Goal: Task Accomplishment & Management: Complete application form

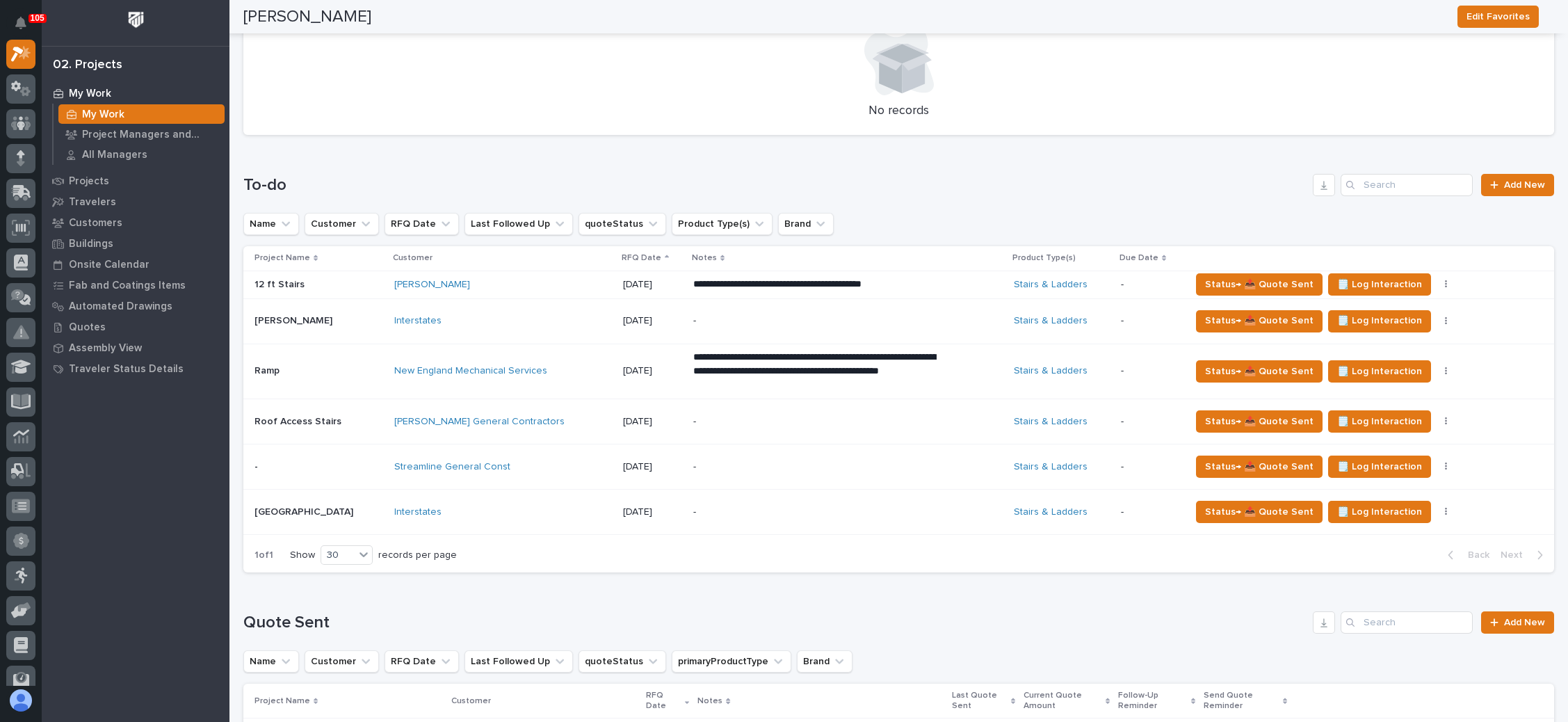
scroll to position [521, 0]
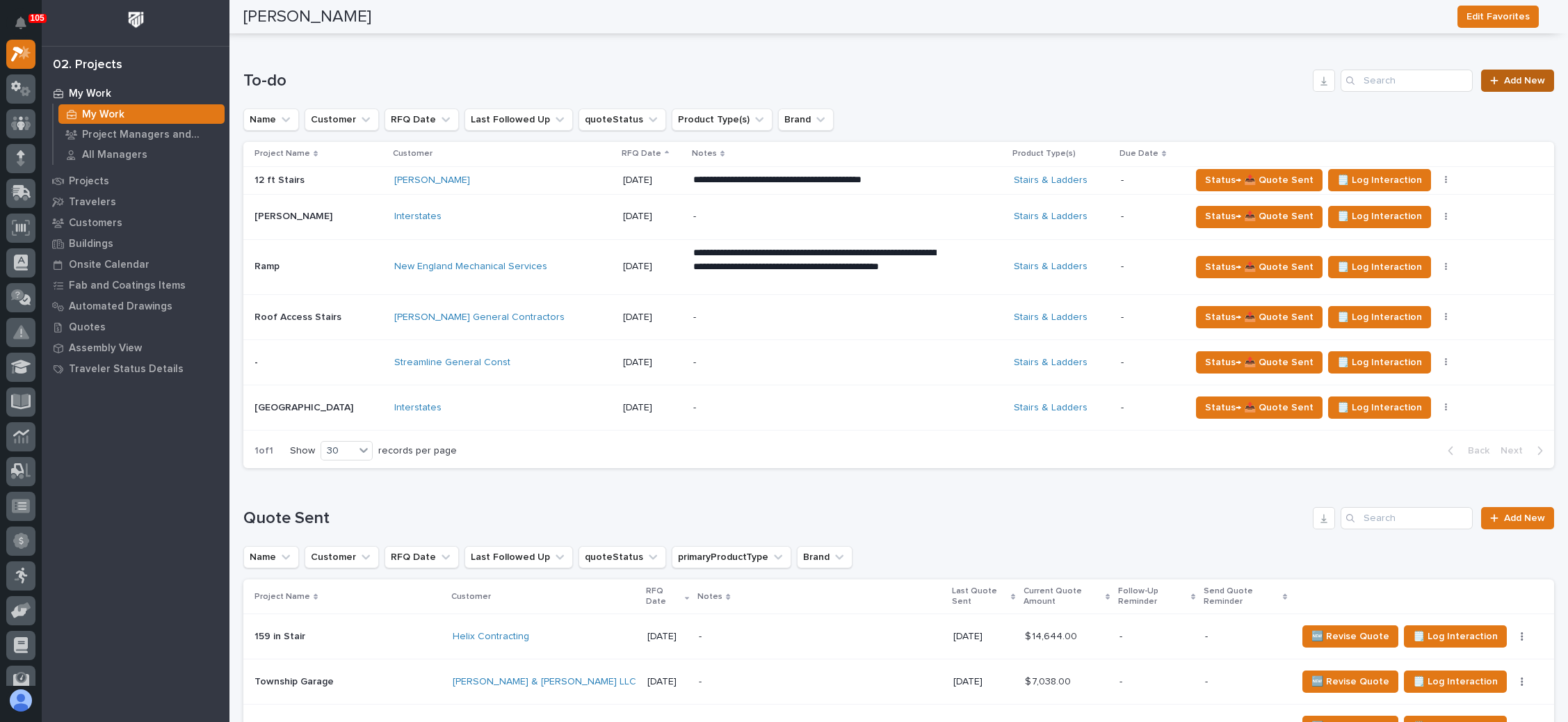
click at [1504, 80] on span "Add New" at bounding box center [1524, 81] width 41 height 9
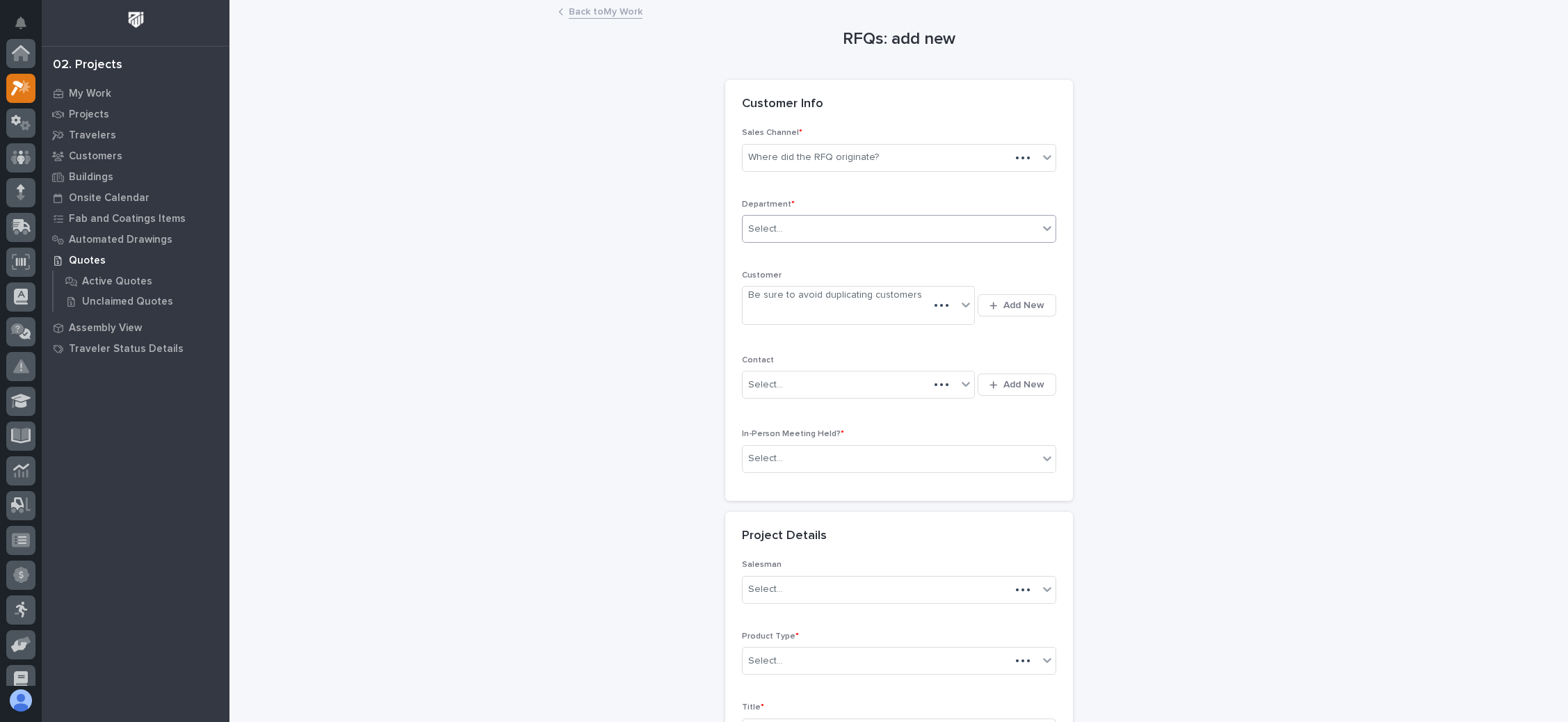
scroll to position [34, 0]
click at [891, 154] on div "Where did the RFQ originate?" at bounding box center [890, 157] width 295 height 23
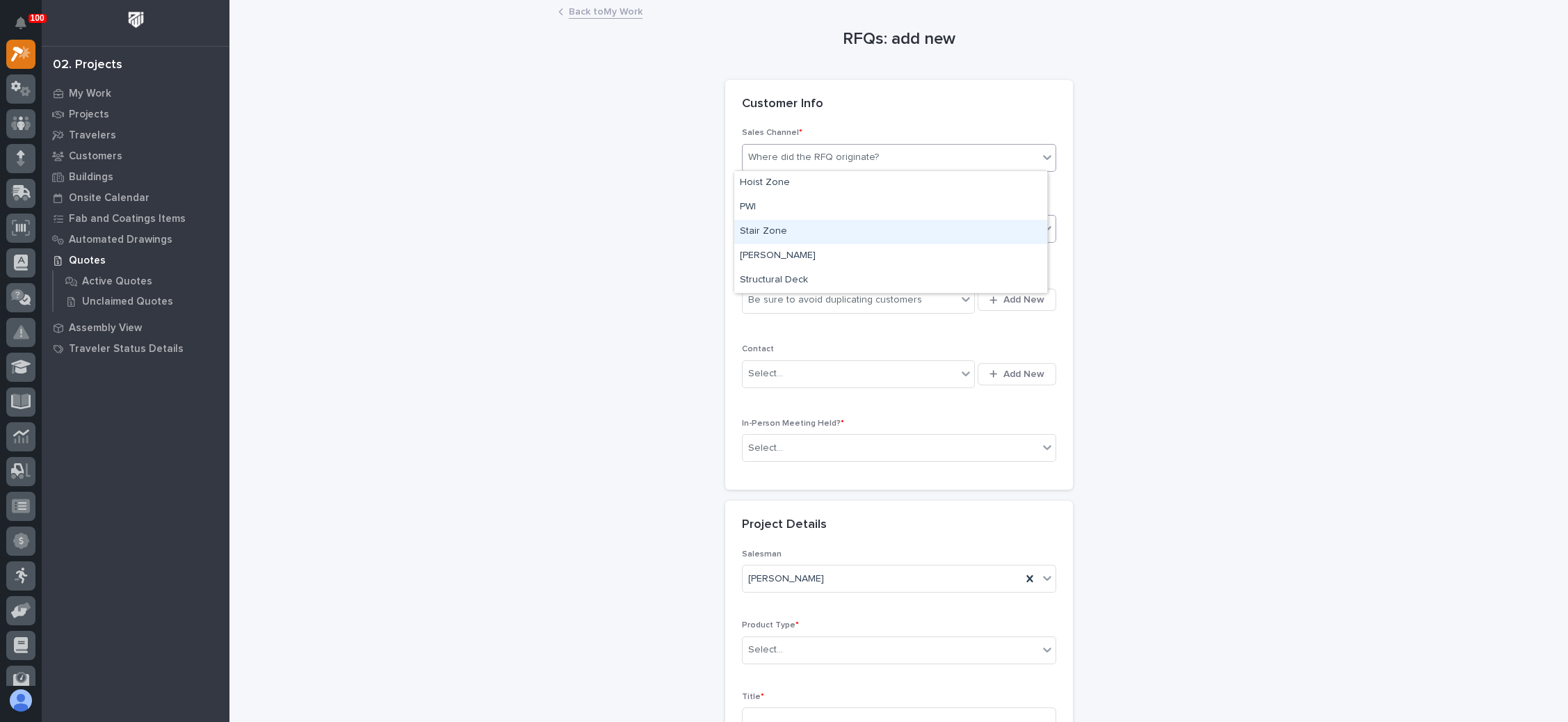
click at [837, 233] on div "Stair Zone" at bounding box center [890, 231] width 313 height 24
click at [850, 228] on div "Select..." at bounding box center [890, 229] width 295 height 23
click at [829, 253] on div "National Sales" at bounding box center [890, 254] width 313 height 24
click at [1007, 295] on span "Add New" at bounding box center [1024, 299] width 41 height 12
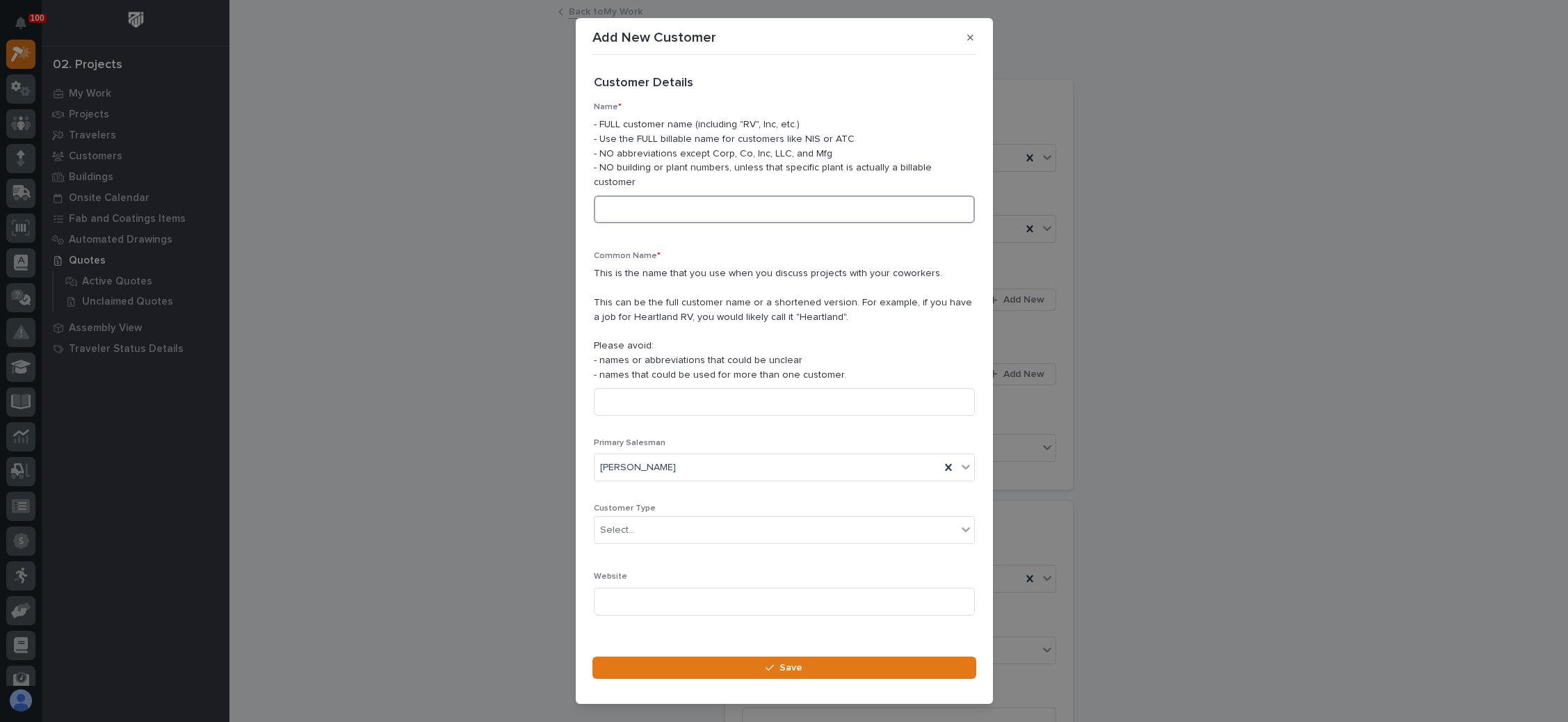
click at [725, 211] on input at bounding box center [784, 209] width 381 height 28
drag, startPoint x: 689, startPoint y: 212, endPoint x: 573, endPoint y: 209, distance: 116.0
click at [573, 209] on div "Add New Customer Loading... Saving… Loading... Saving… Loading... Saving… Custo…" at bounding box center [784, 361] width 1568 height 722
type input "[PERSON_NAME] & Son"
click at [673, 405] on input at bounding box center [784, 402] width 381 height 28
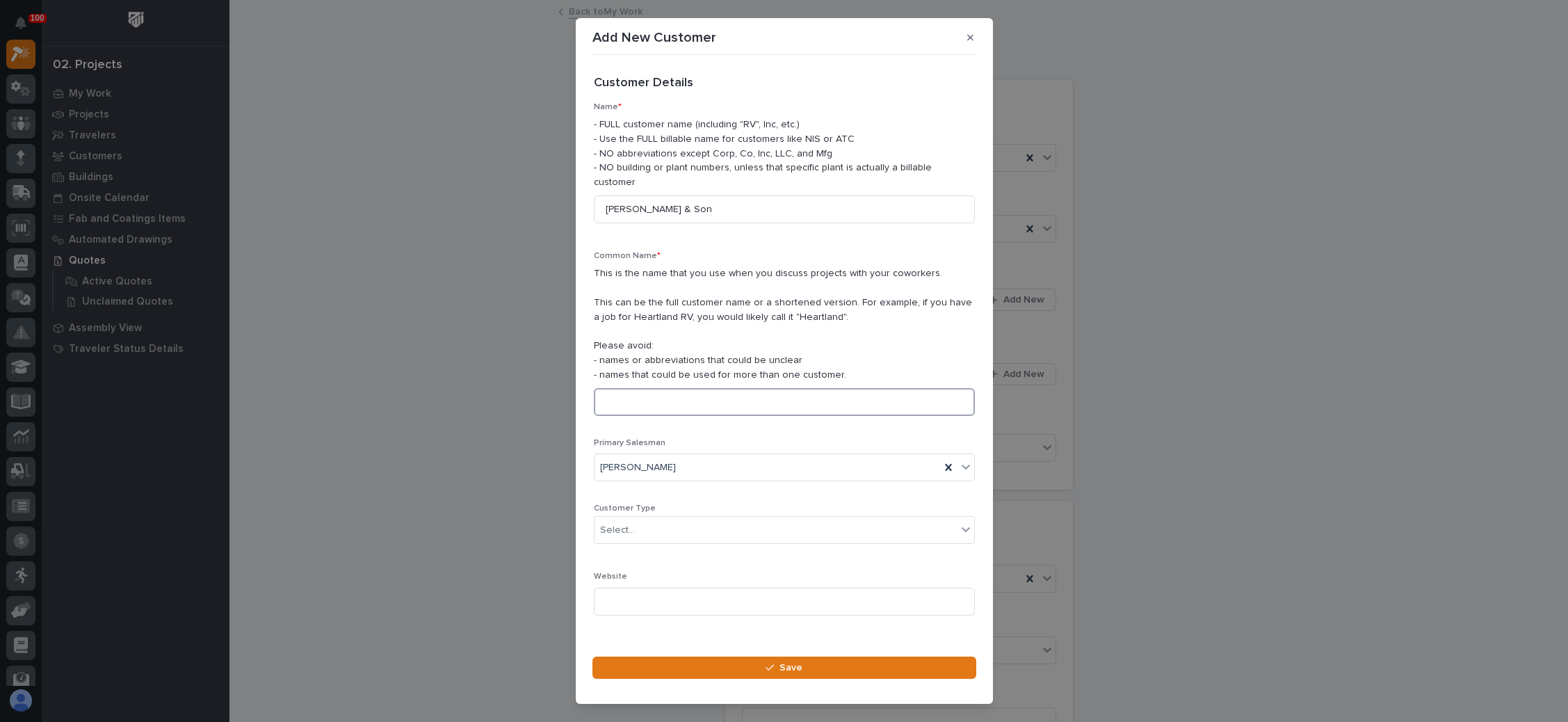
paste input "[PERSON_NAME] & Son"
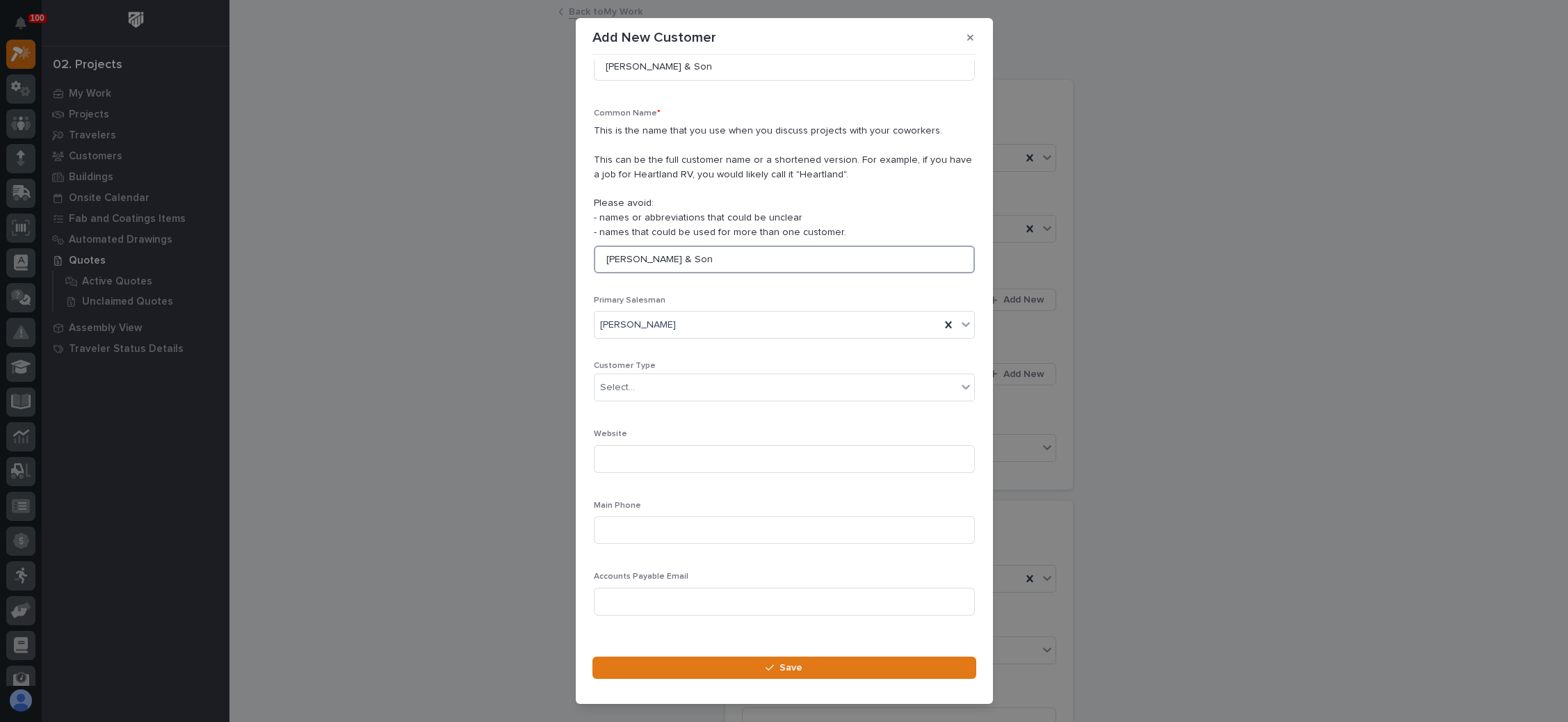
scroll to position [159, 0]
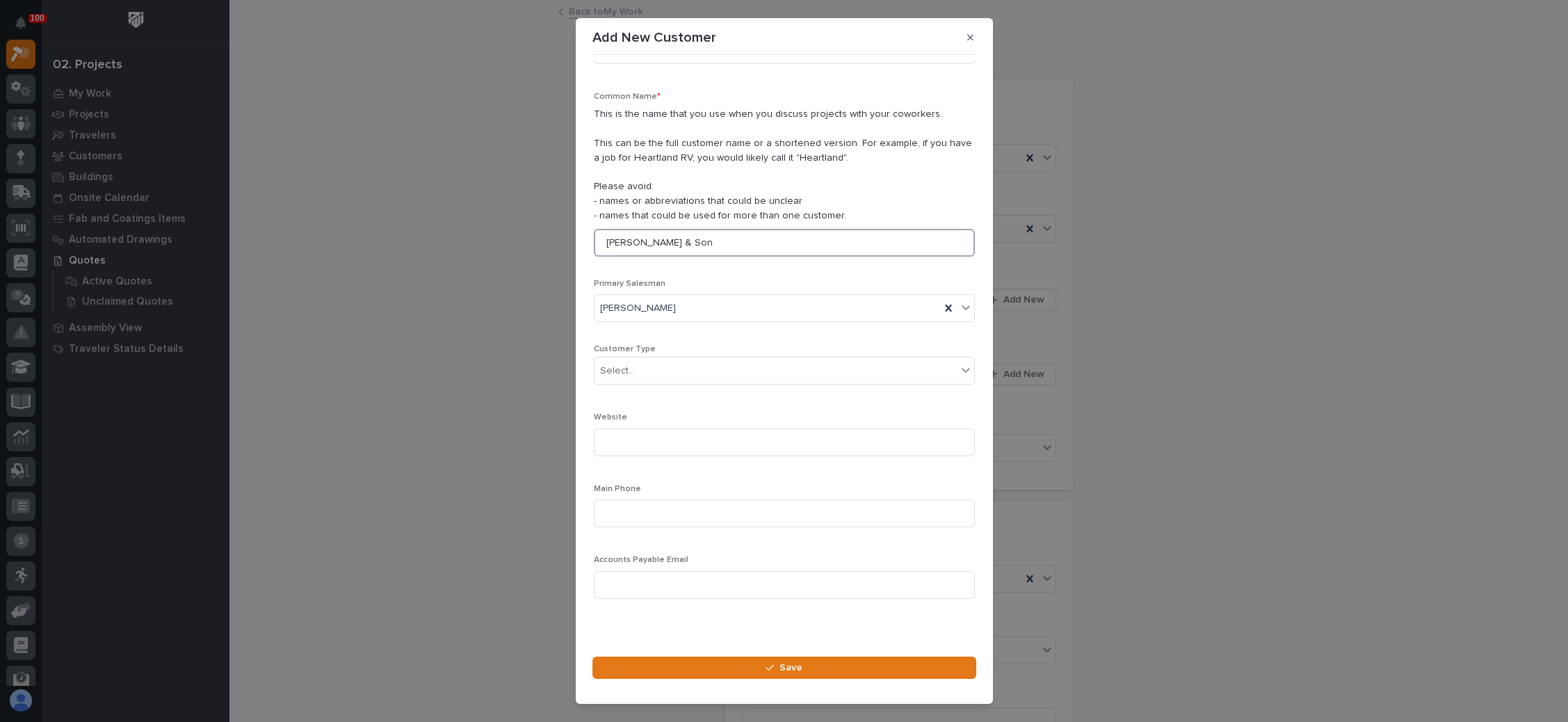
type input "[PERSON_NAME] & Son"
click at [688, 375] on div "Select..." at bounding box center [776, 371] width 362 height 23
click at [667, 444] on div "General Contractor" at bounding box center [776, 445] width 364 height 24
click at [668, 503] on input at bounding box center [784, 513] width 381 height 28
type input "1"
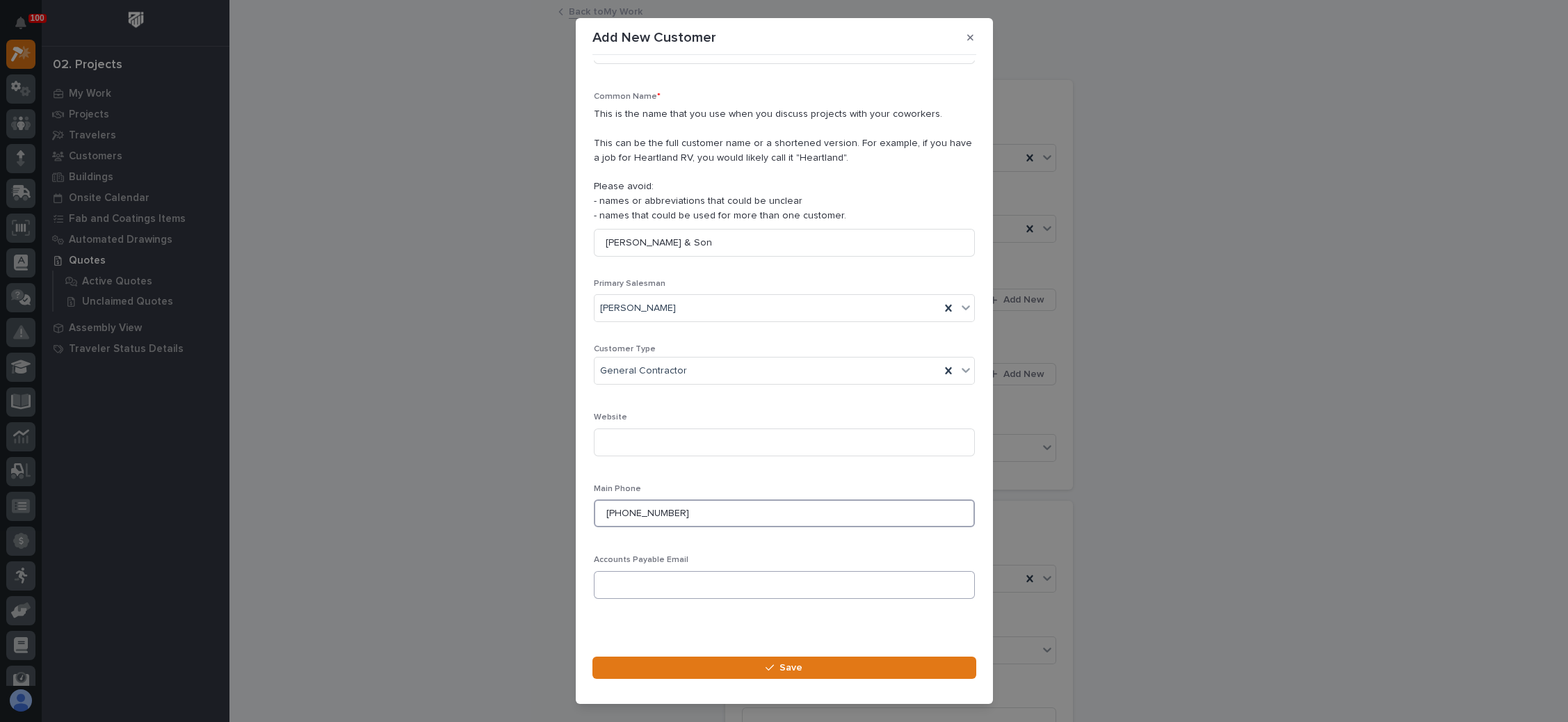
type input "[PHONE_NUMBER]"
click at [708, 582] on input at bounding box center [784, 584] width 381 height 28
paste input "[EMAIL_ADDRESS][DOMAIN_NAME]"
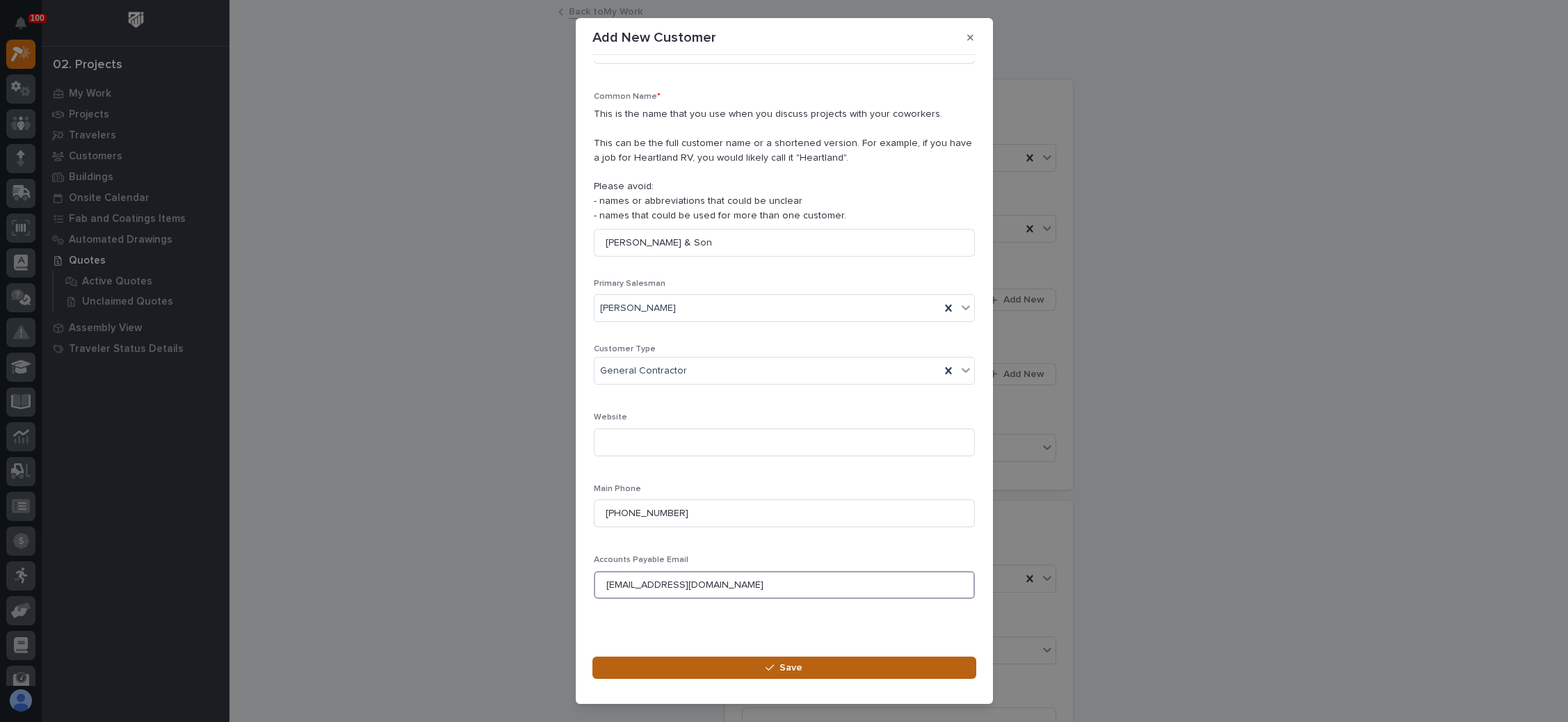
type input "[EMAIL_ADDRESS][DOMAIN_NAME]"
click at [749, 658] on button "Save" at bounding box center [784, 667] width 384 height 22
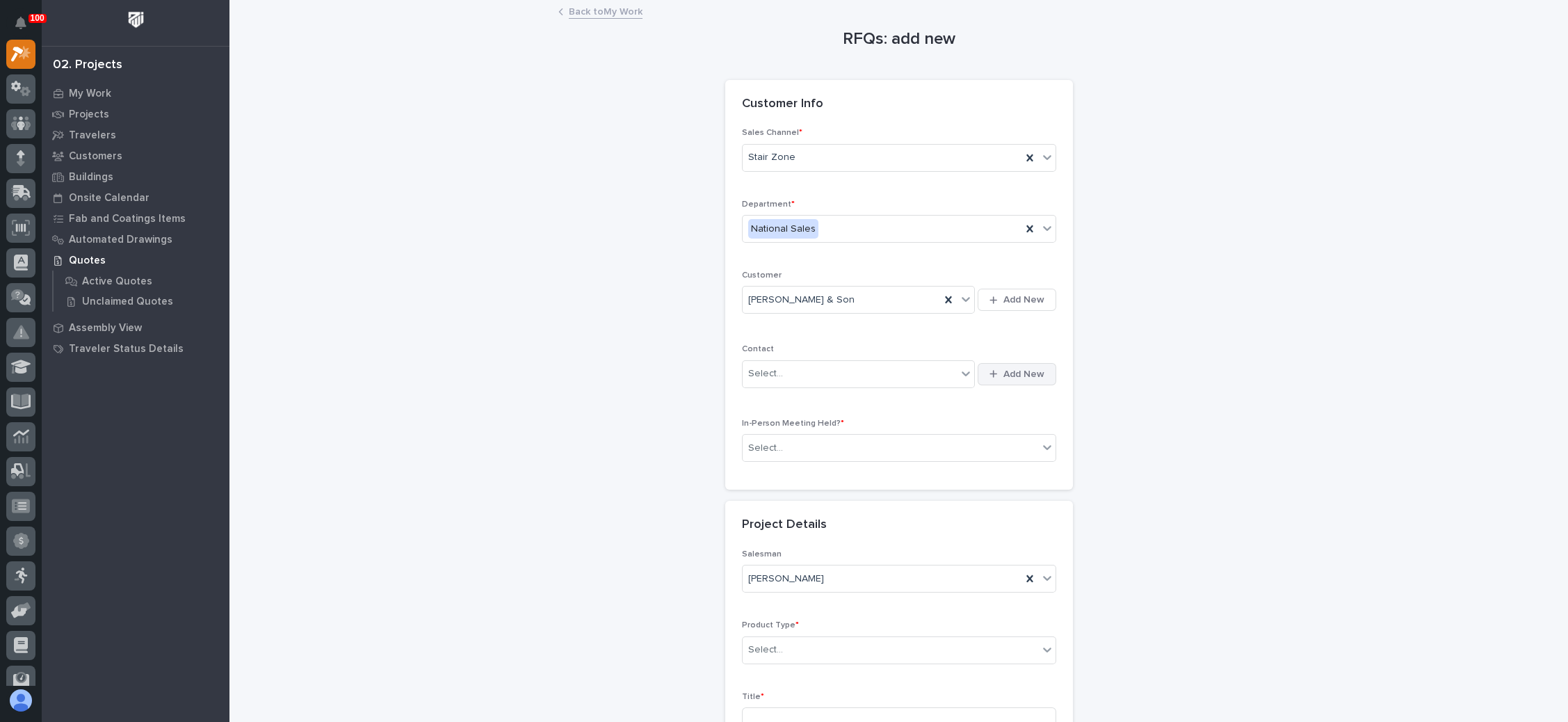
click at [990, 365] on button "Add New" at bounding box center [1016, 374] width 78 height 22
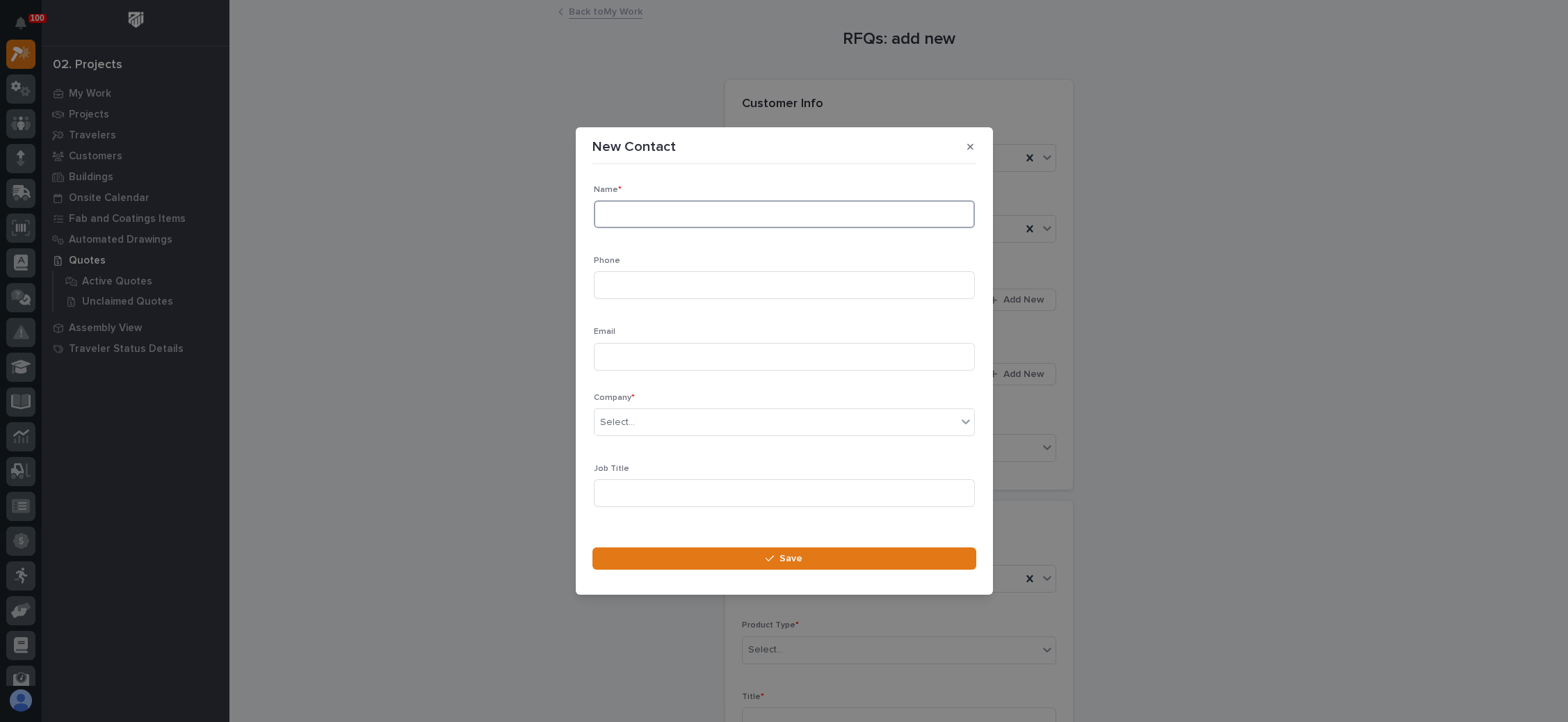
click at [657, 212] on input at bounding box center [784, 215] width 381 height 28
type input "Tal Fried"
click at [730, 281] on input at bounding box center [784, 285] width 381 height 28
type input "[PHONE_NUMBER]"
click at [686, 355] on input at bounding box center [784, 357] width 381 height 28
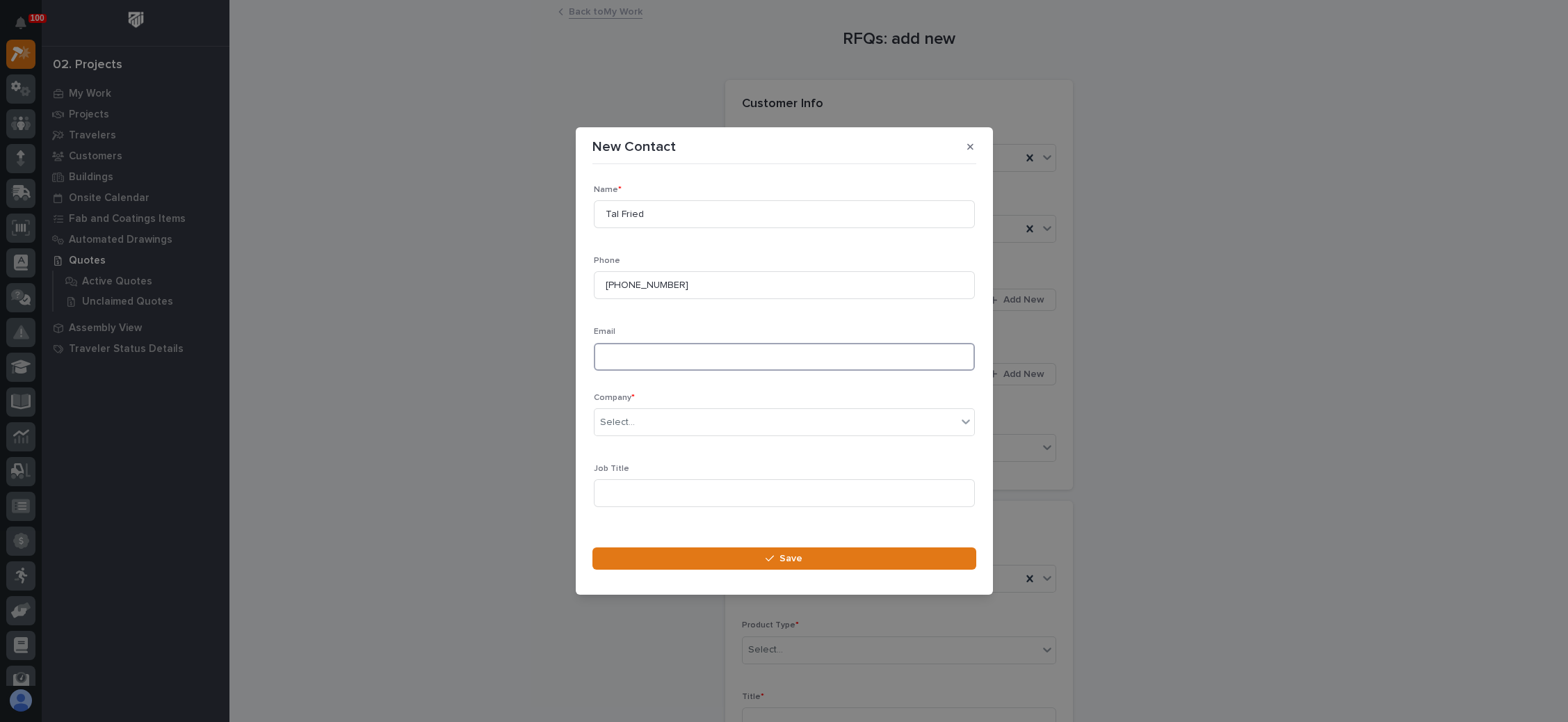
type input "v"
paste input "[EMAIL_ADDRESS][DOMAIN_NAME]"
type input "[EMAIL_ADDRESS][DOMAIN_NAME]"
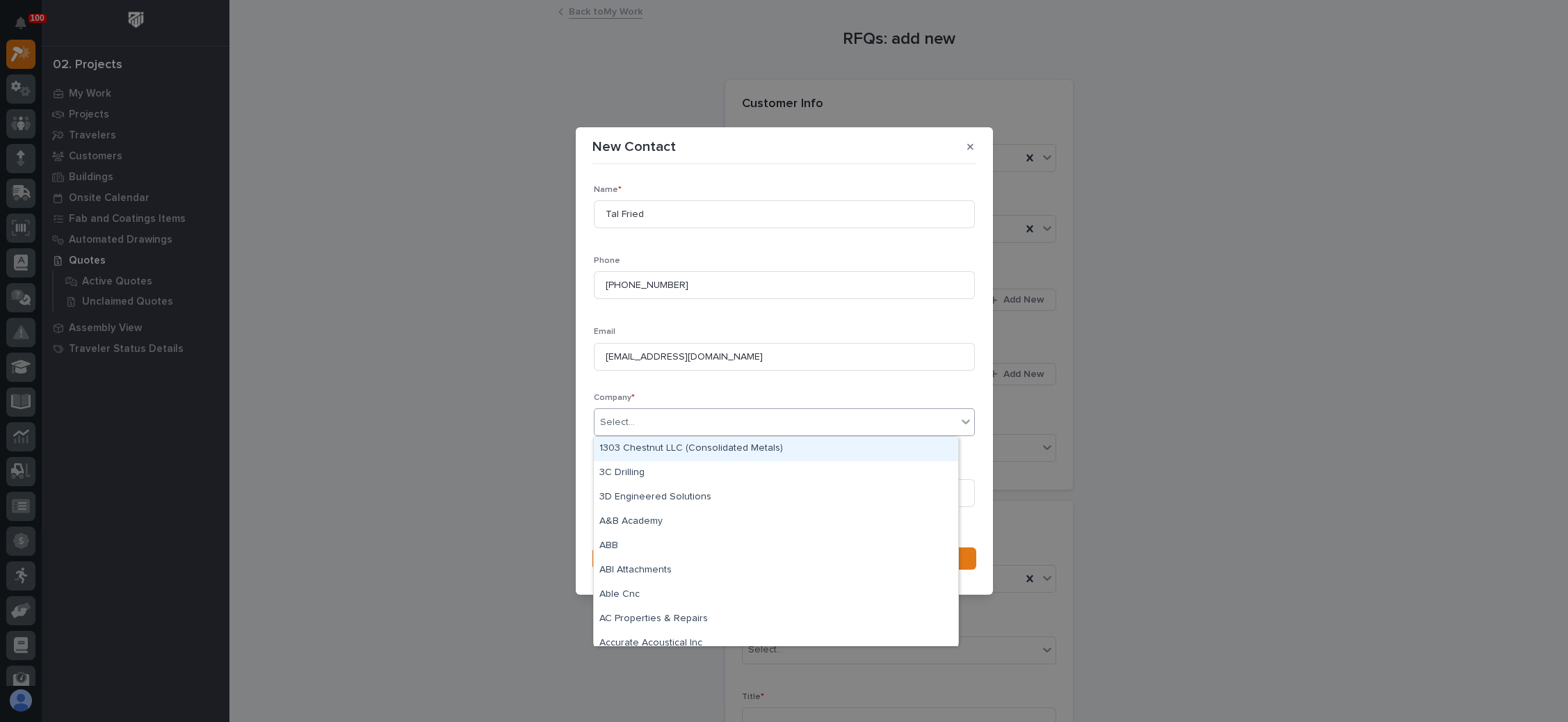
click at [678, 421] on div "Select..." at bounding box center [776, 422] width 362 height 23
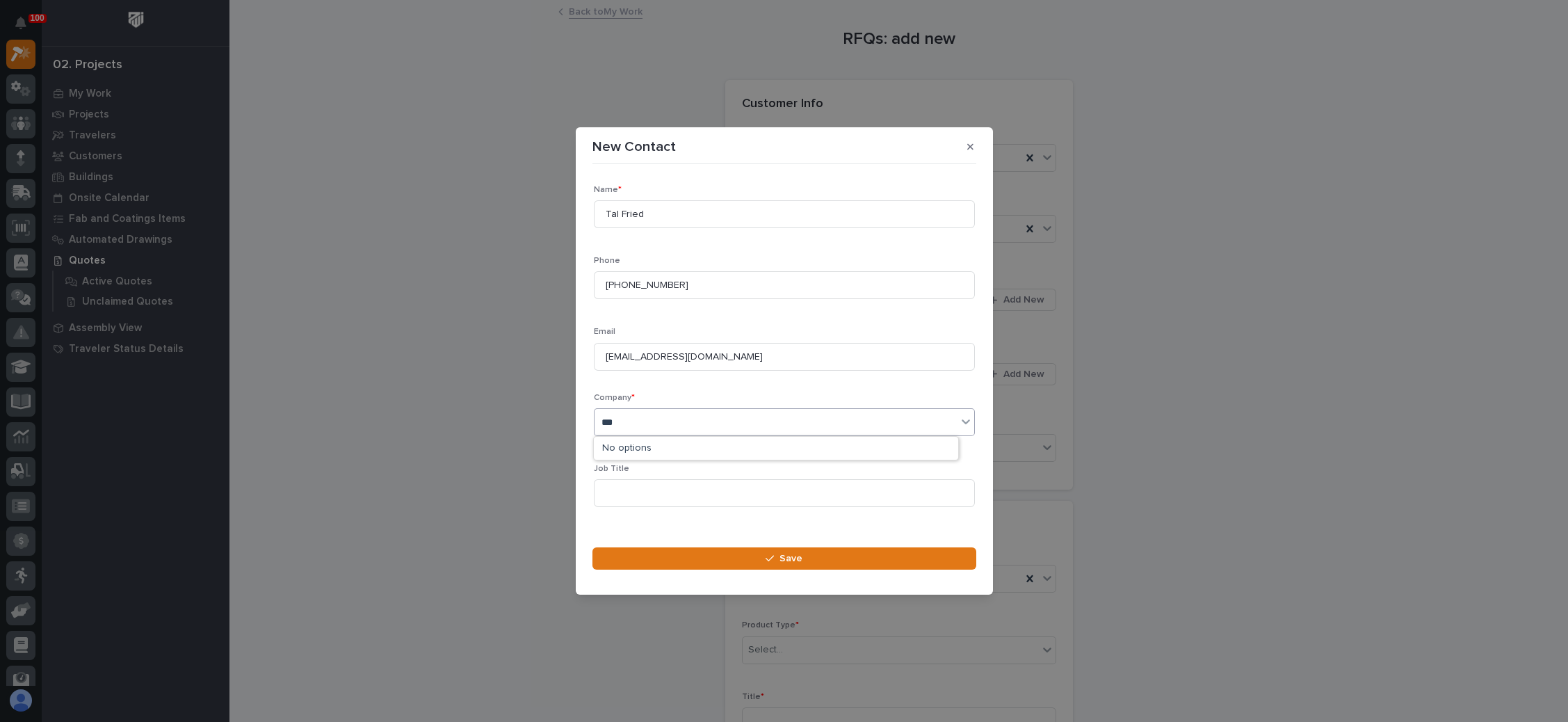
type input "****"
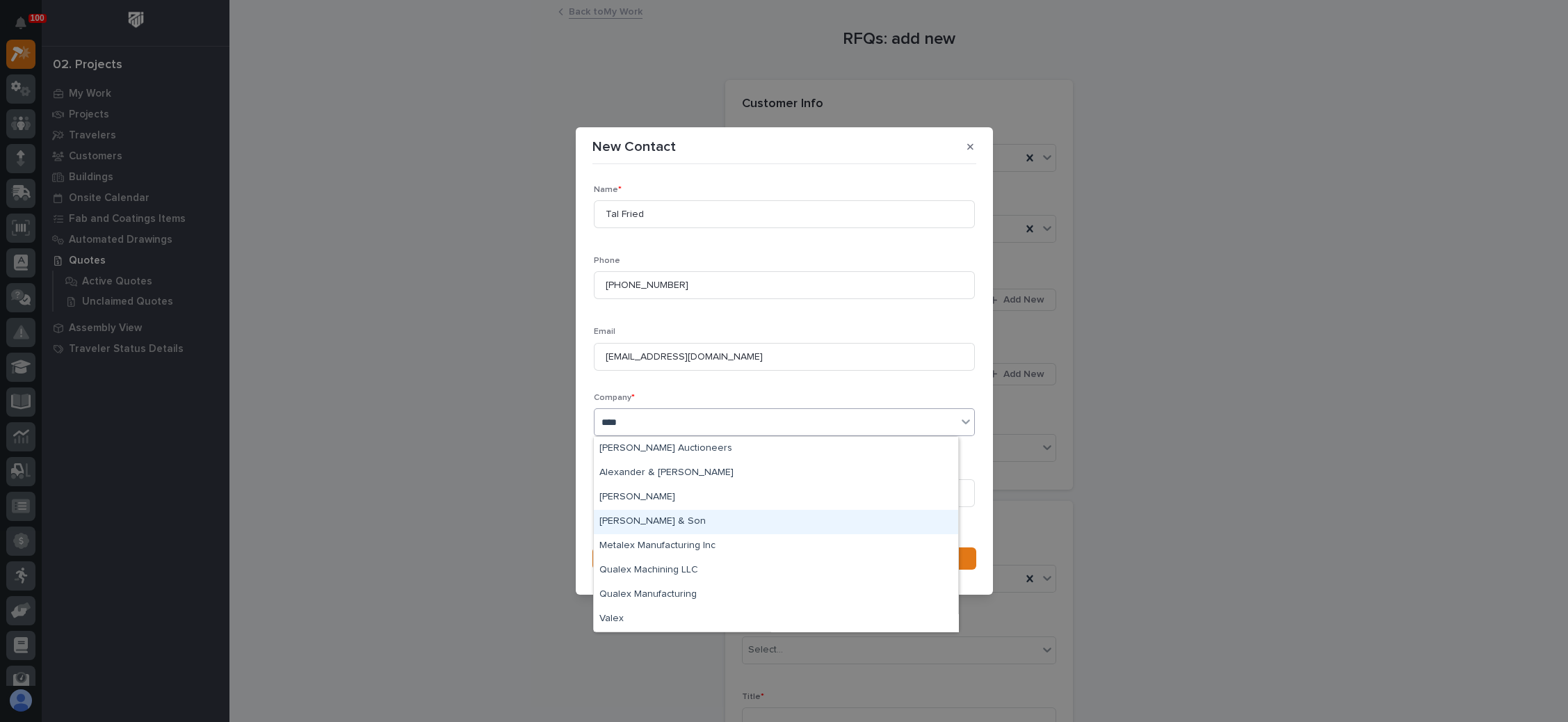
click at [698, 519] on div "[PERSON_NAME] & Son" at bounding box center [776, 522] width 364 height 24
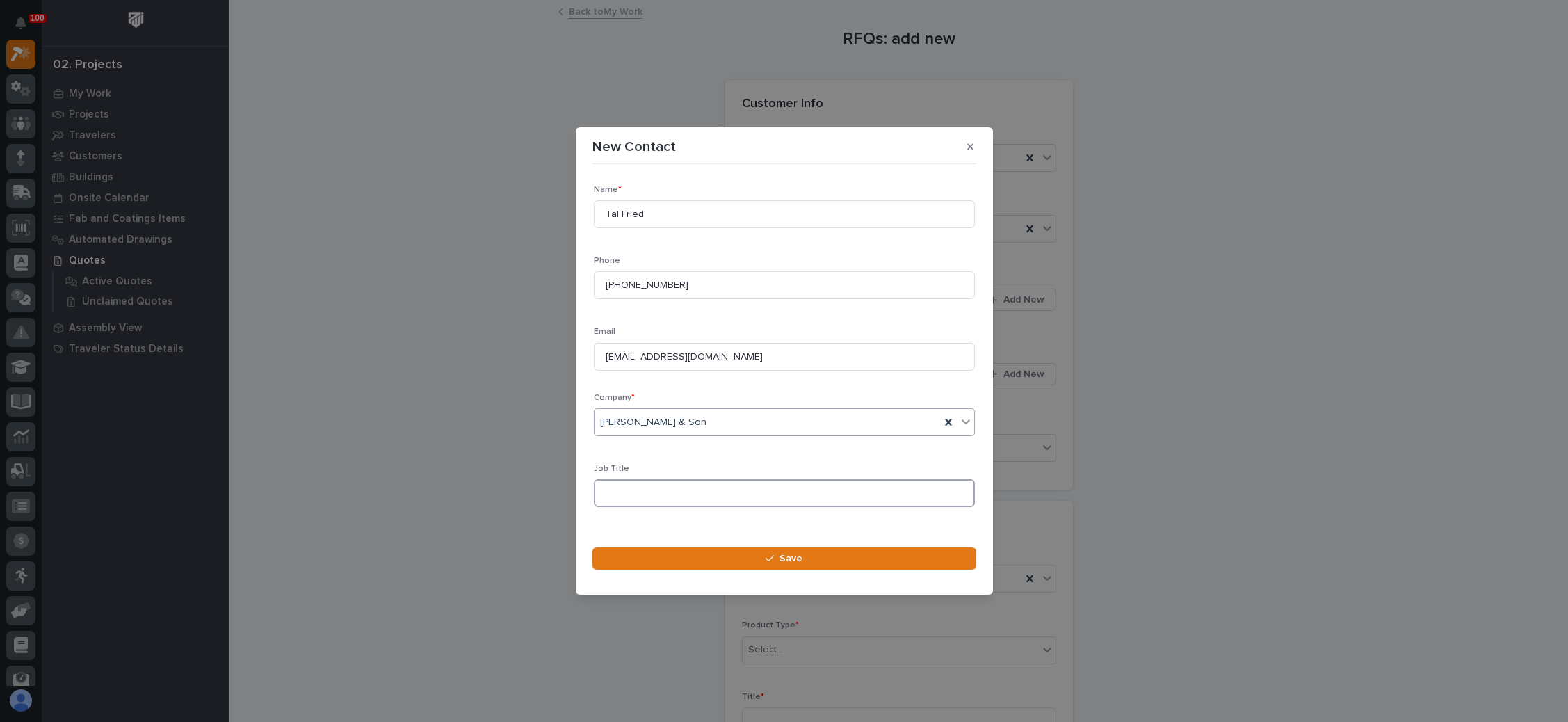
click at [643, 487] on input at bounding box center [784, 493] width 381 height 28
type input "s"
type input "Senior Project Mngr"
click at [757, 550] on button "Save" at bounding box center [784, 558] width 384 height 22
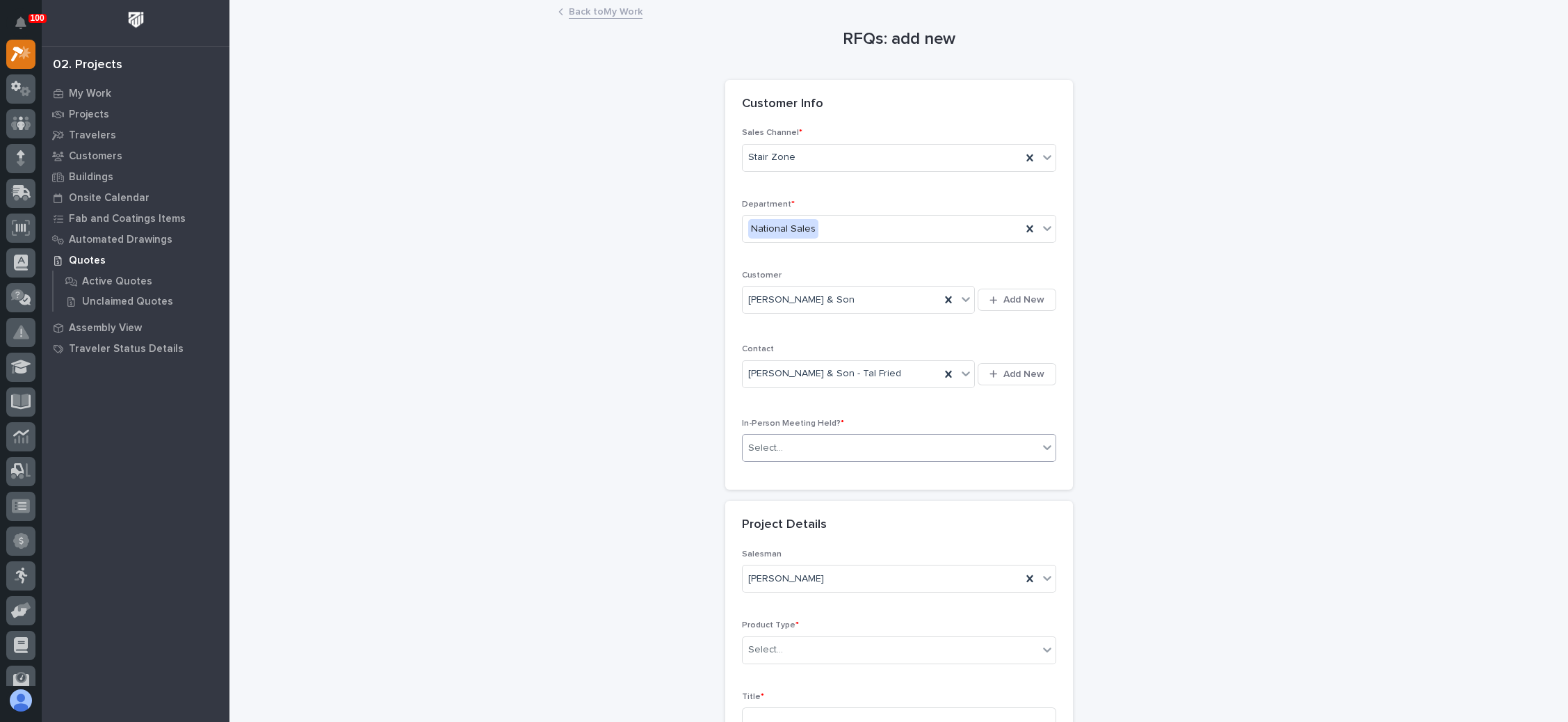
scroll to position [104, 0]
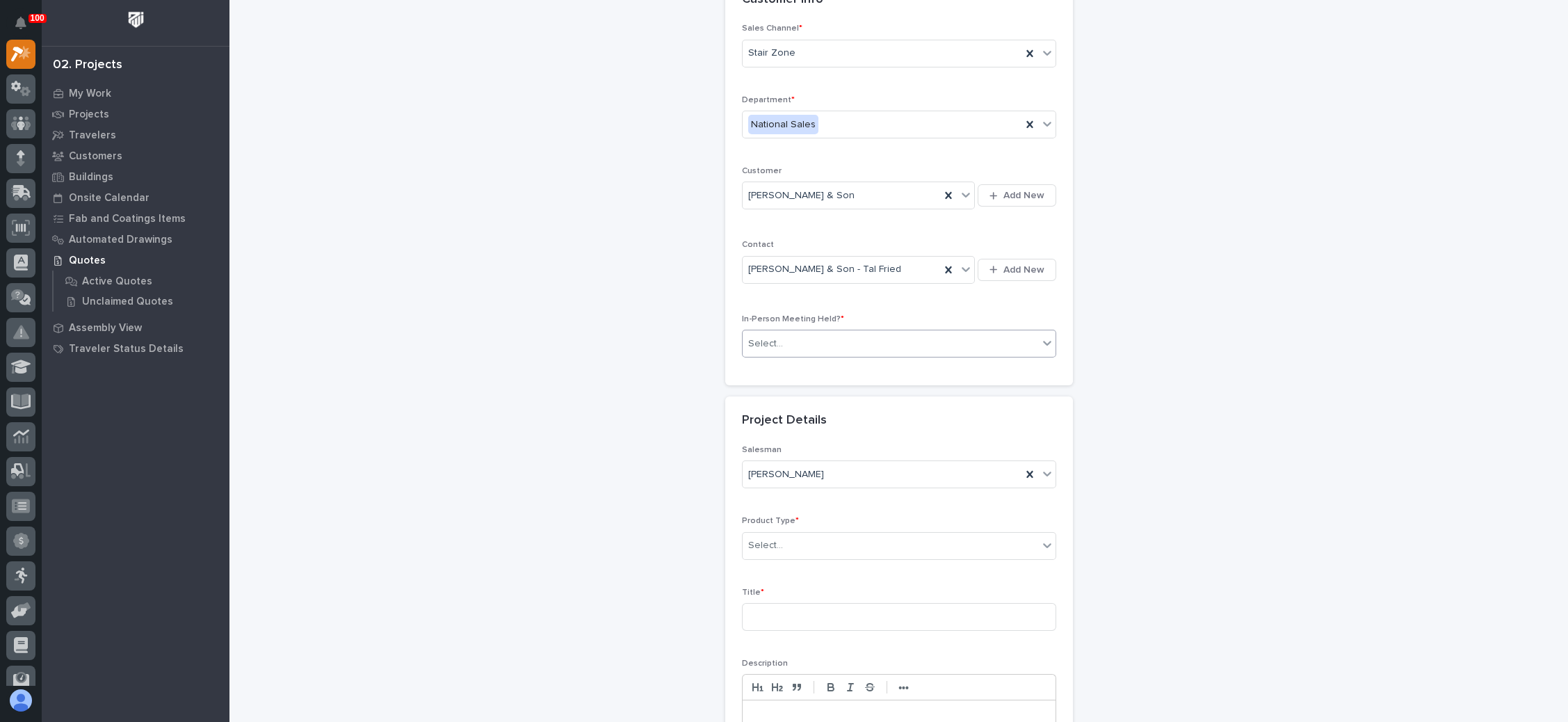
click at [882, 351] on div "Select..." at bounding box center [890, 344] width 295 height 23
click at [848, 397] on div "No" at bounding box center [890, 391] width 313 height 24
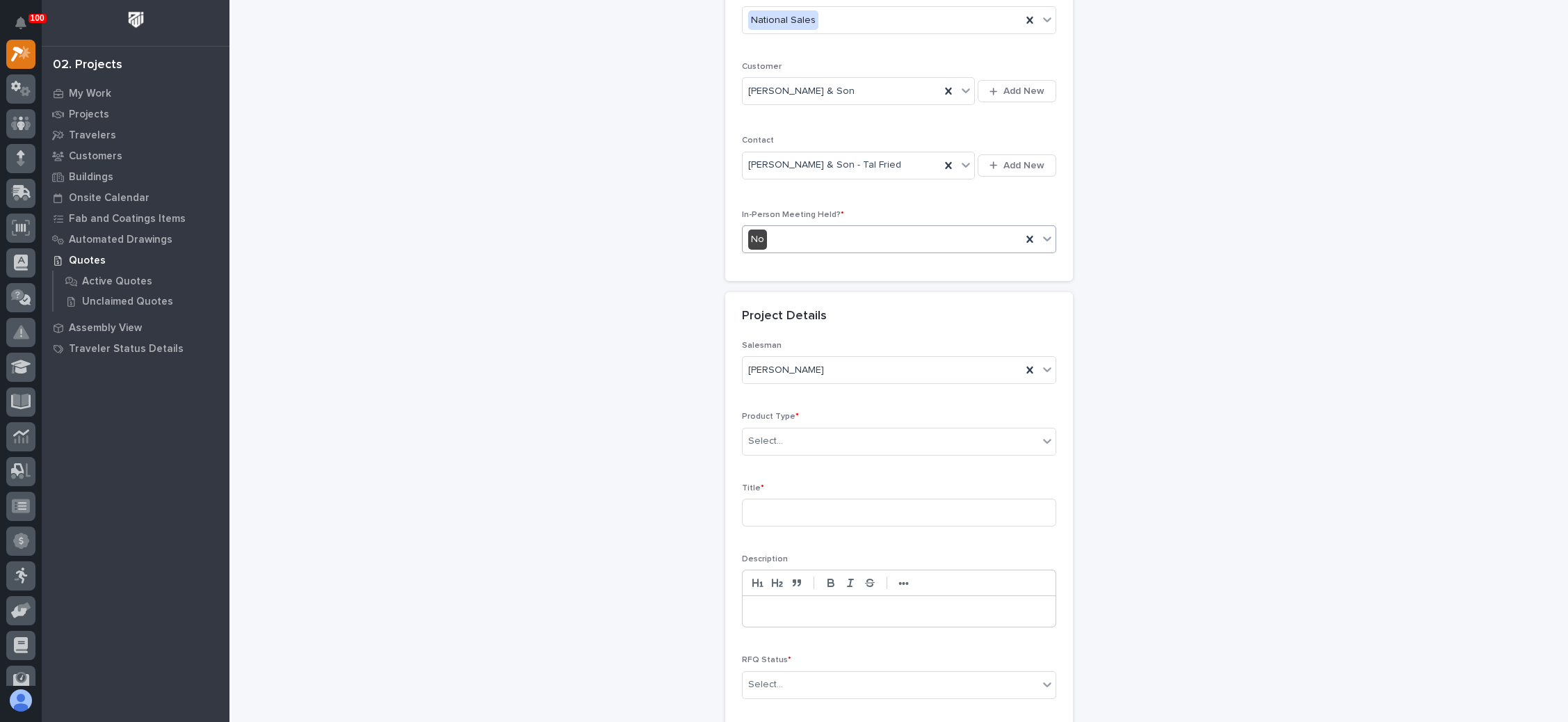
scroll to position [313, 0]
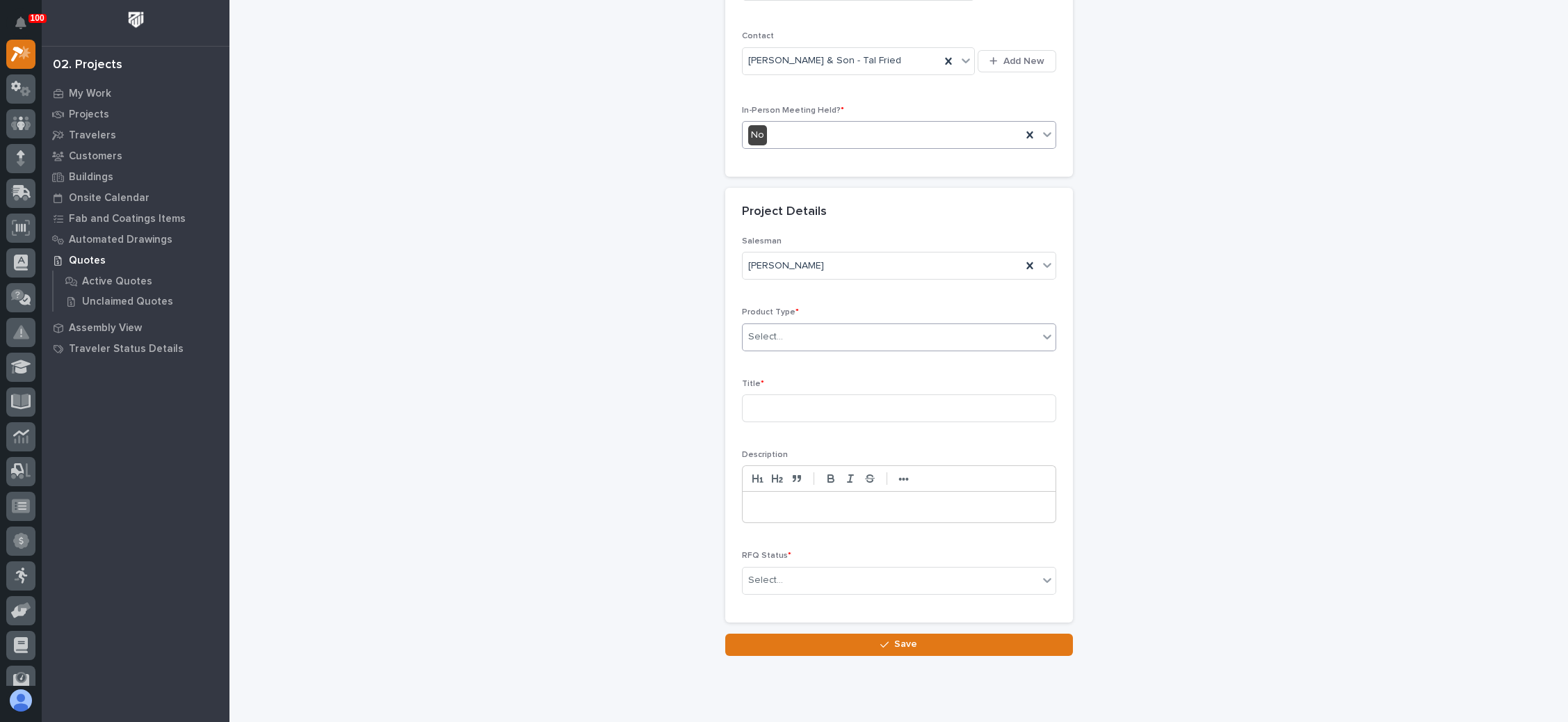
click at [855, 341] on div "Select..." at bounding box center [890, 336] width 295 height 23
click at [840, 510] on div "Stairs & Ladders" at bounding box center [890, 519] width 313 height 24
click at [824, 411] on input at bounding box center [899, 408] width 314 height 28
type input "Roof AC Crossover Stairs"
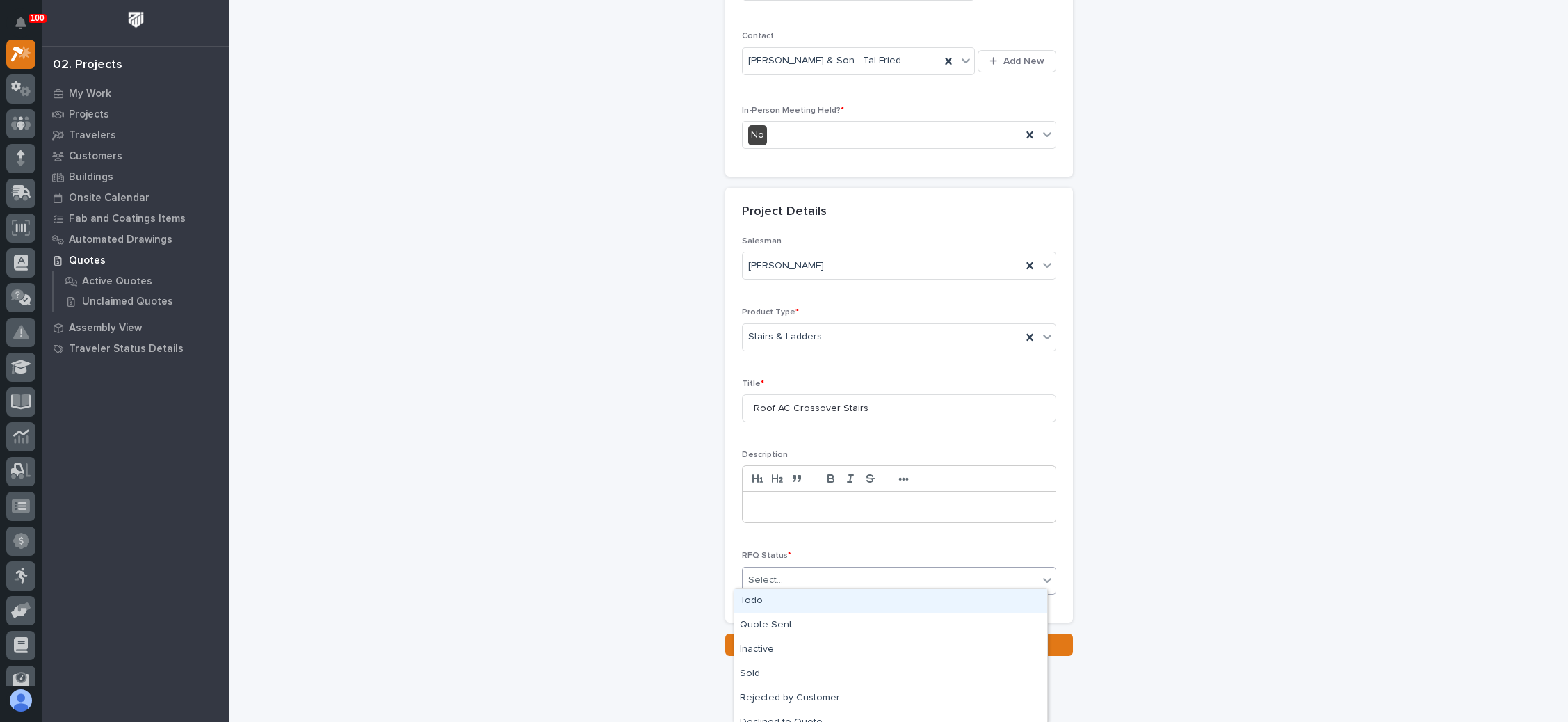
click at [822, 569] on div "Select..." at bounding box center [890, 580] width 295 height 23
click at [803, 597] on div "Todo" at bounding box center [890, 601] width 313 height 24
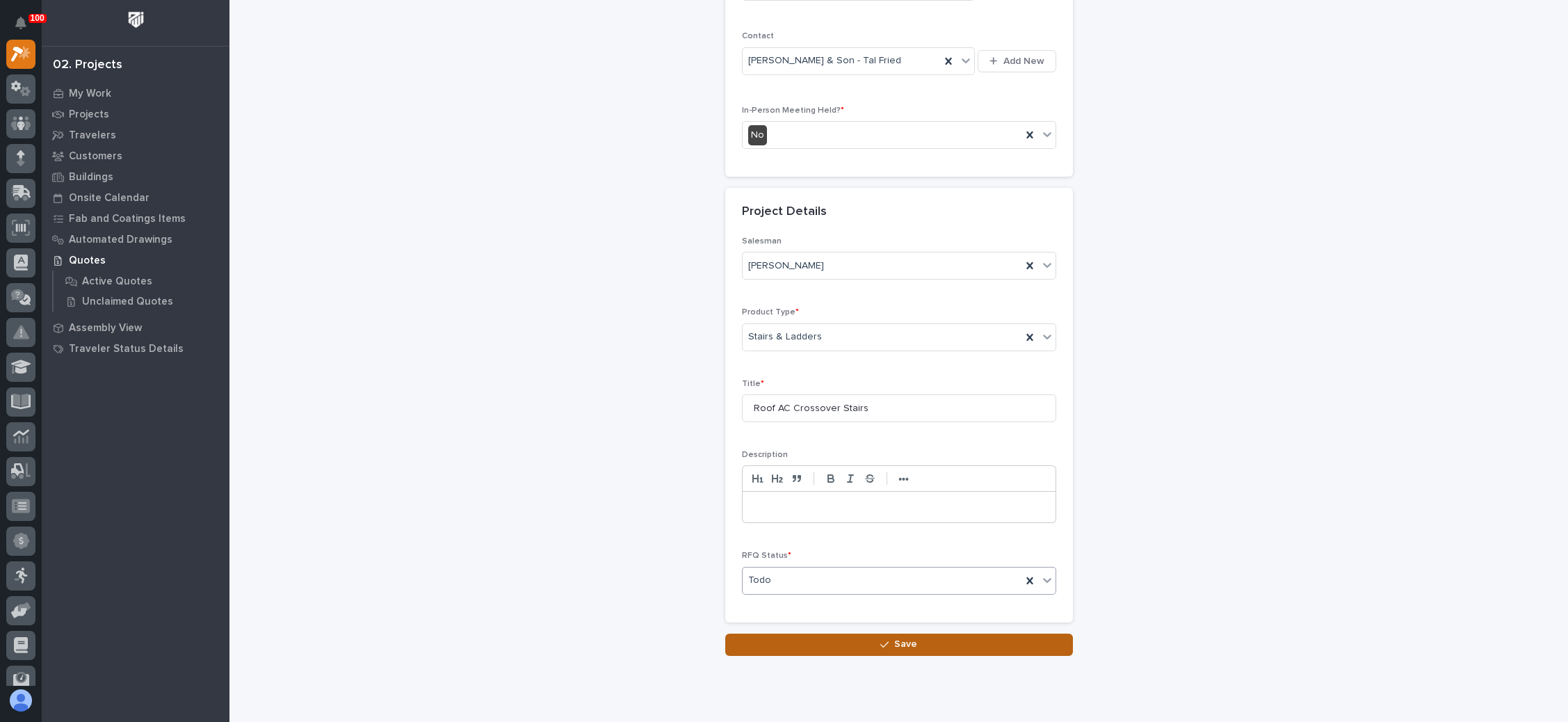
click at [894, 637] on span "Save" at bounding box center [905, 643] width 23 height 12
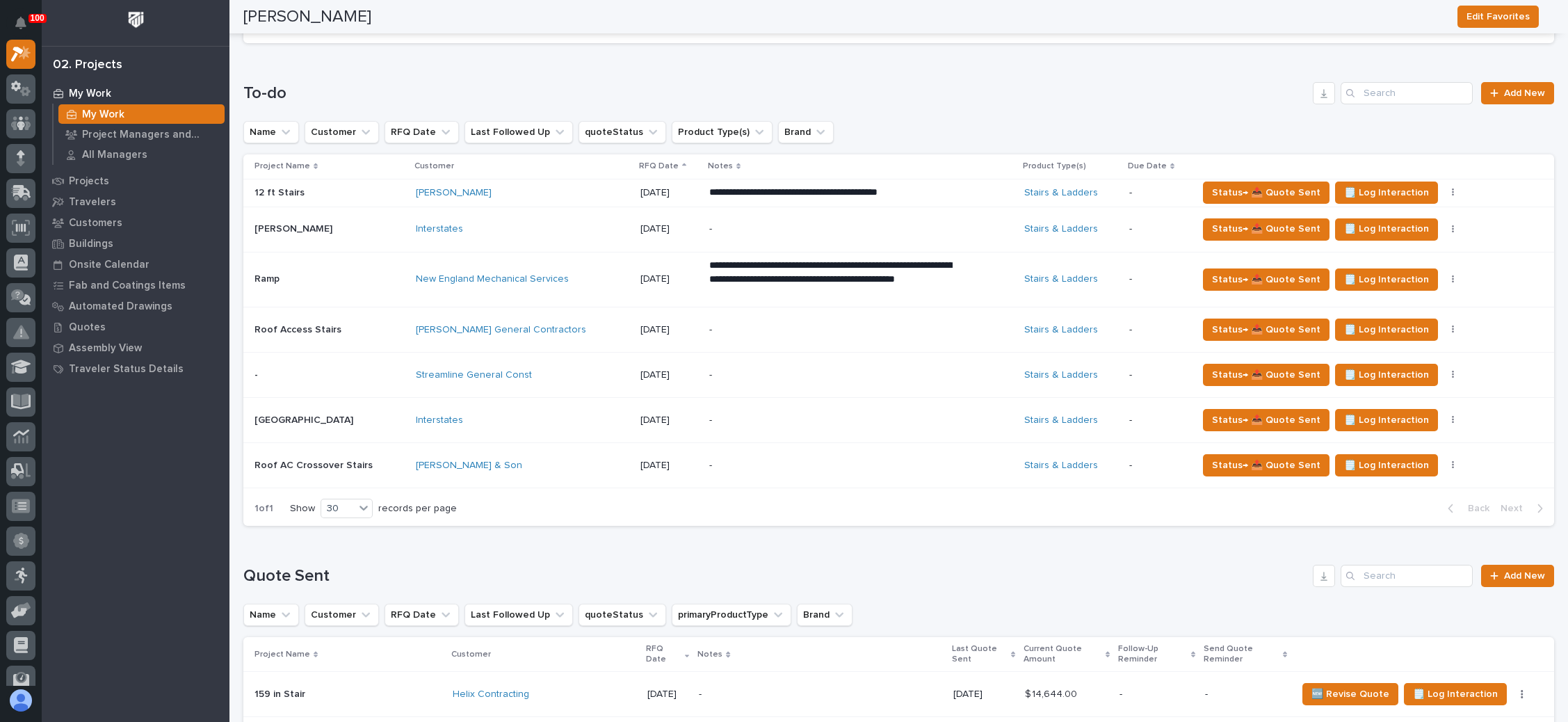
scroll to position [521, 0]
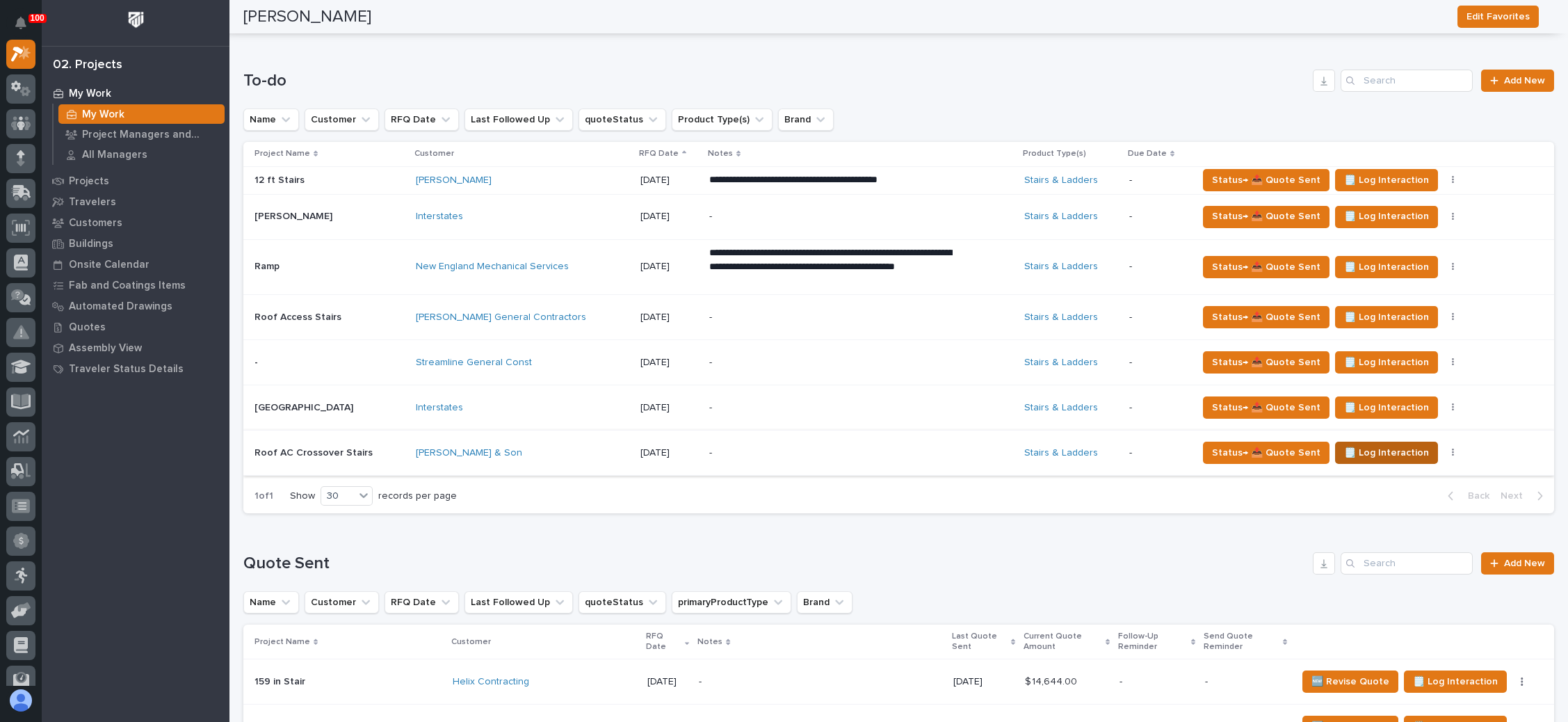
click at [1350, 446] on span "🗒️ Log Interaction" at bounding box center [1386, 453] width 85 height 17
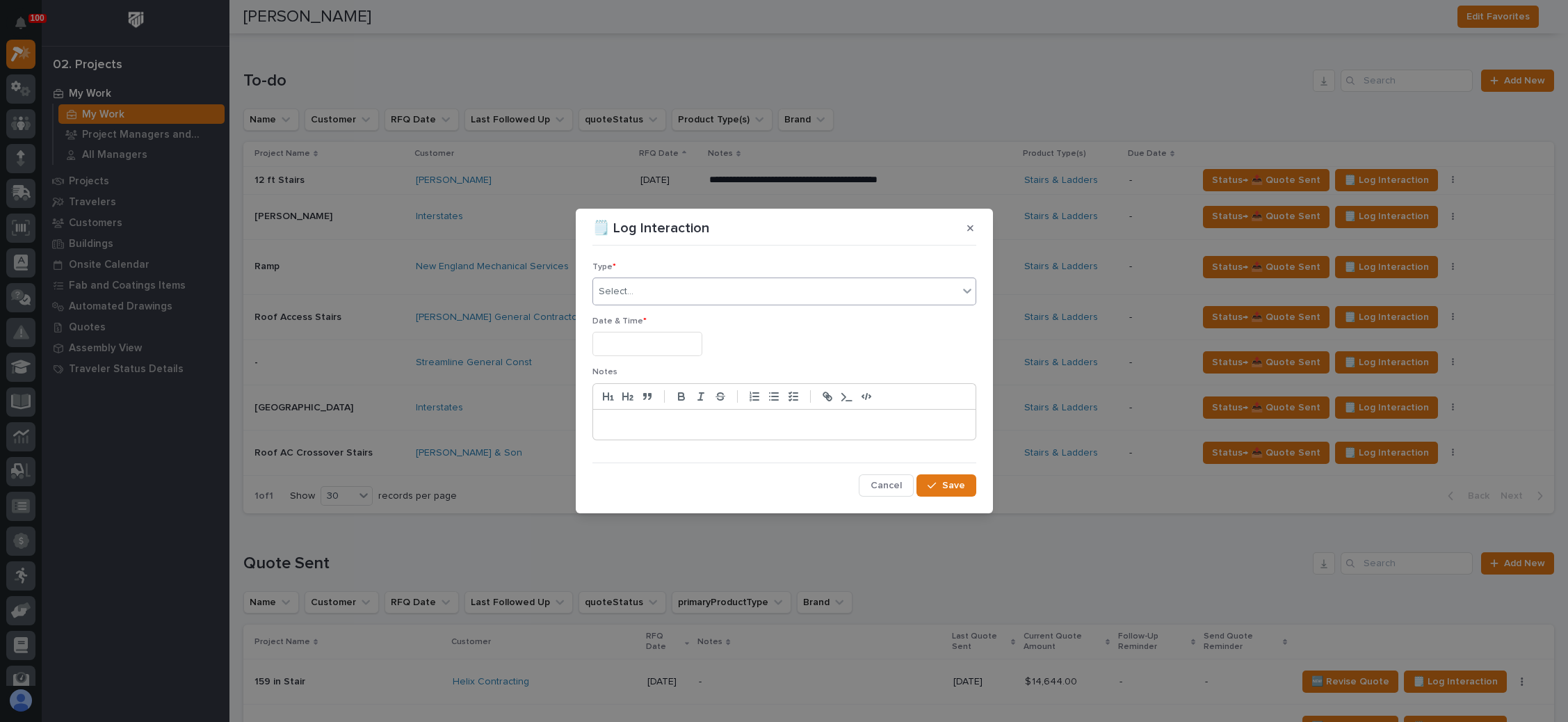
click at [751, 297] on div "Select..." at bounding box center [775, 292] width 365 height 23
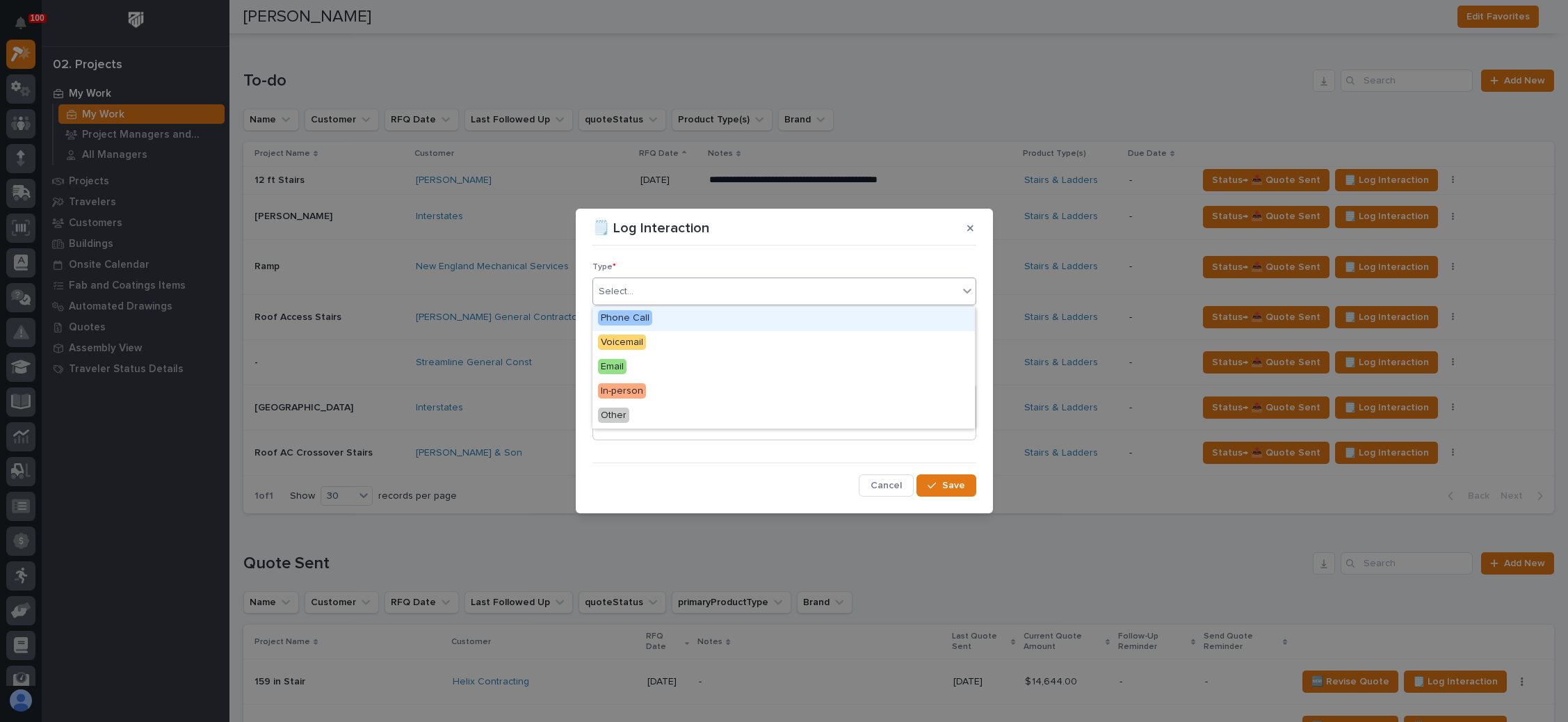
click at [687, 322] on div "Phone Call" at bounding box center [784, 319] width 383 height 24
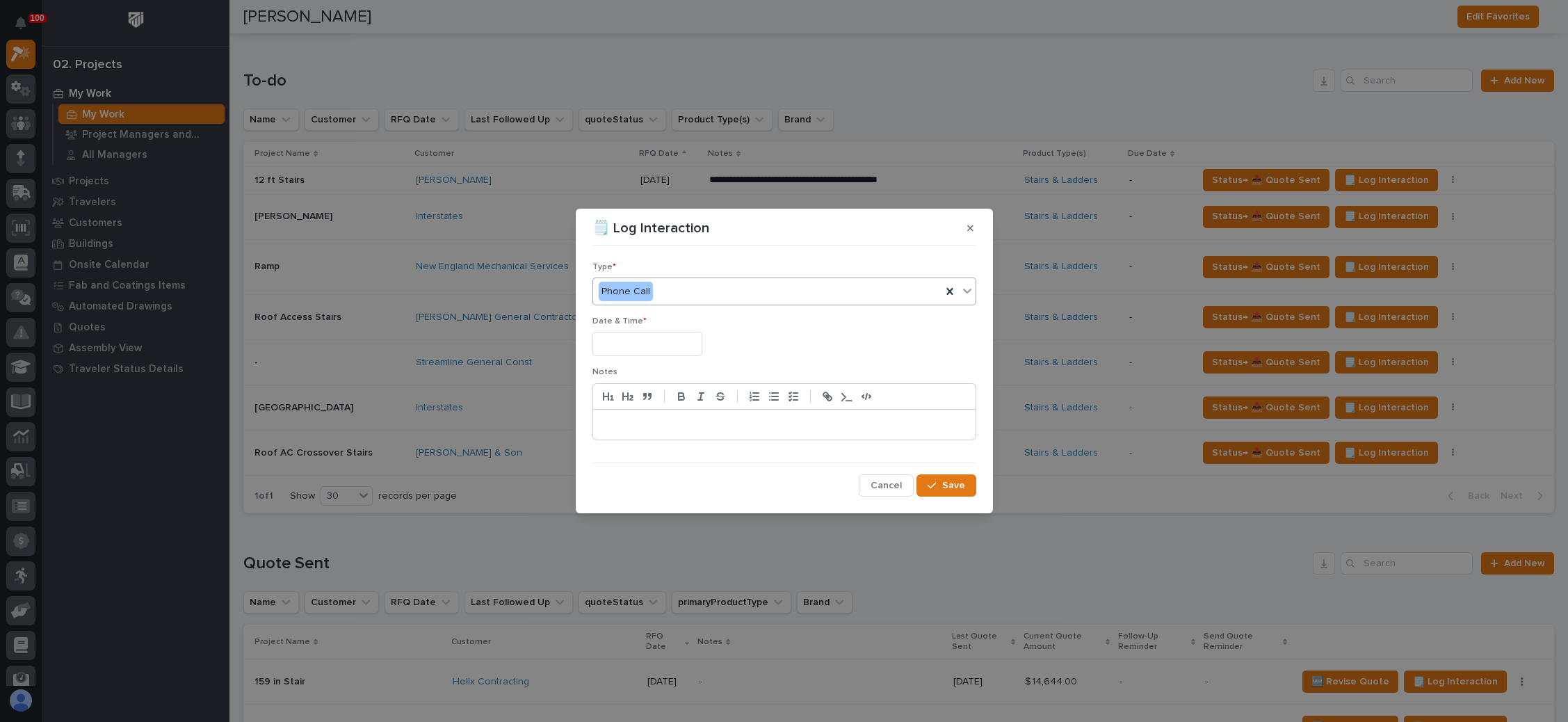
click at [659, 335] on input "text" at bounding box center [647, 344] width 110 height 24
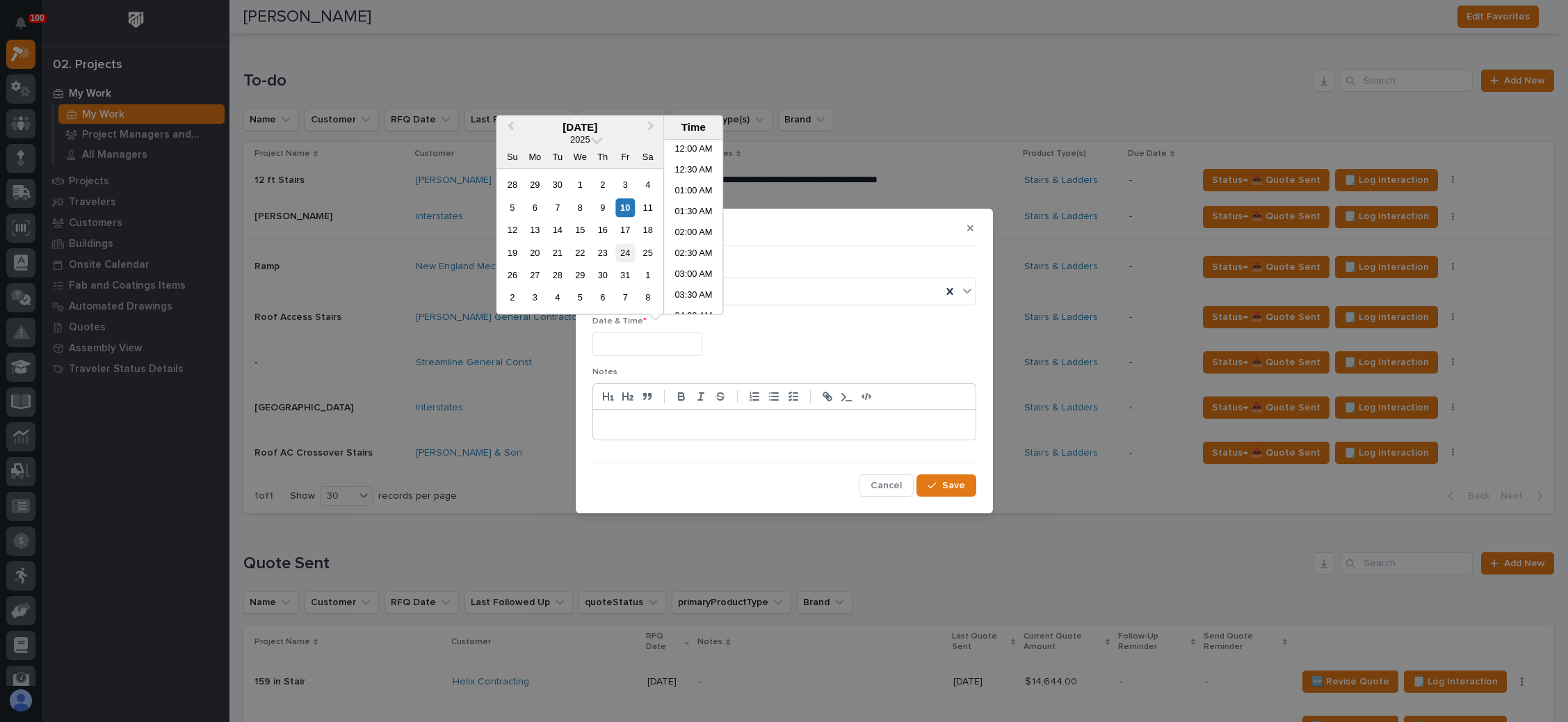
scroll to position [383, 0]
click at [628, 208] on div "10" at bounding box center [625, 207] width 19 height 19
type input "**********"
click at [674, 414] on div at bounding box center [784, 425] width 383 height 31
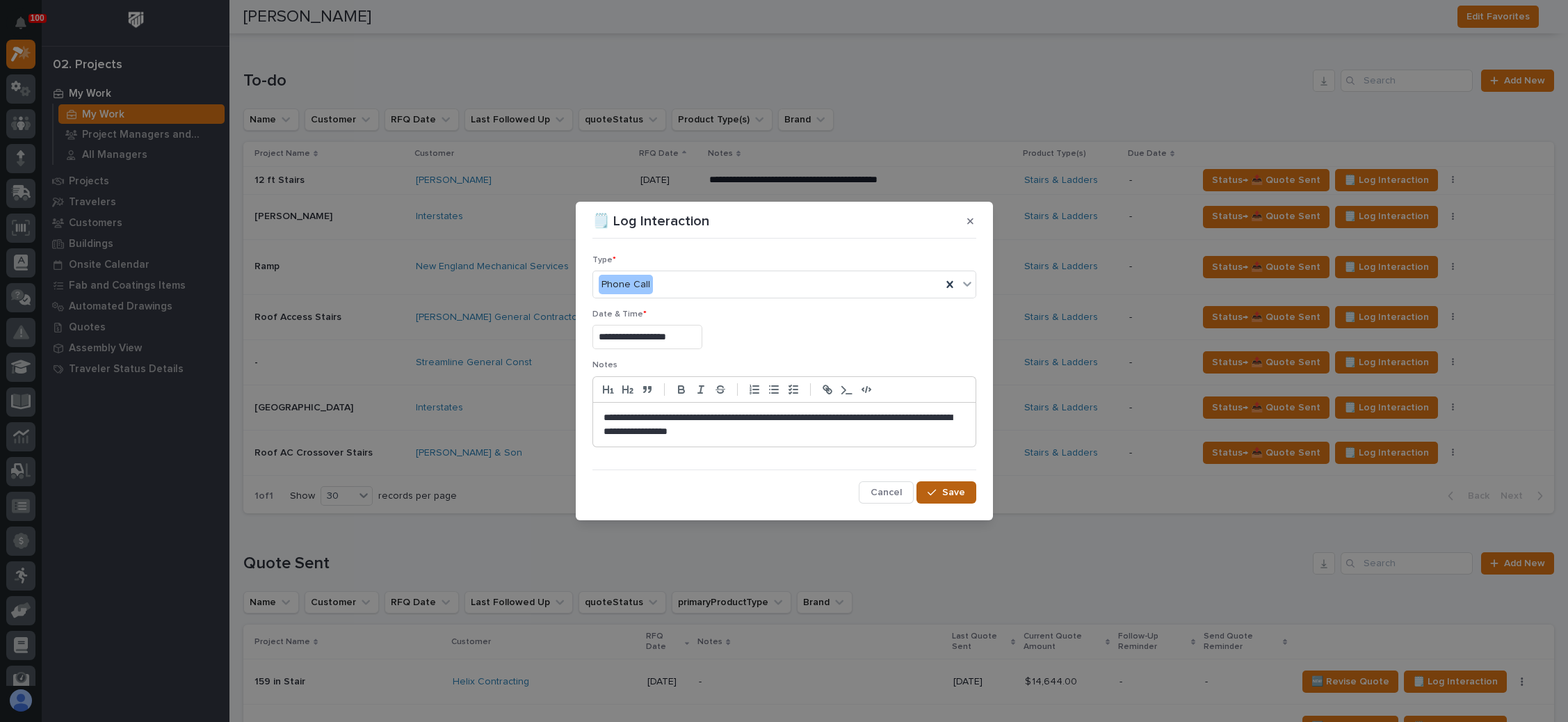
click at [959, 488] on span "Save" at bounding box center [953, 492] width 23 height 12
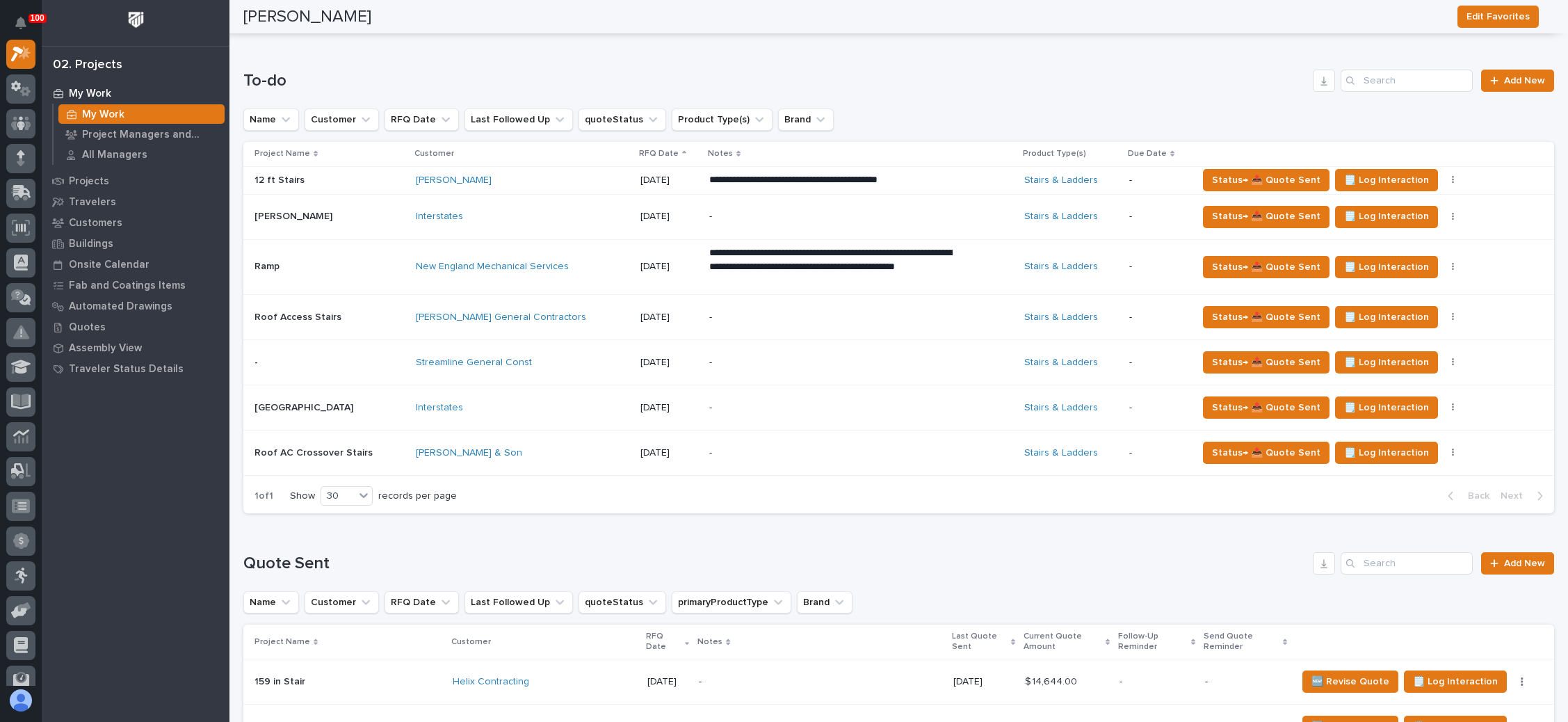
click at [892, 455] on div "-" at bounding box center [830, 453] width 243 height 32
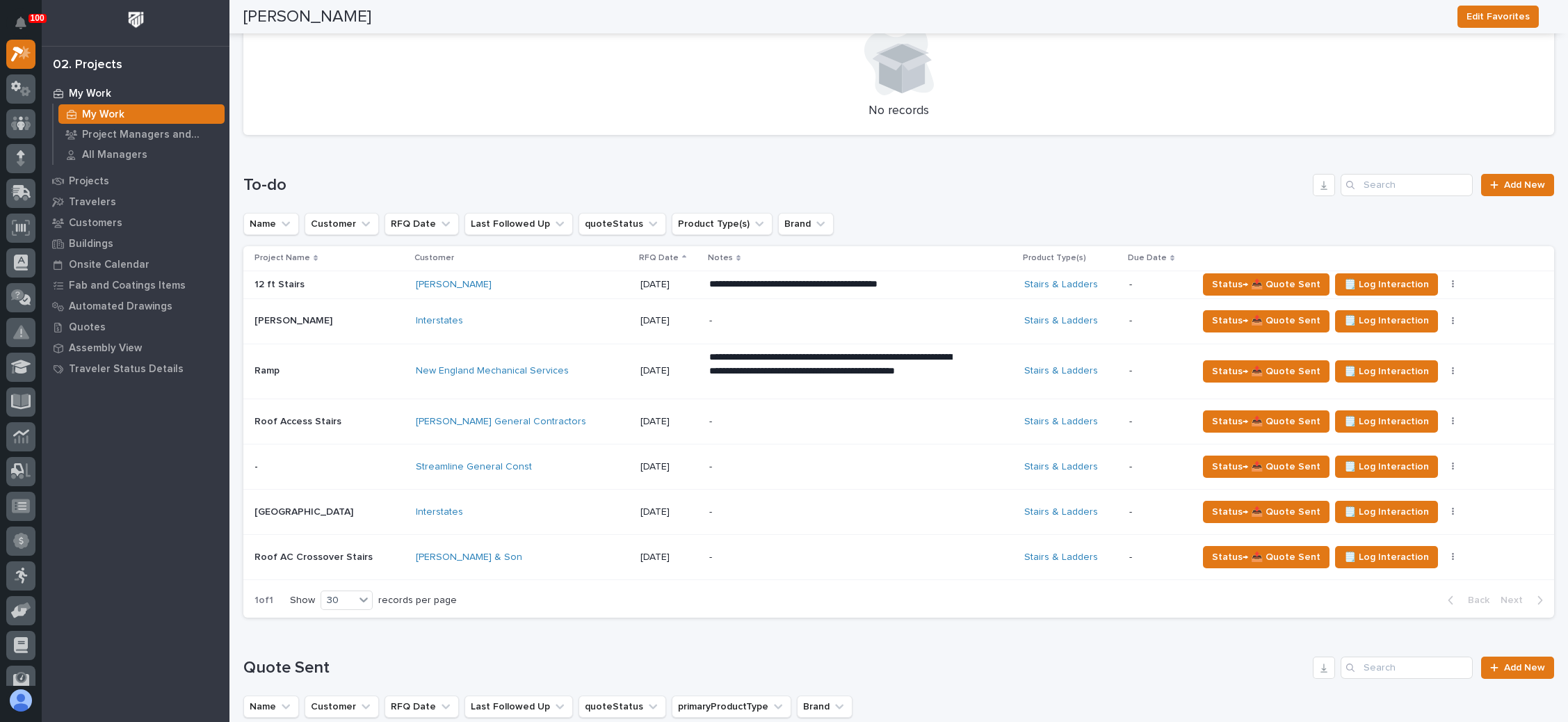
scroll to position [626, 0]
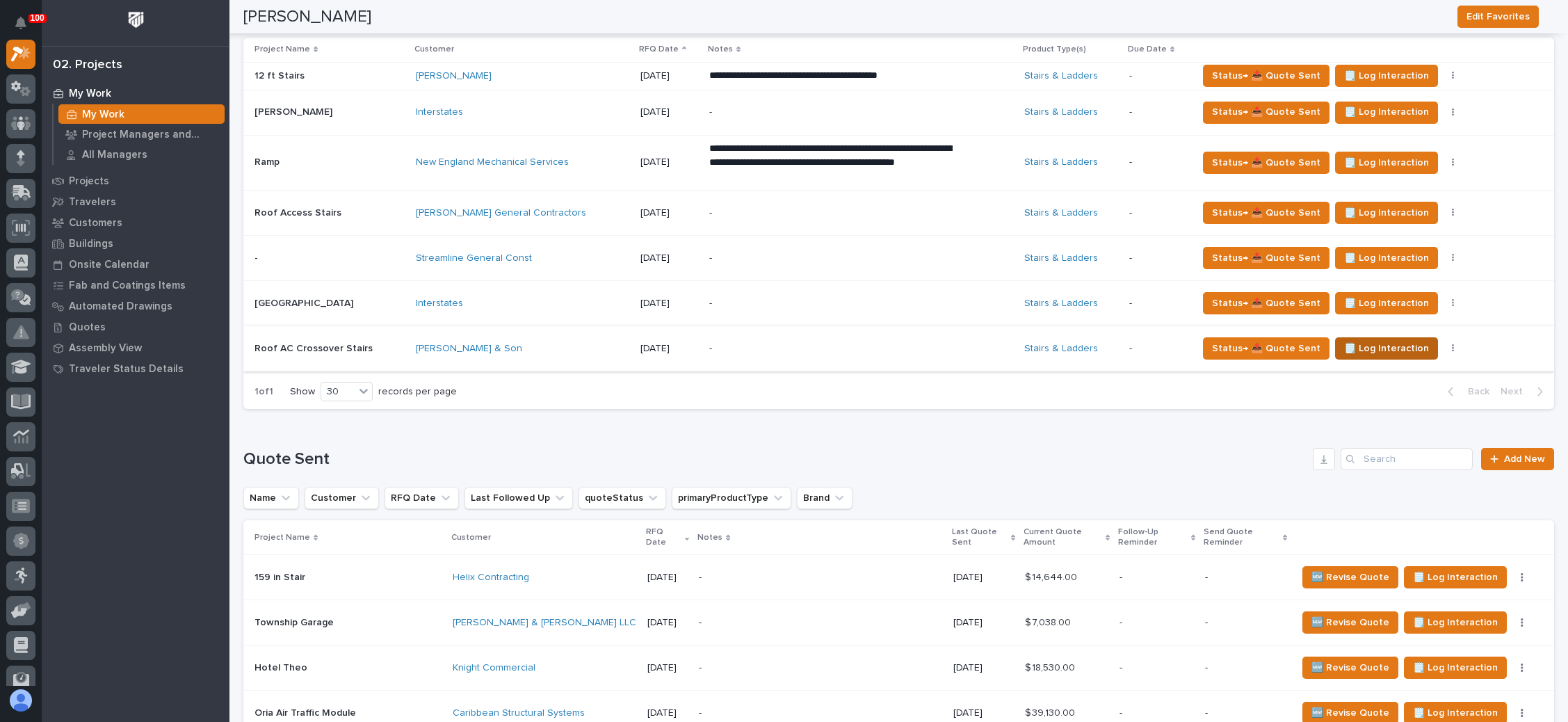
click at [1375, 349] on span "🗒️ Log Interaction" at bounding box center [1386, 348] width 85 height 17
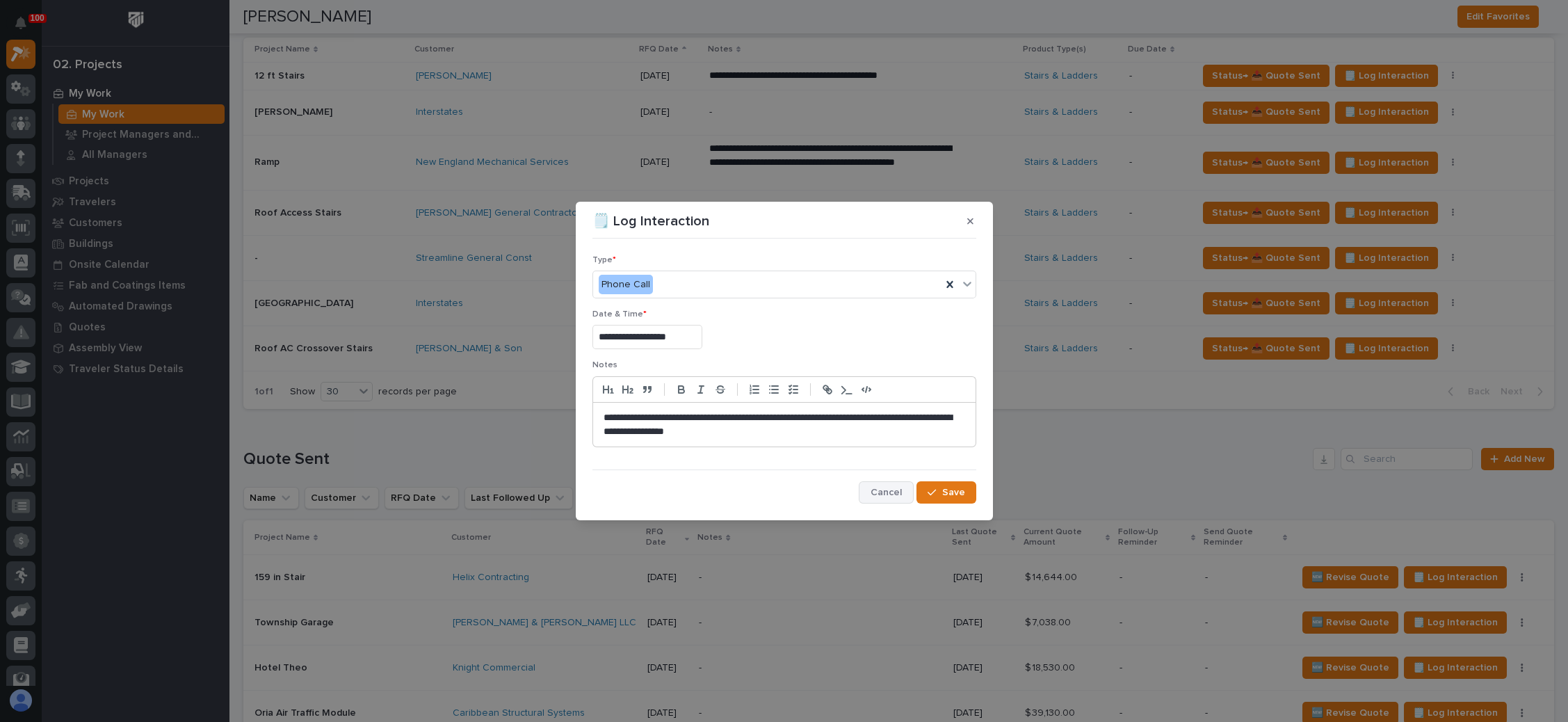
click at [873, 486] on span "Cancel" at bounding box center [886, 492] width 32 height 12
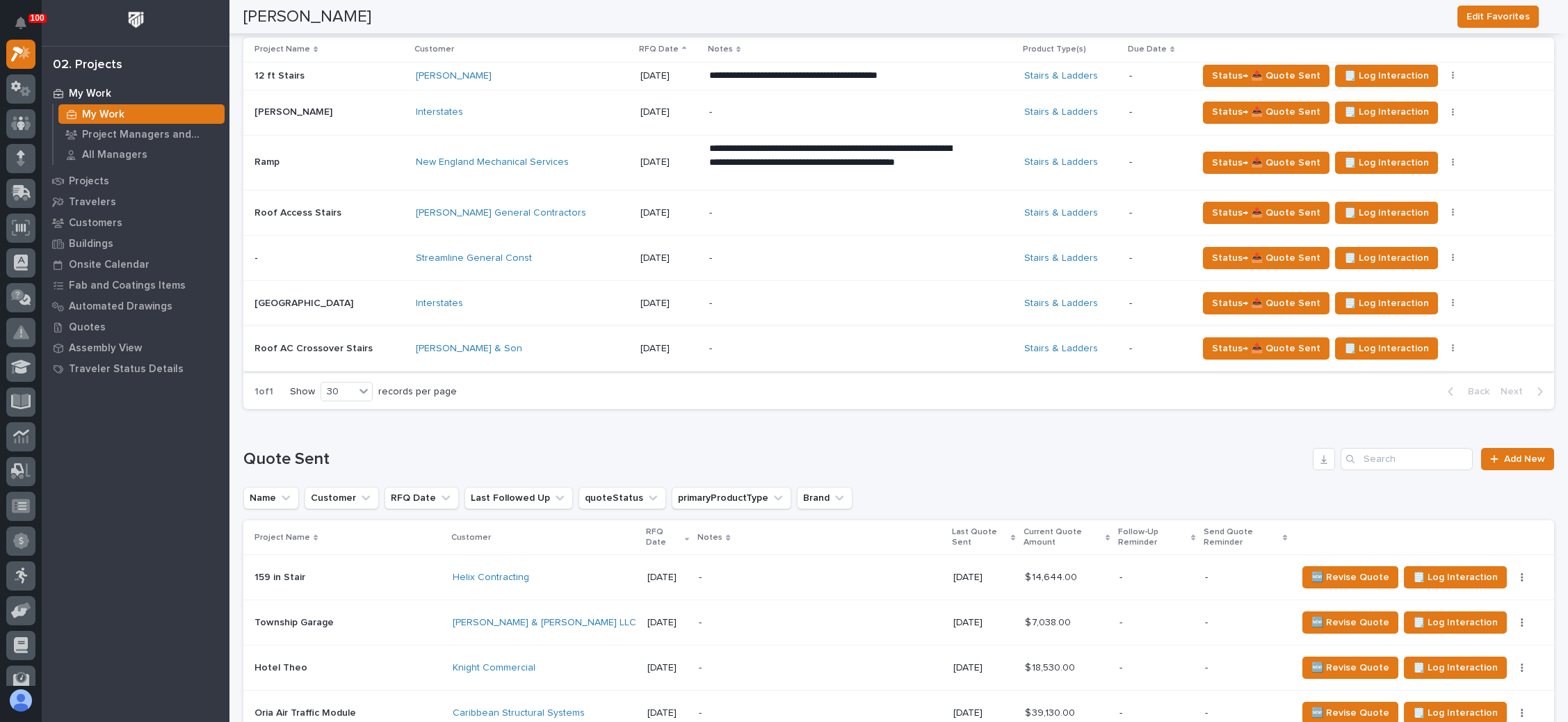
click at [1444, 344] on button "button" at bounding box center [1453, 348] width 20 height 9
click at [879, 343] on p "-" at bounding box center [830, 348] width 243 height 12
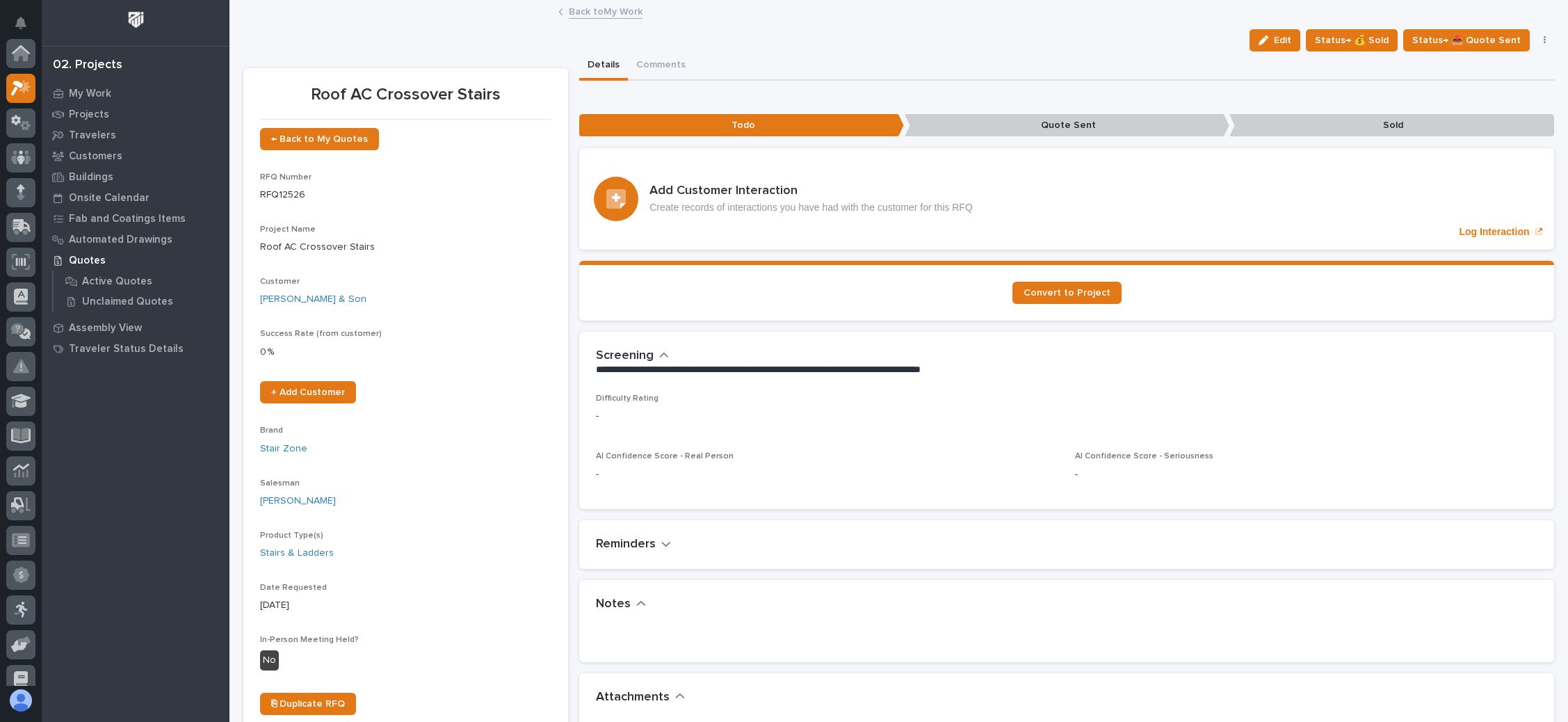
scroll to position [34, 0]
click at [660, 57] on button "Comments" at bounding box center [660, 65] width 66 height 29
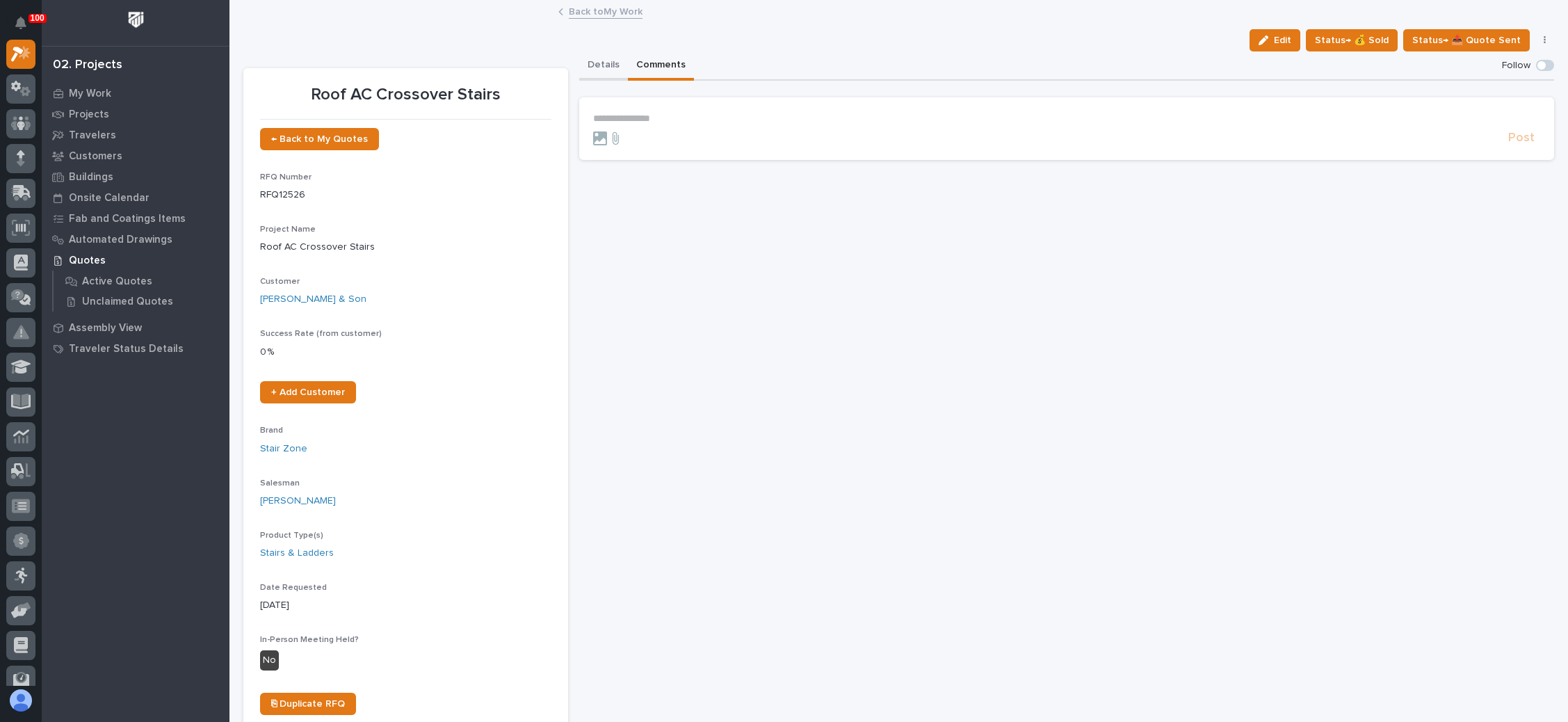
click at [608, 58] on button "Details" at bounding box center [603, 65] width 48 height 29
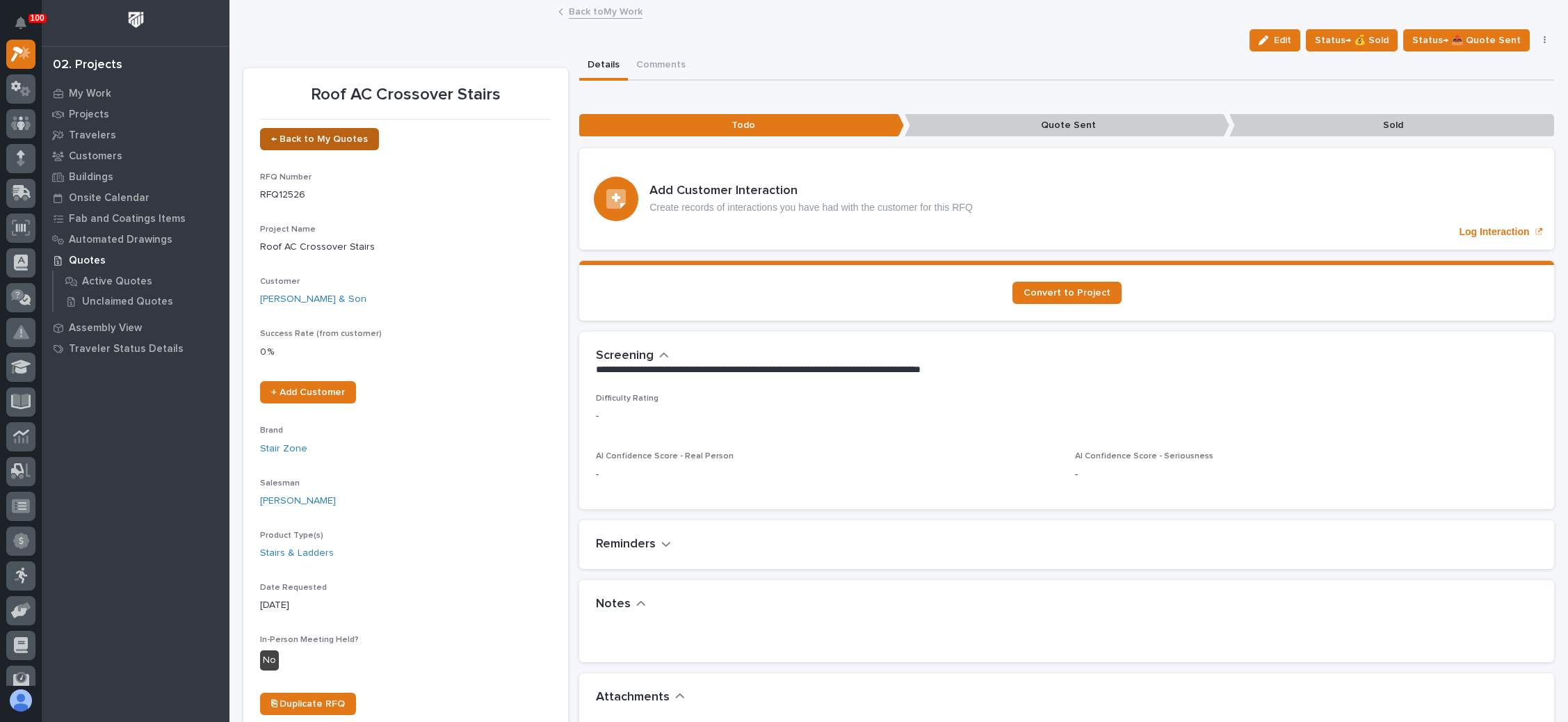
click at [349, 131] on link "← Back to My Quotes" at bounding box center [320, 139] width 119 height 22
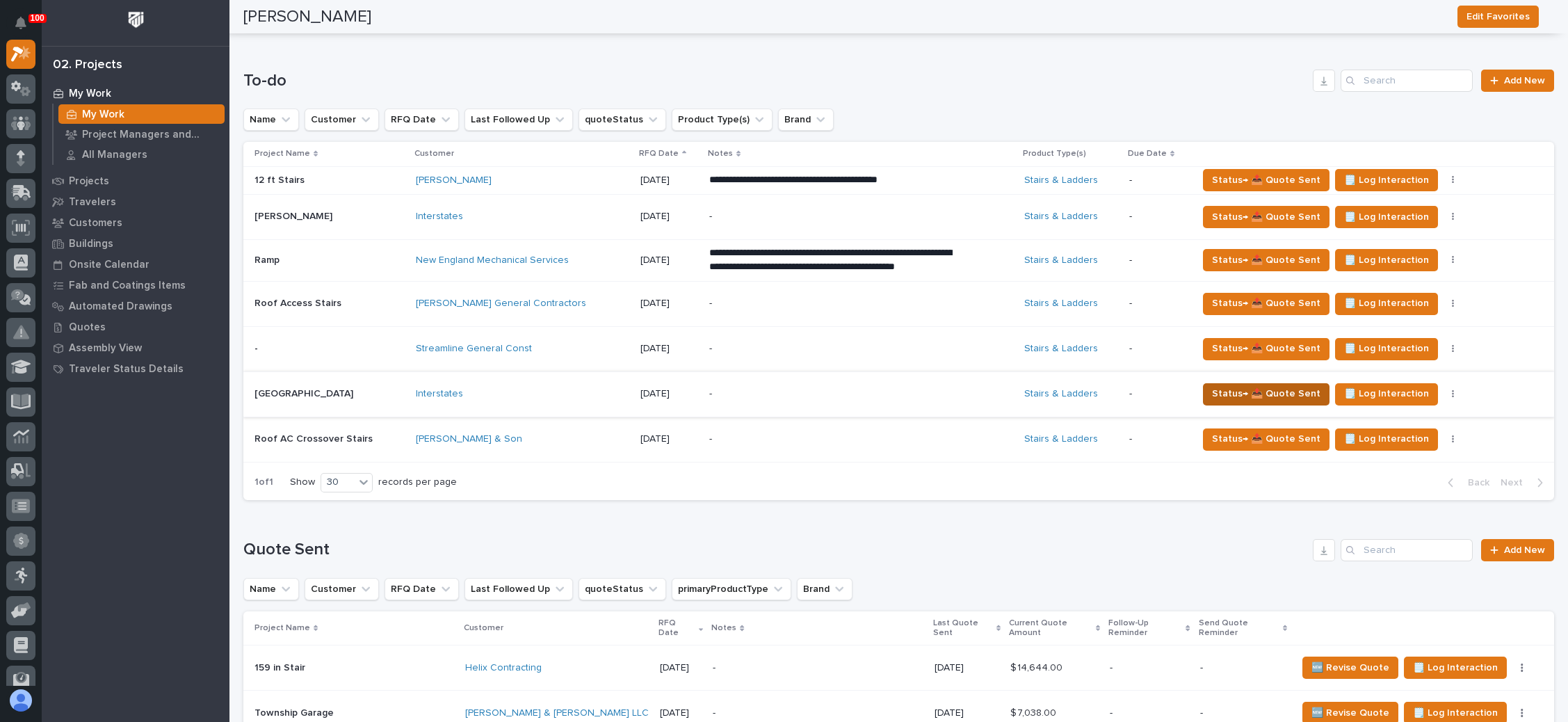
scroll to position [626, 0]
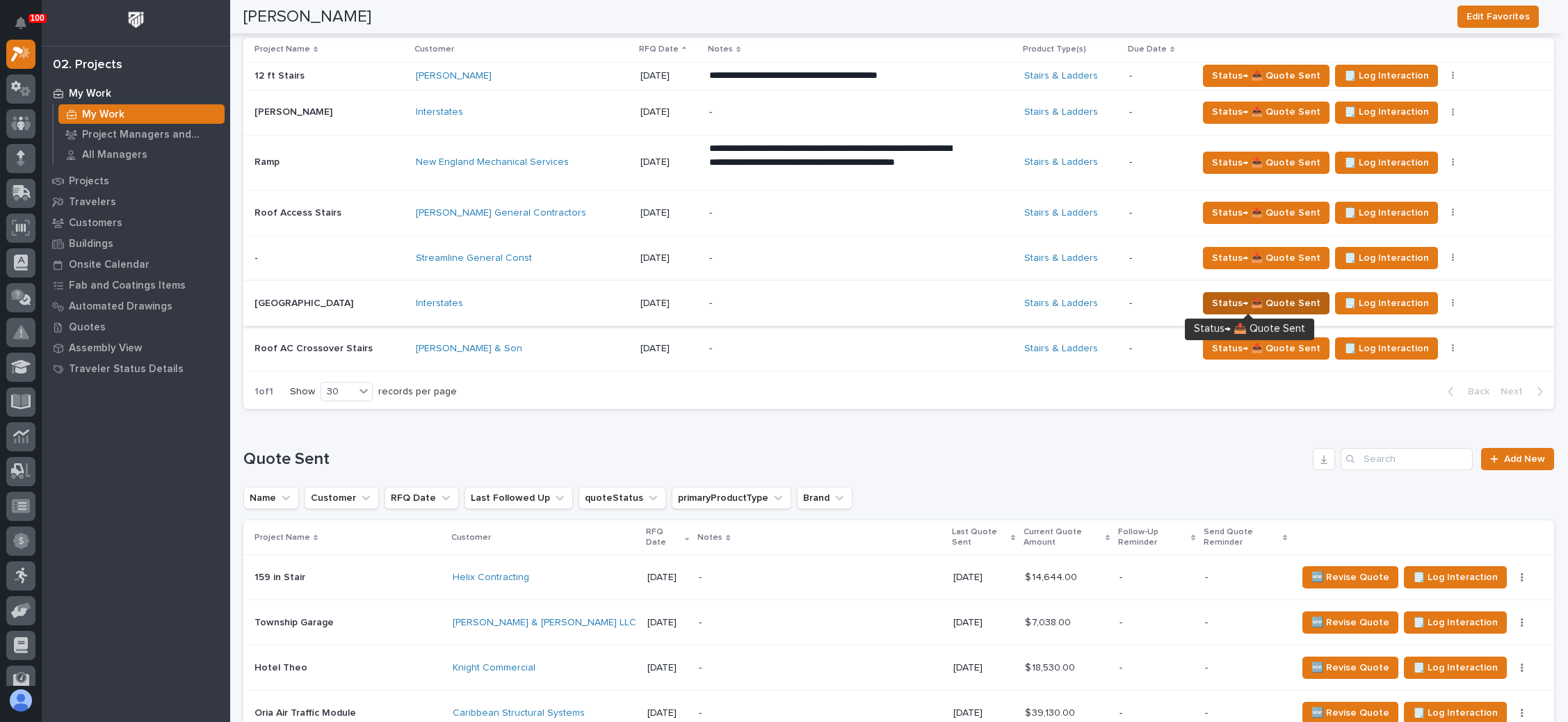
click at [1281, 299] on span "Status→ 📤 Quote Sent" at bounding box center [1265, 303] width 109 height 17
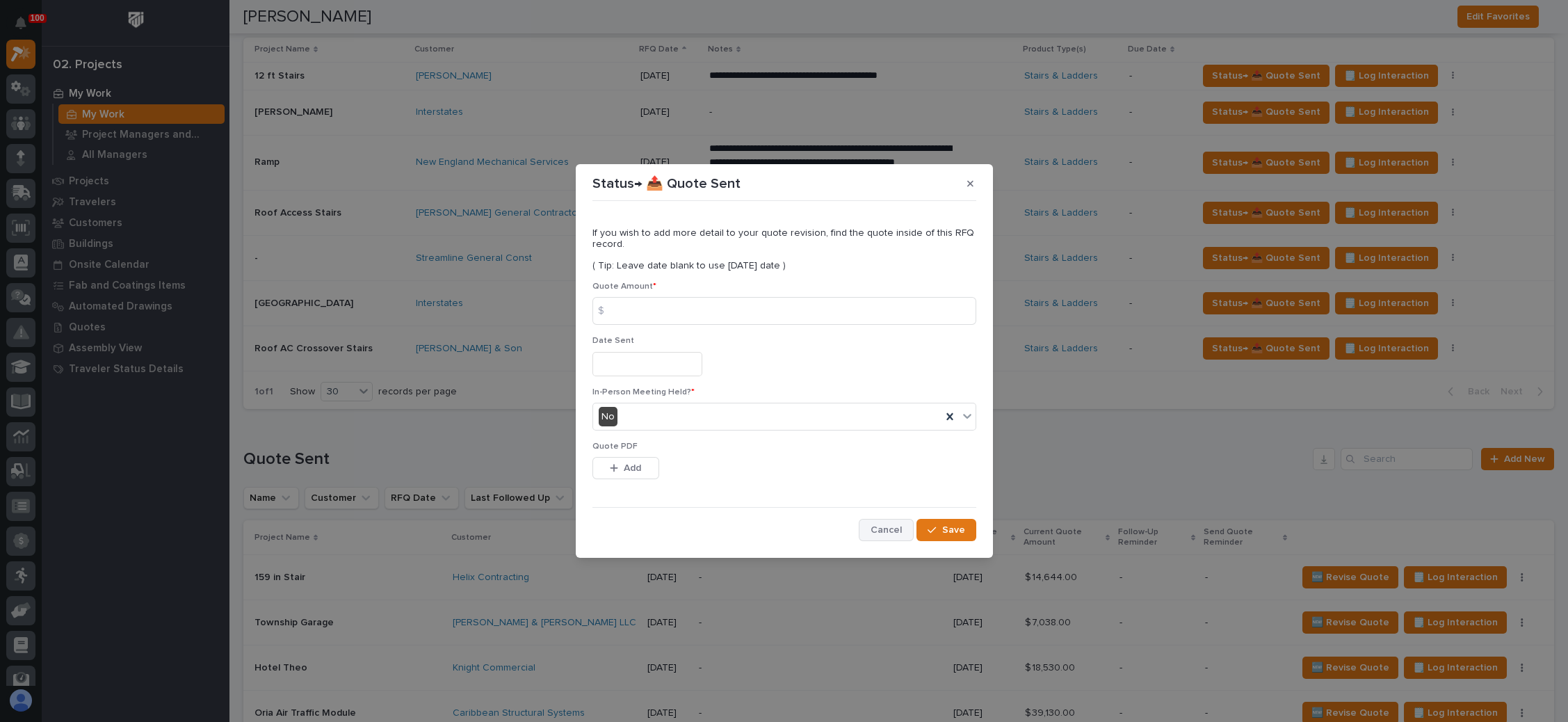
click at [878, 524] on span "Cancel" at bounding box center [886, 530] width 32 height 12
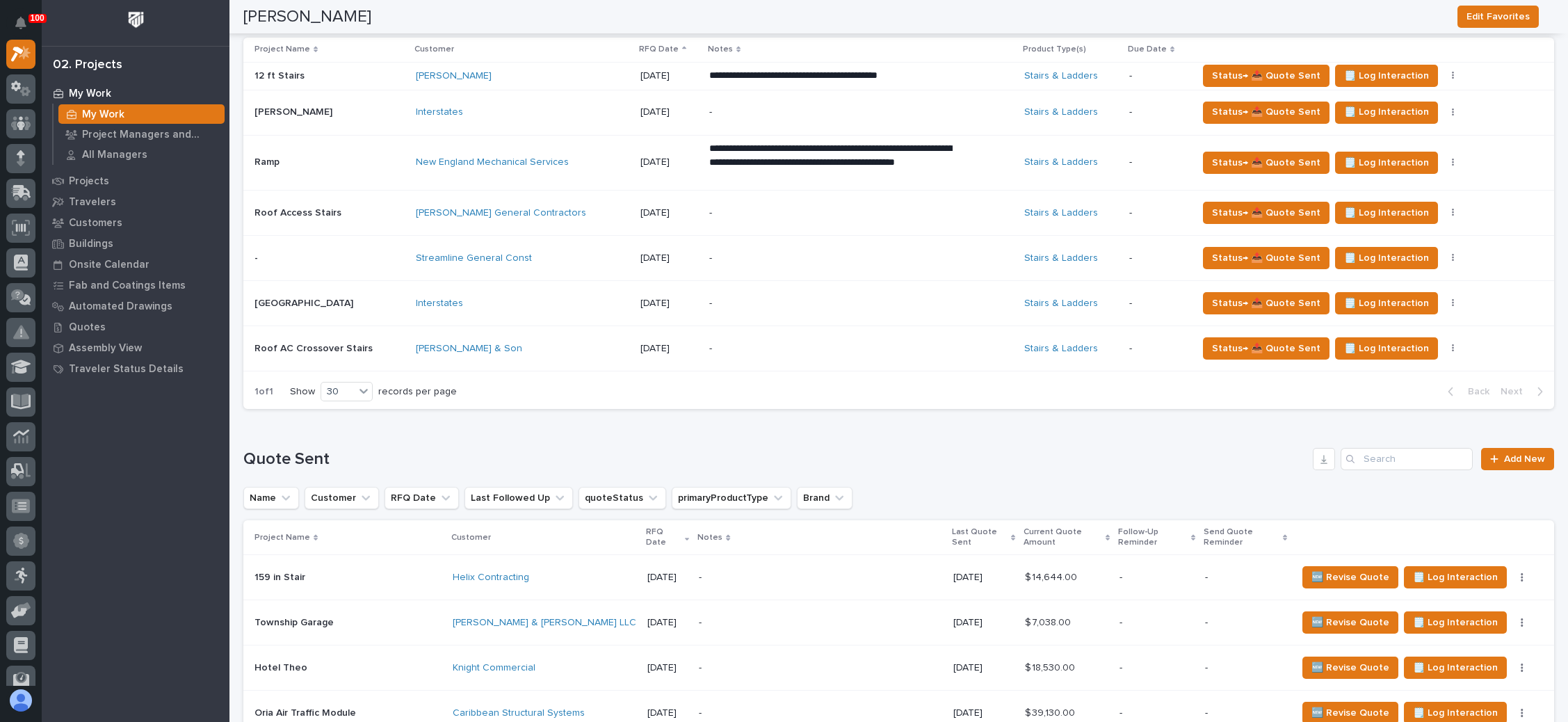
click at [775, 295] on div "-" at bounding box center [830, 304] width 243 height 32
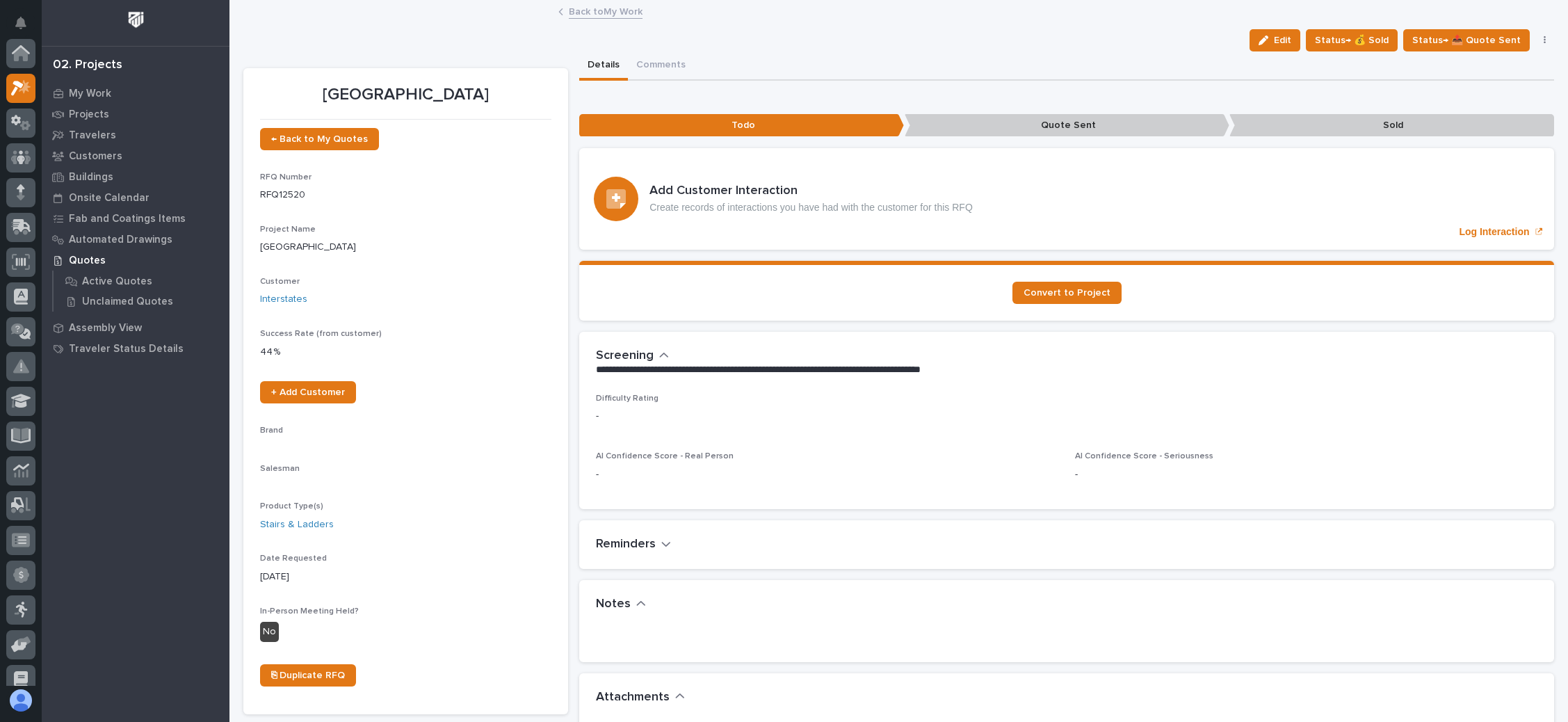
scroll to position [34, 0]
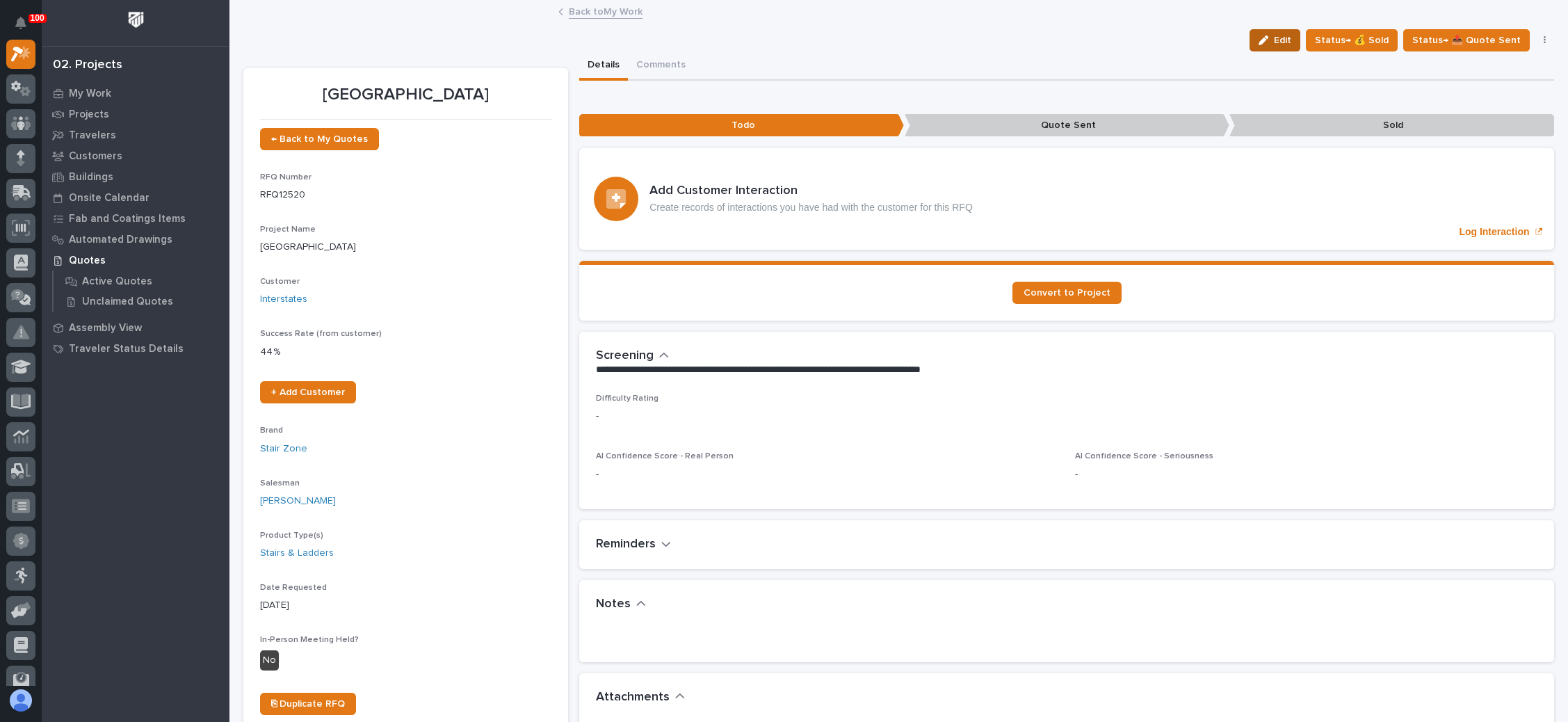
click at [1259, 37] on icon "button" at bounding box center [1263, 40] width 9 height 9
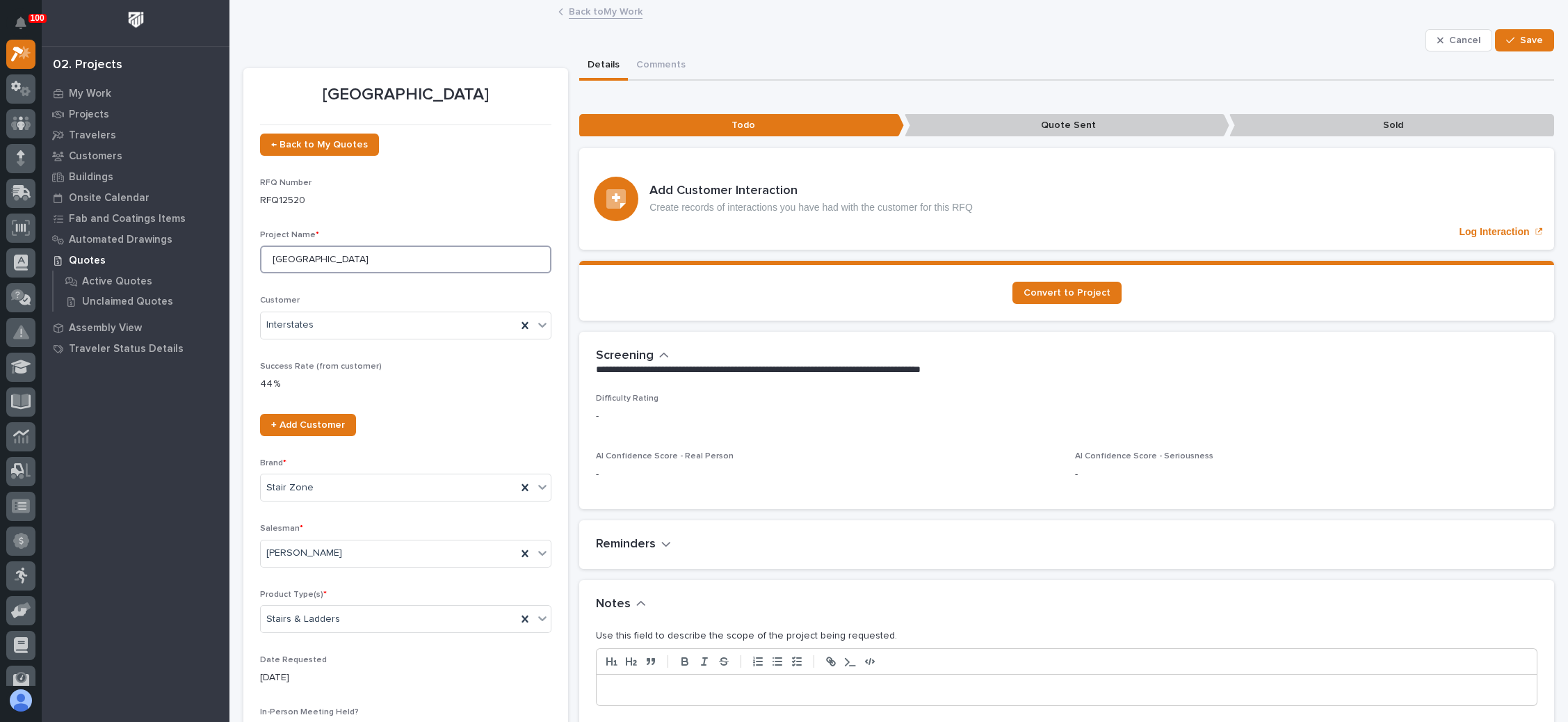
drag, startPoint x: 389, startPoint y: 261, endPoint x: 246, endPoint y: 256, distance: 143.1
click at [244, 256] on section "[GEOGRAPHIC_DATA] ← Back to My Quotes RFQ Number RFQ12520 Project Name * Pacifi…" at bounding box center [405, 445] width 324 height 755
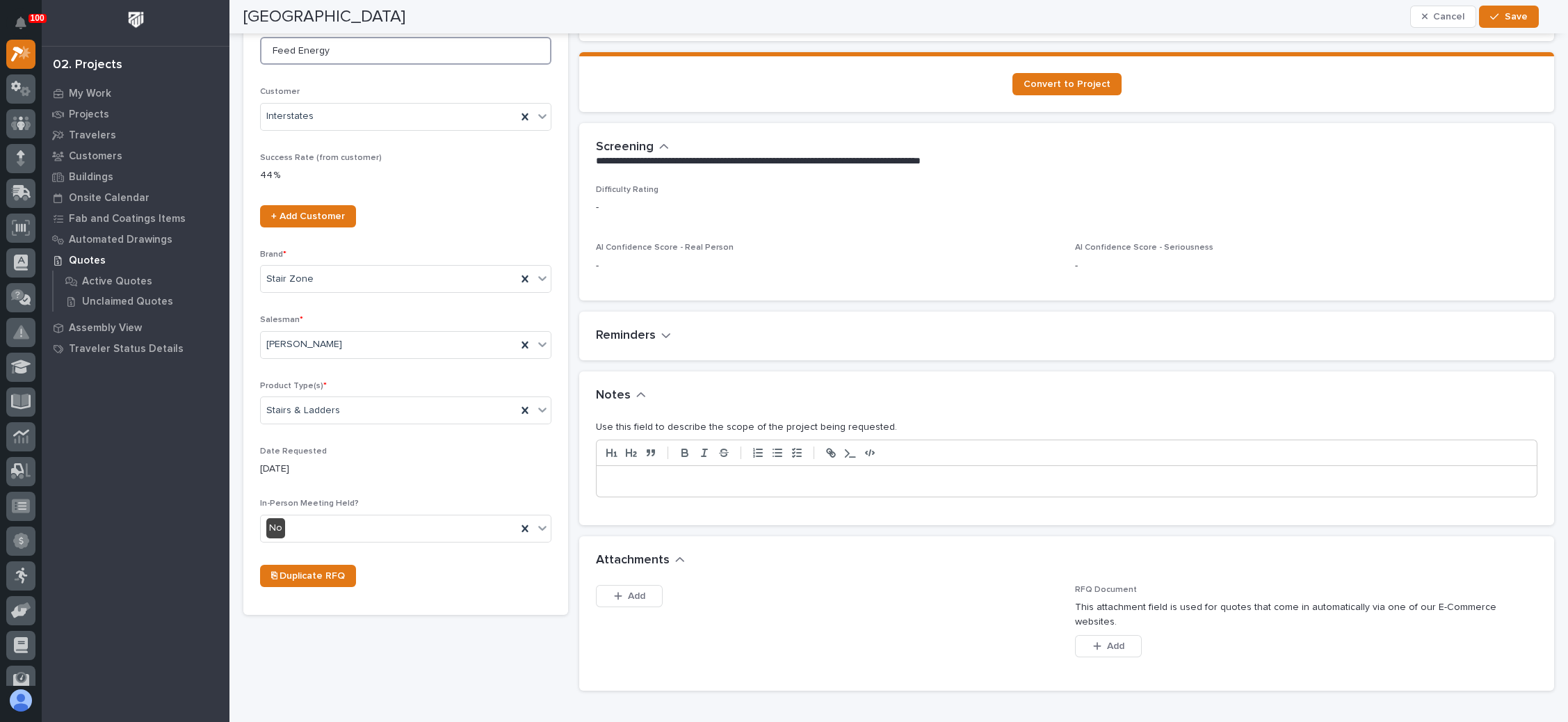
scroll to position [313, 0]
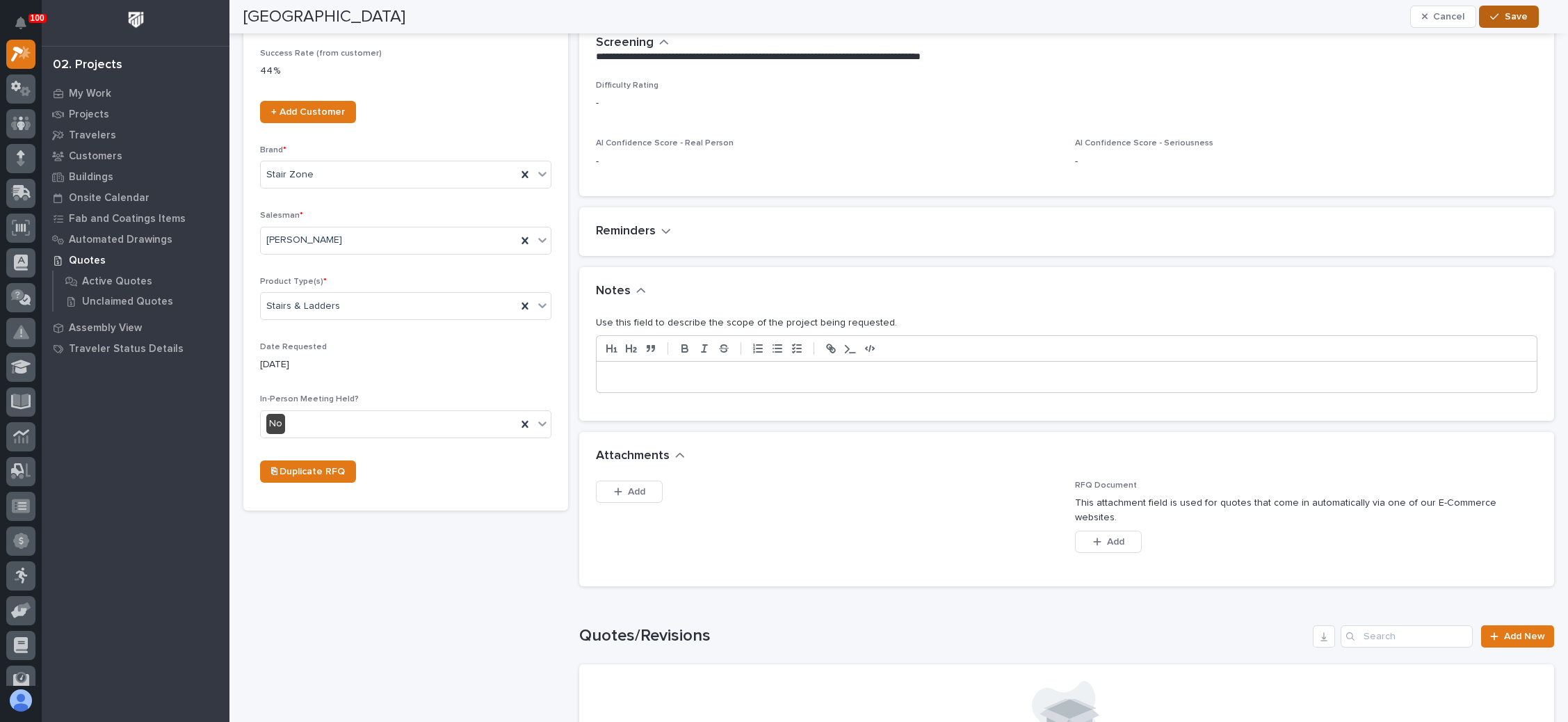
type input "Feed Energy"
click at [1493, 10] on button "Save" at bounding box center [1509, 17] width 59 height 22
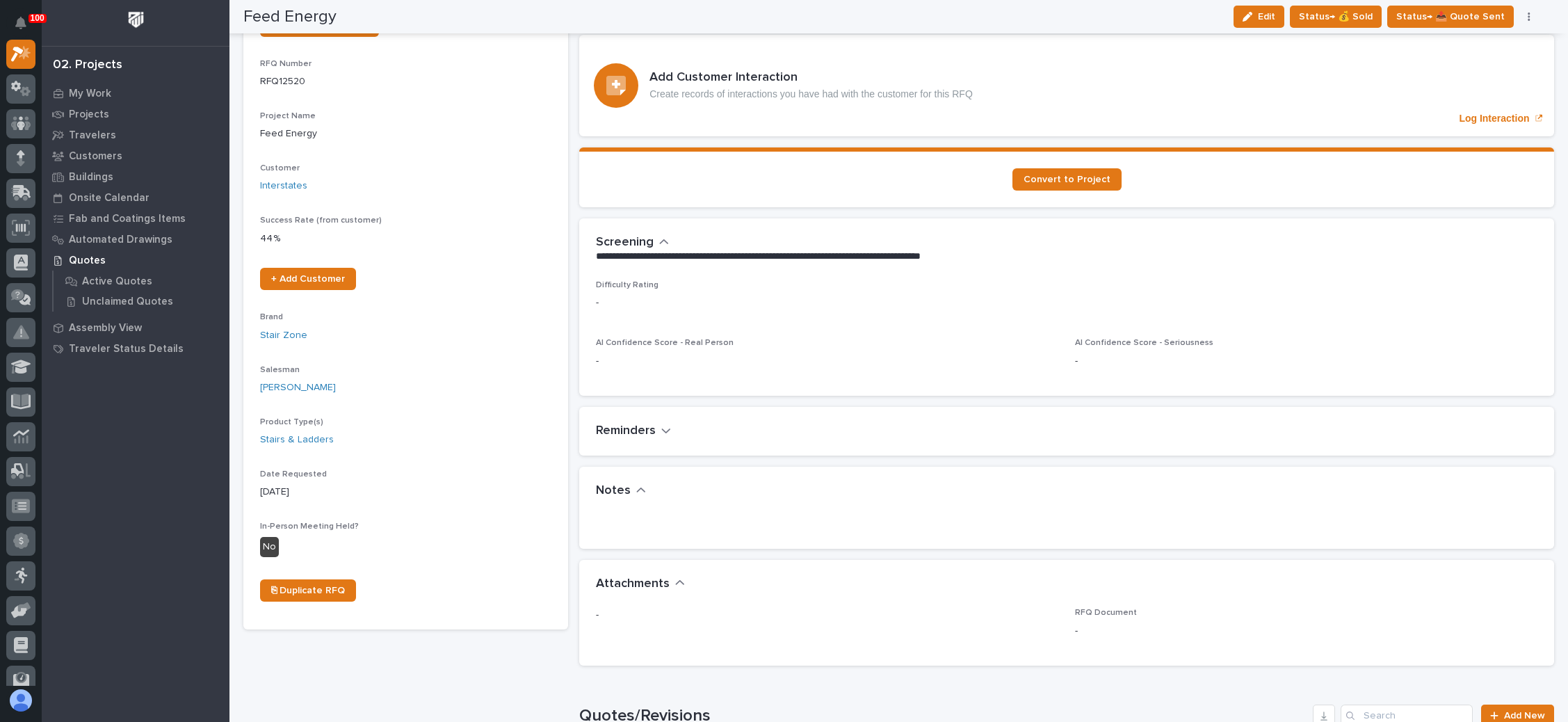
scroll to position [52, 0]
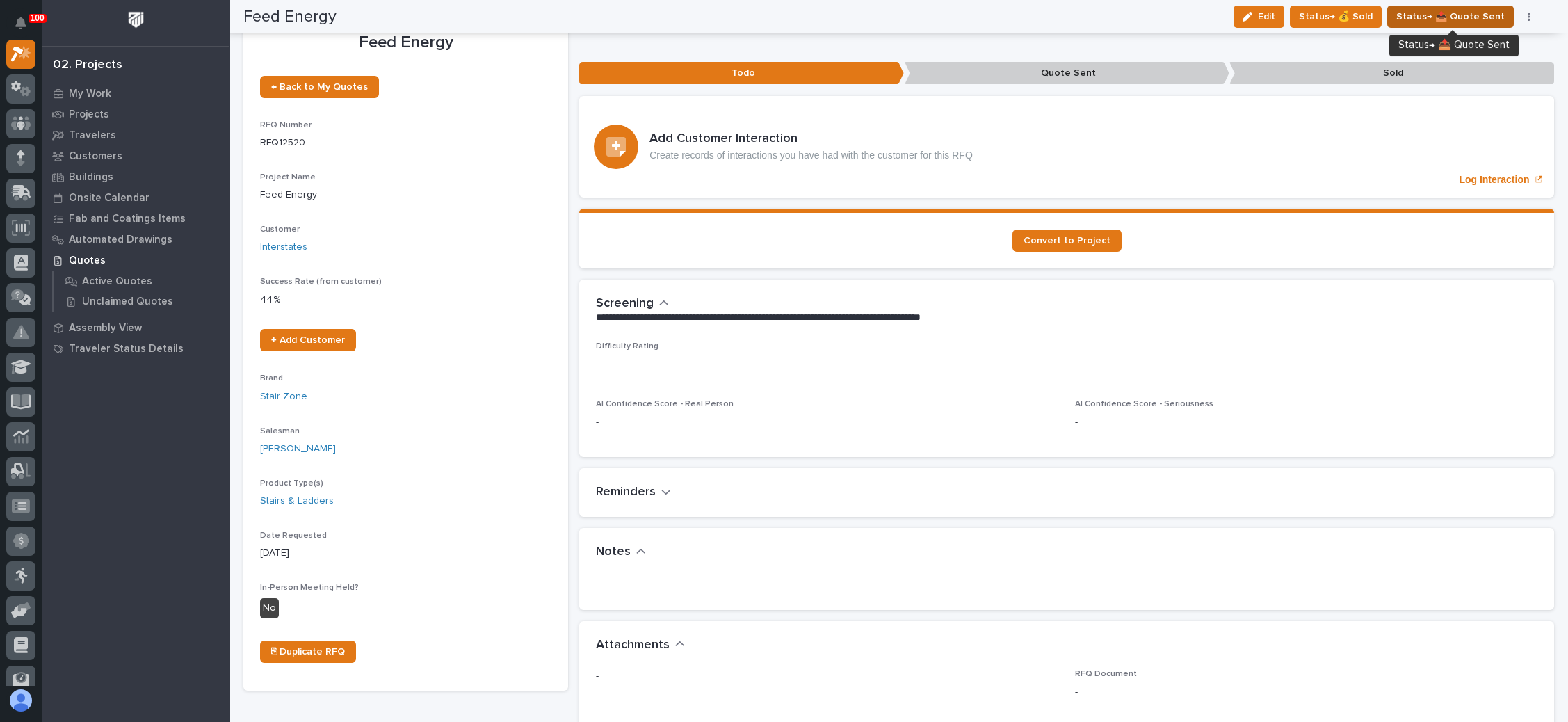
click at [1457, 13] on span "Status→ 📤 Quote Sent" at bounding box center [1450, 17] width 109 height 17
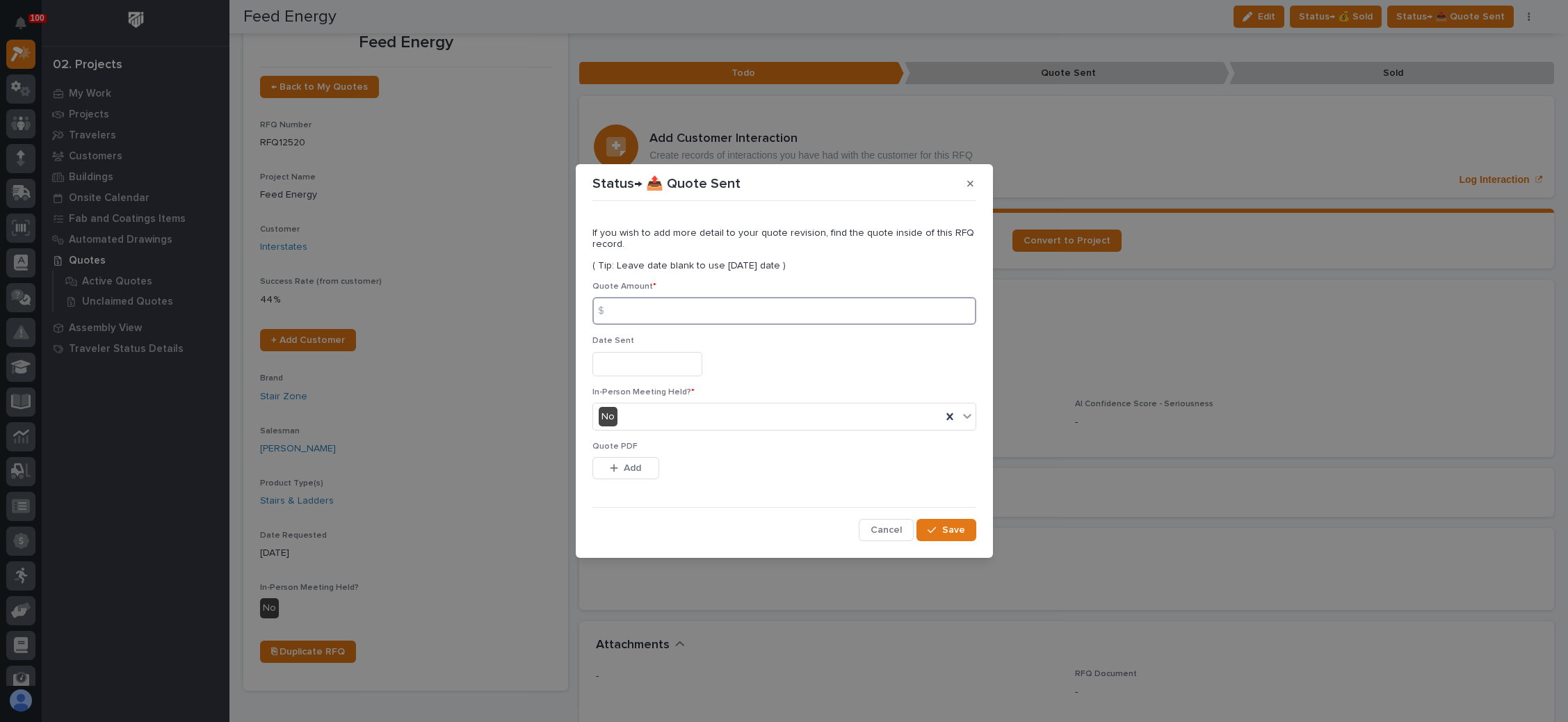
click at [709, 314] on input at bounding box center [784, 311] width 384 height 28
click at [690, 317] on input at bounding box center [784, 311] width 384 height 28
type input "17187"
click at [652, 363] on input "text" at bounding box center [647, 364] width 110 height 24
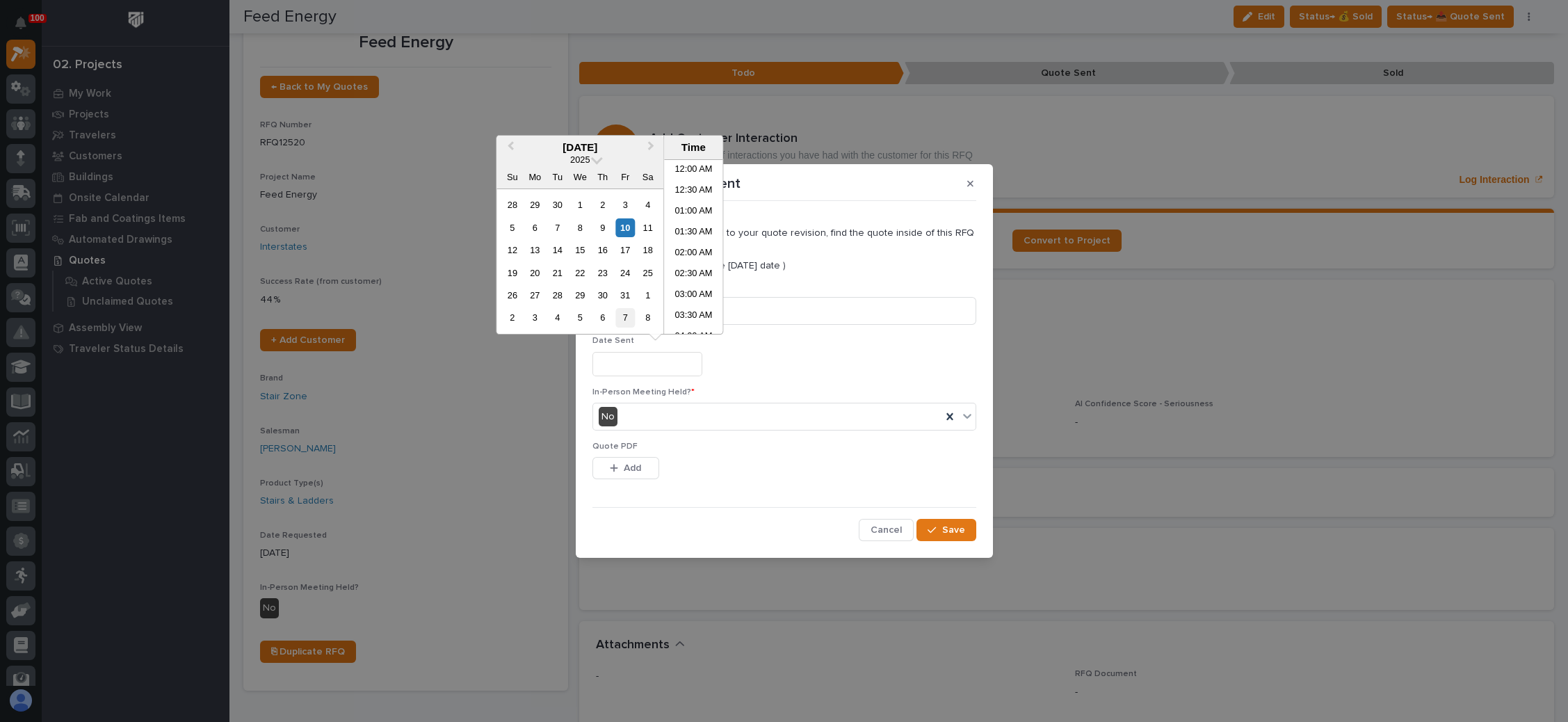
scroll to position [403, 0]
click at [624, 225] on div "10" at bounding box center [625, 228] width 19 height 19
type input "**********"
click at [639, 462] on span "Add" at bounding box center [632, 467] width 18 height 12
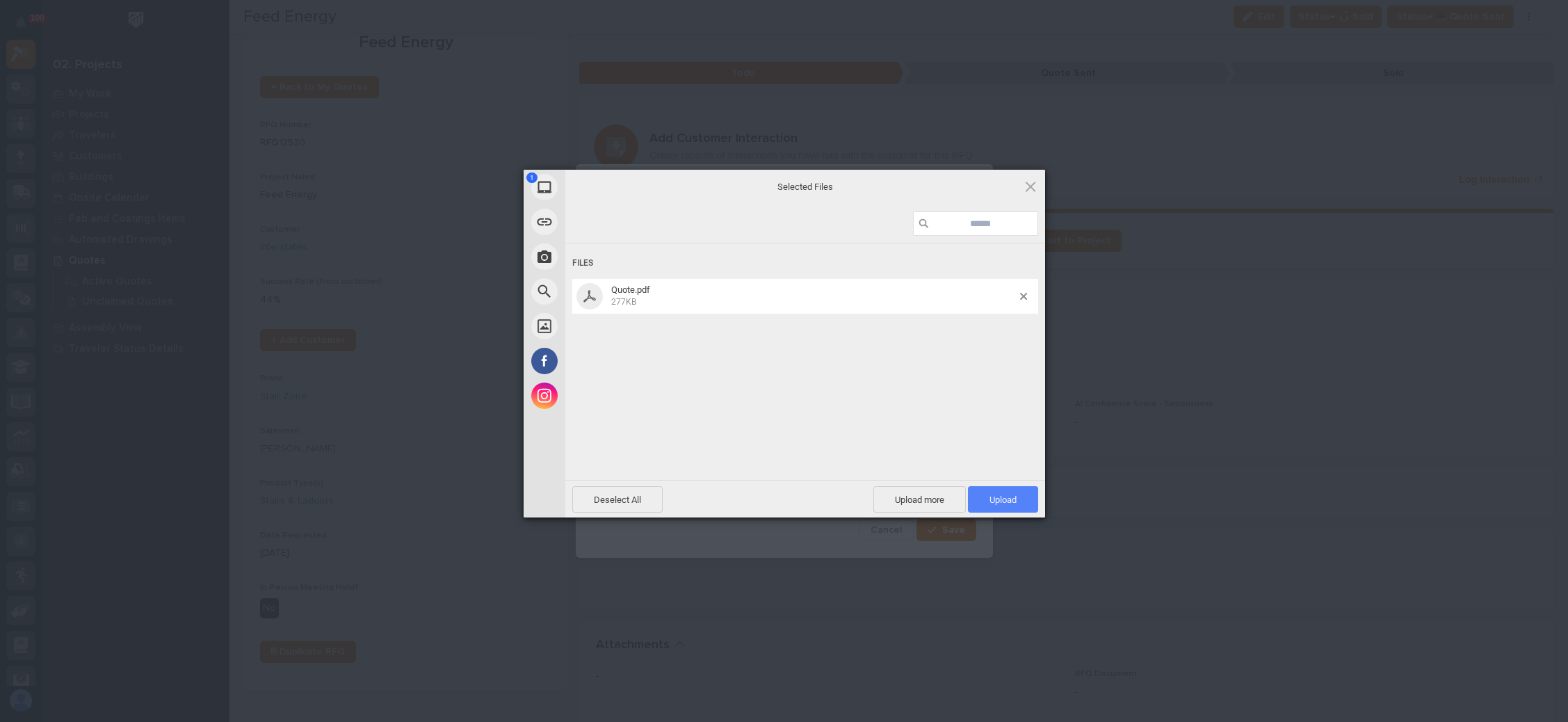
click at [1005, 492] on span "Upload 1" at bounding box center [1003, 499] width 71 height 26
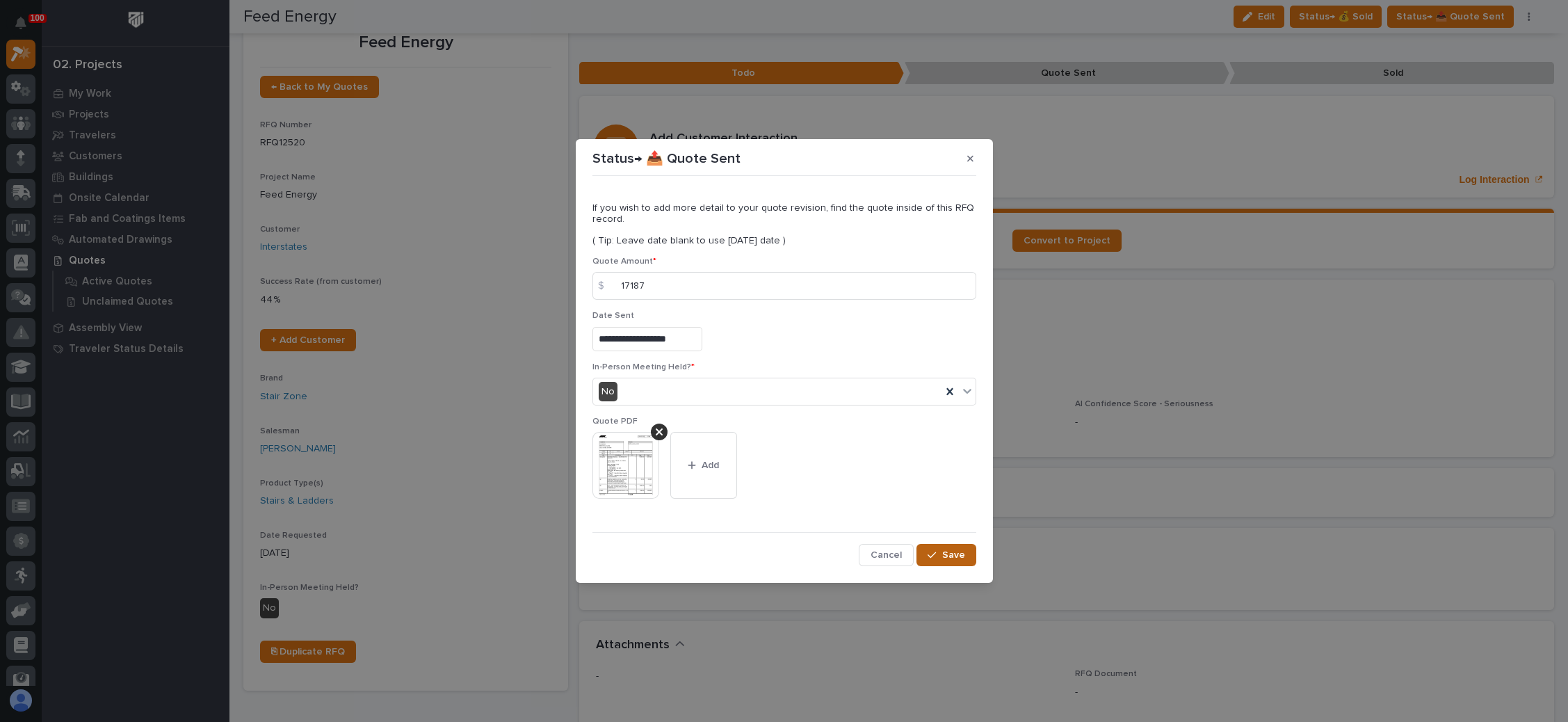
click at [939, 552] on div "button" at bounding box center [934, 555] width 14 height 9
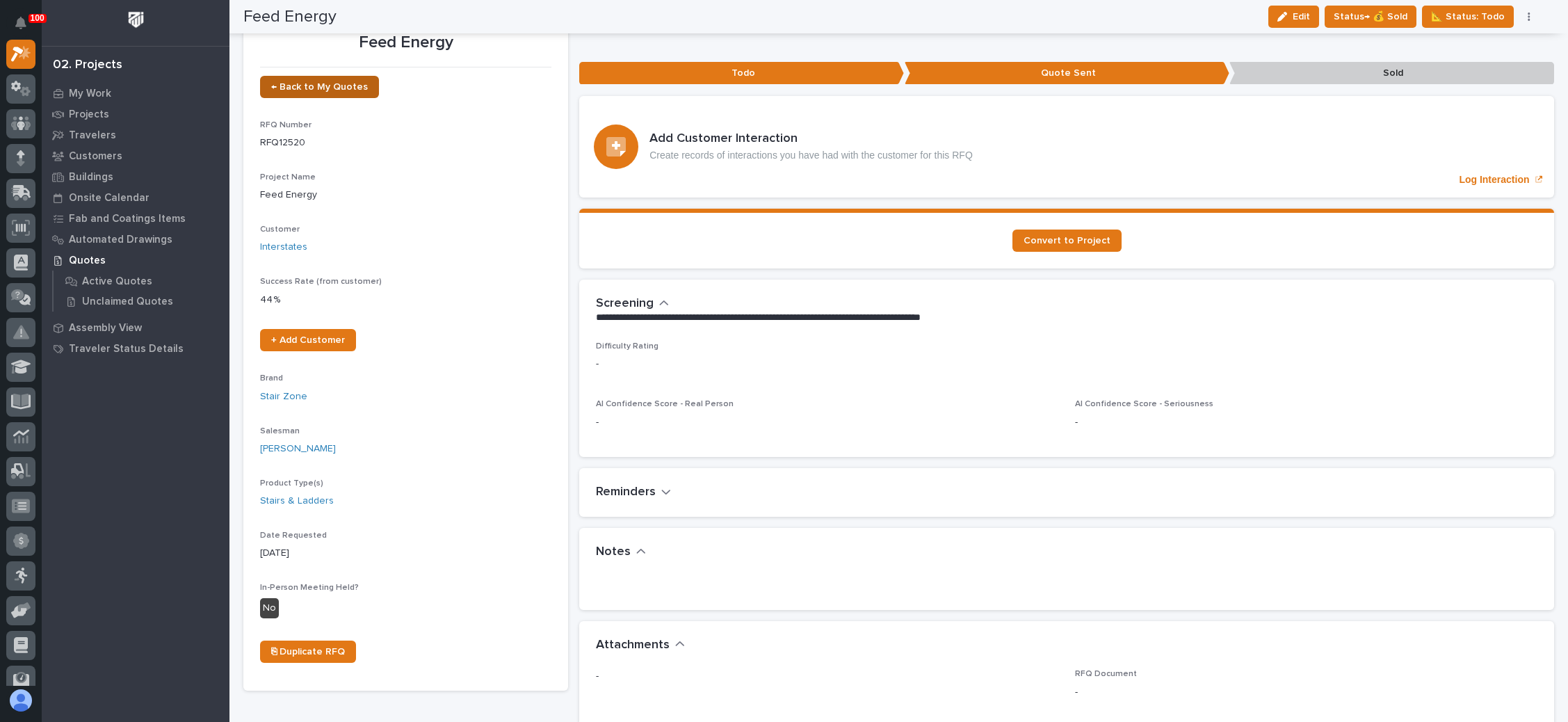
click at [326, 88] on span "← Back to My Quotes" at bounding box center [320, 86] width 97 height 9
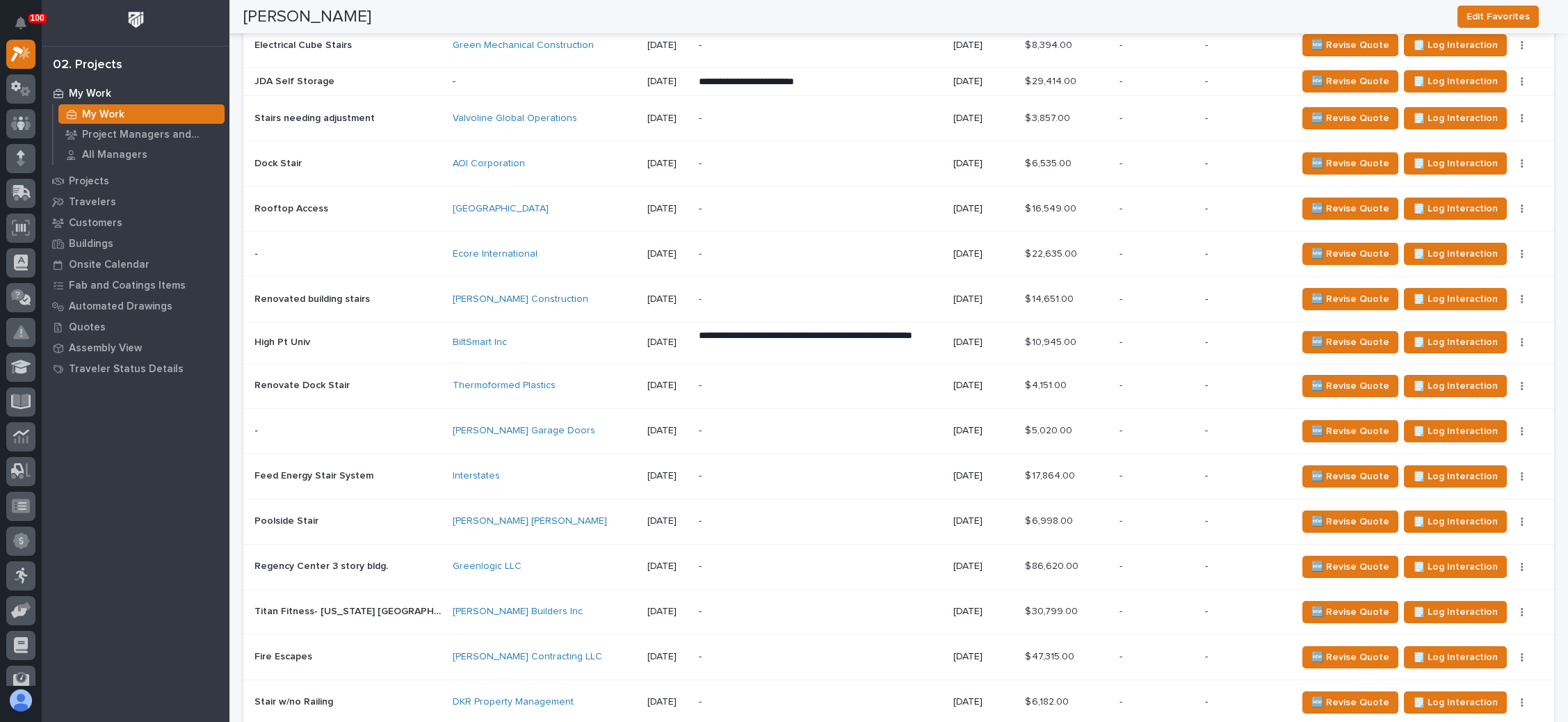
scroll to position [1669, 0]
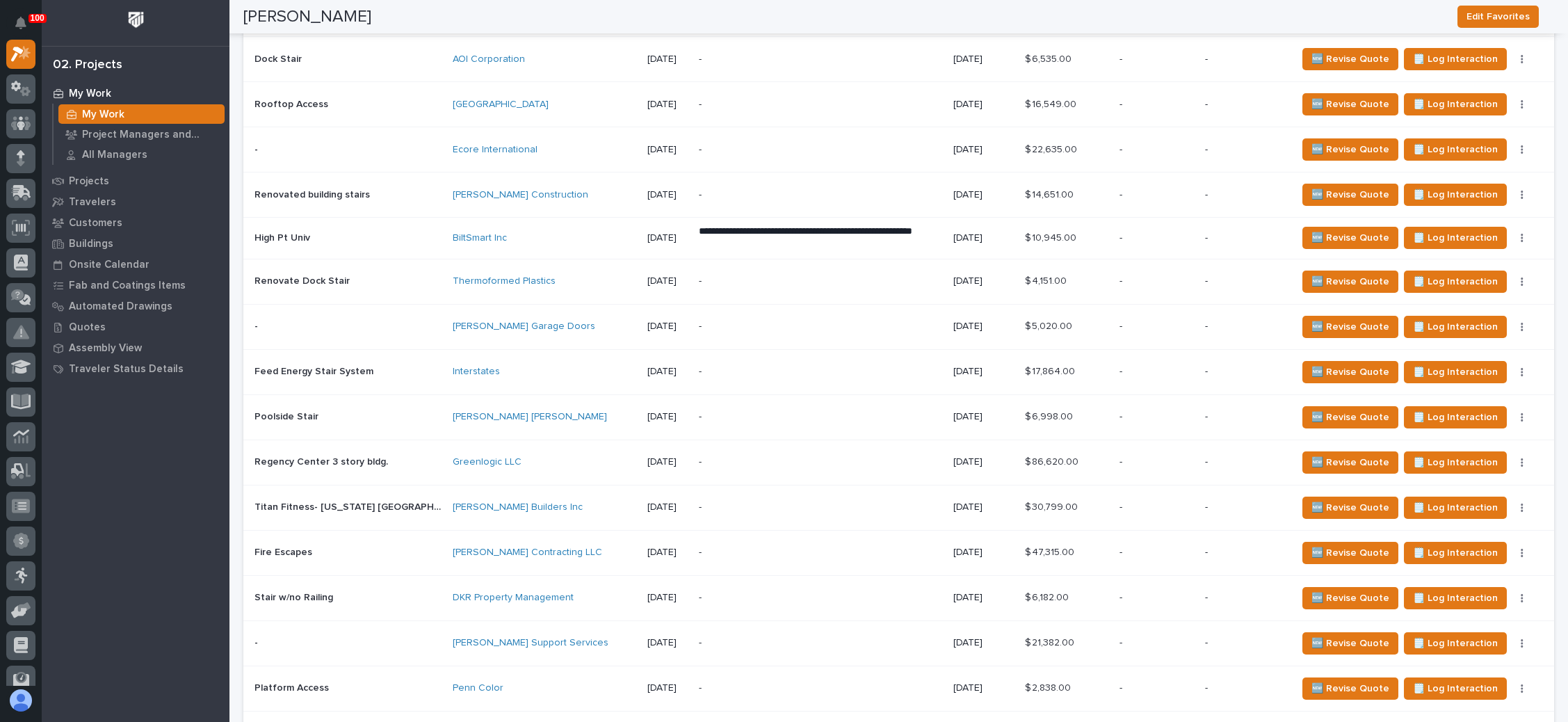
click at [699, 537] on div "-" at bounding box center [820, 553] width 243 height 32
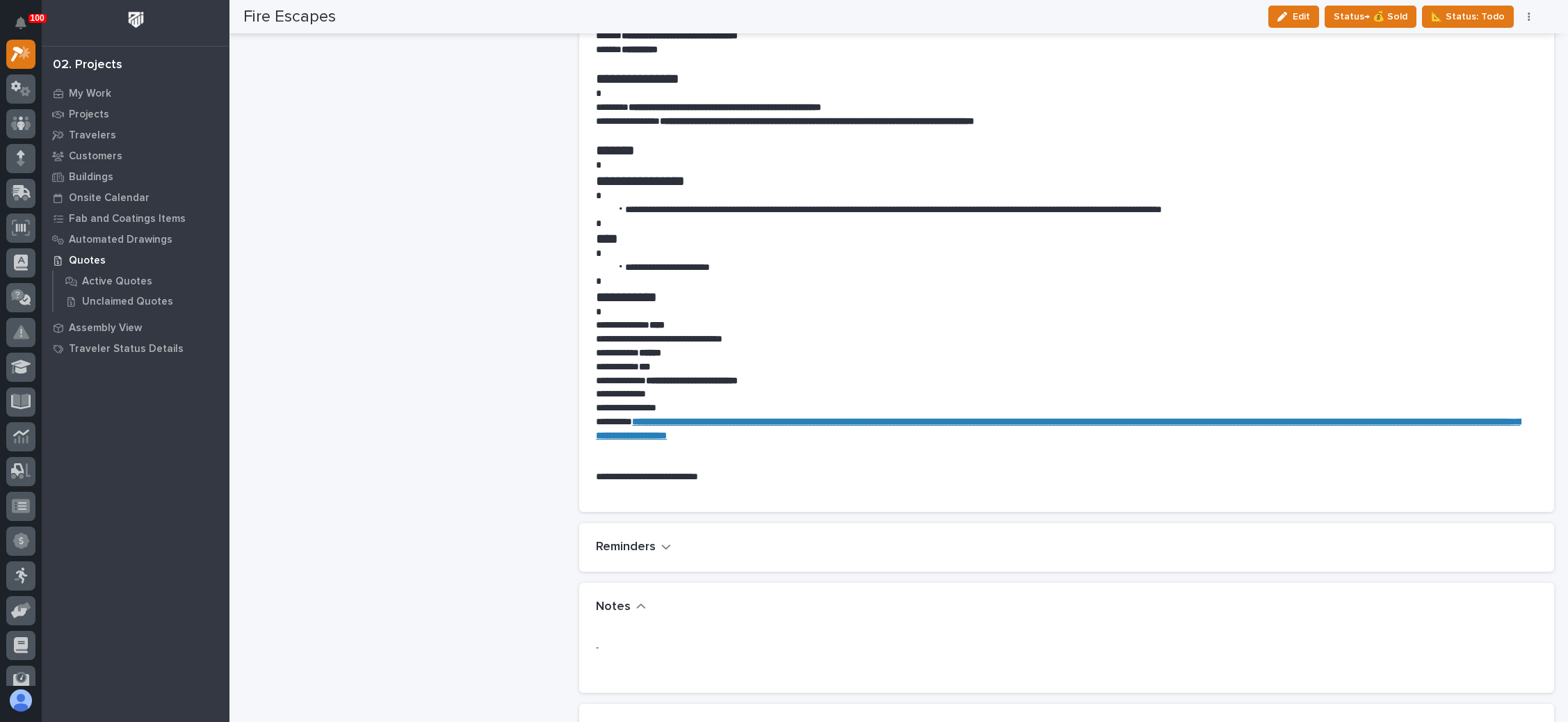
scroll to position [834, 0]
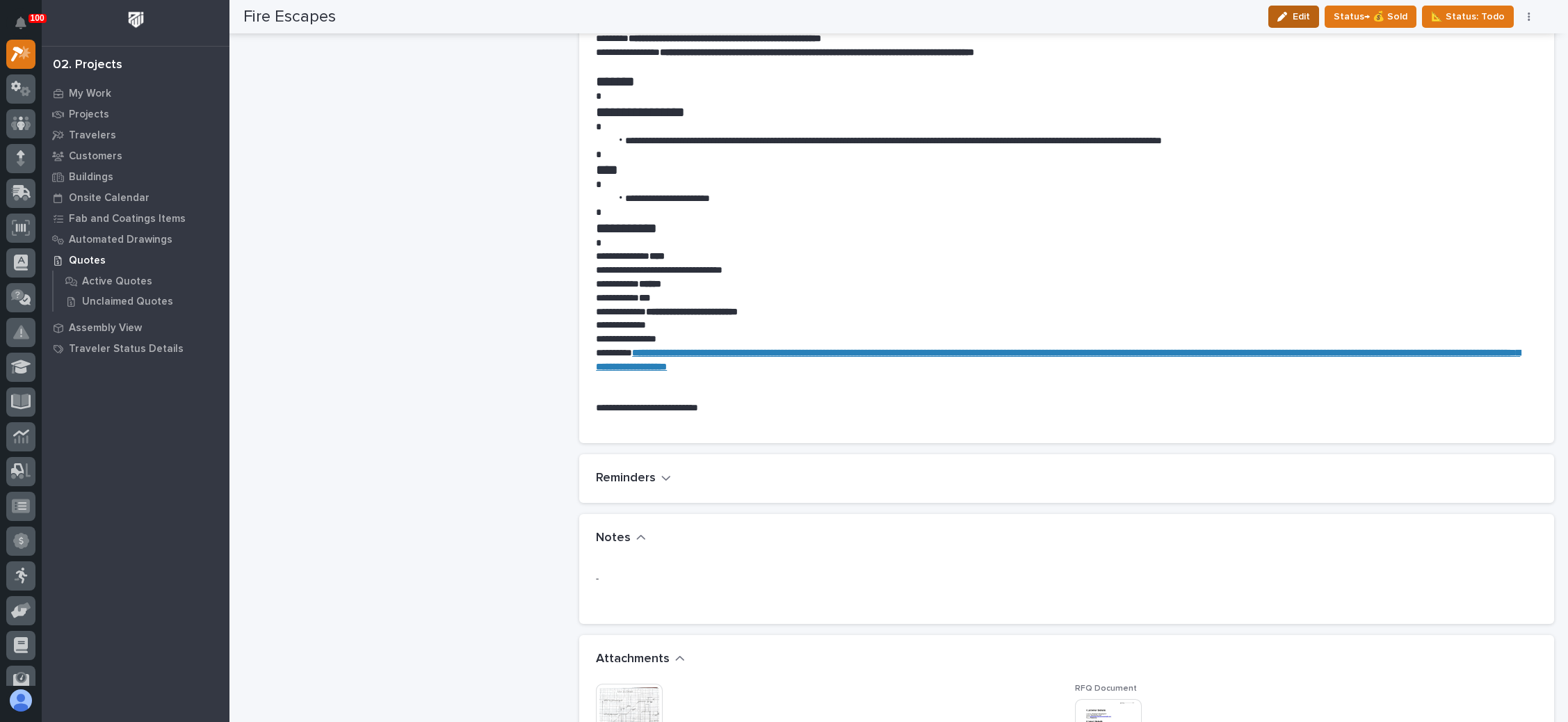
click at [1309, 18] on span "Edit" at bounding box center [1300, 16] width 18 height 12
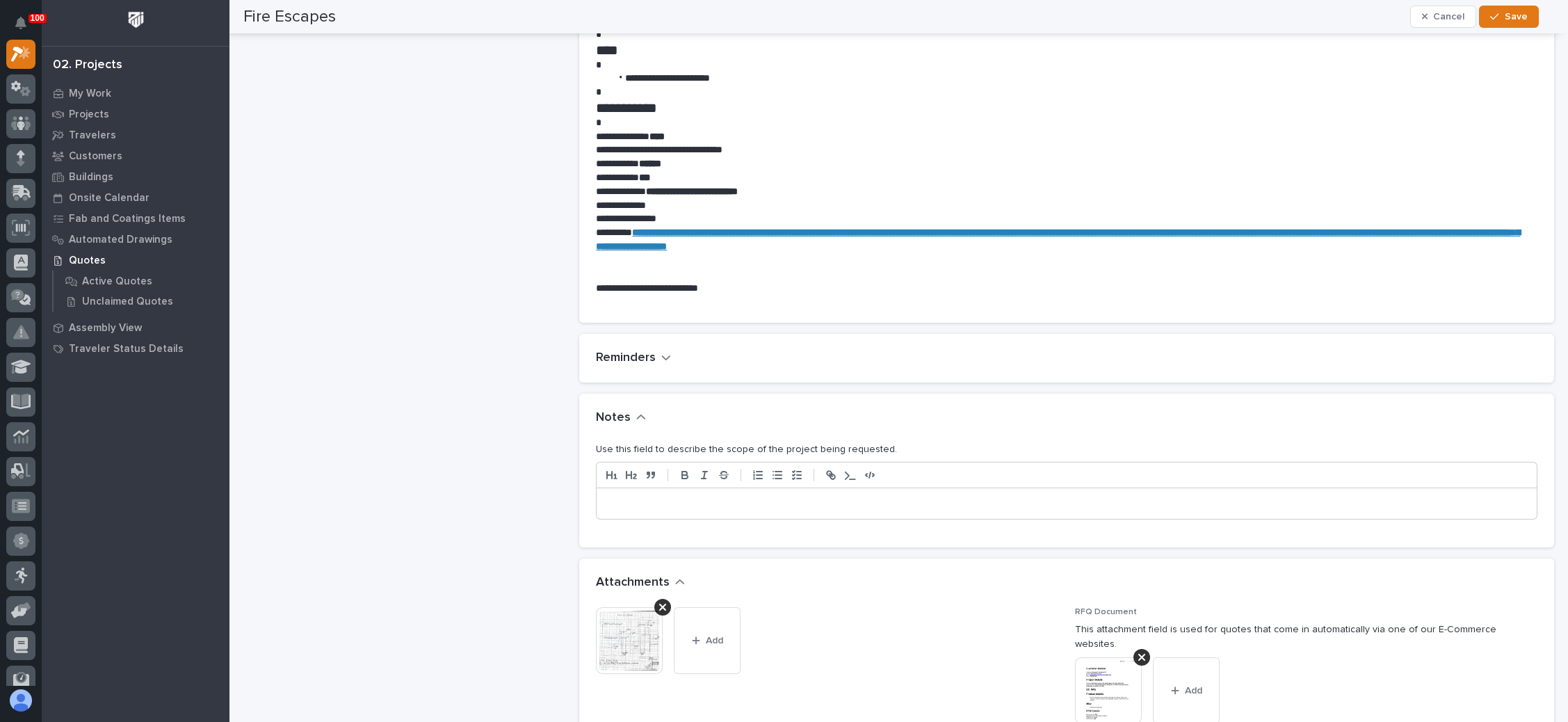
scroll to position [981, 0]
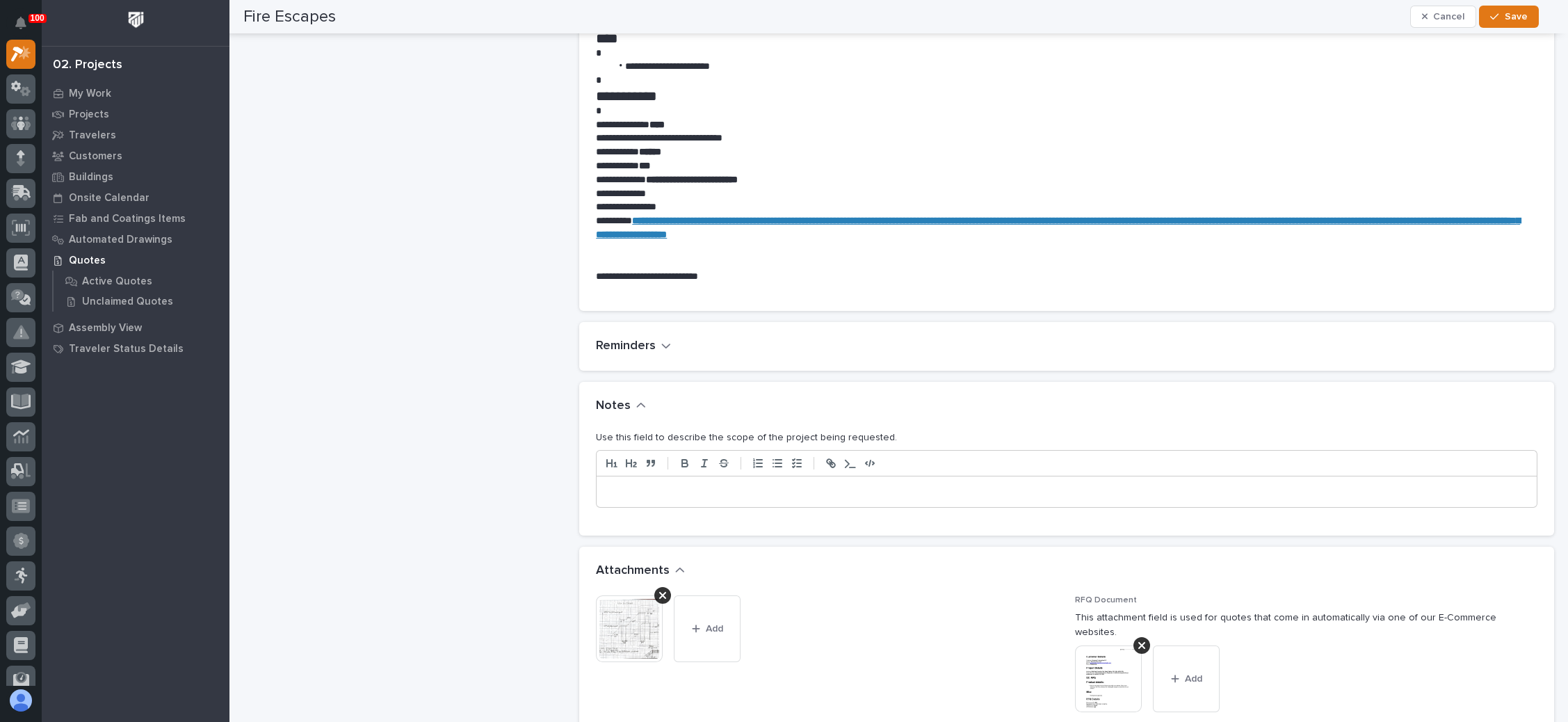
click at [631, 488] on p at bounding box center [1065, 492] width 919 height 14
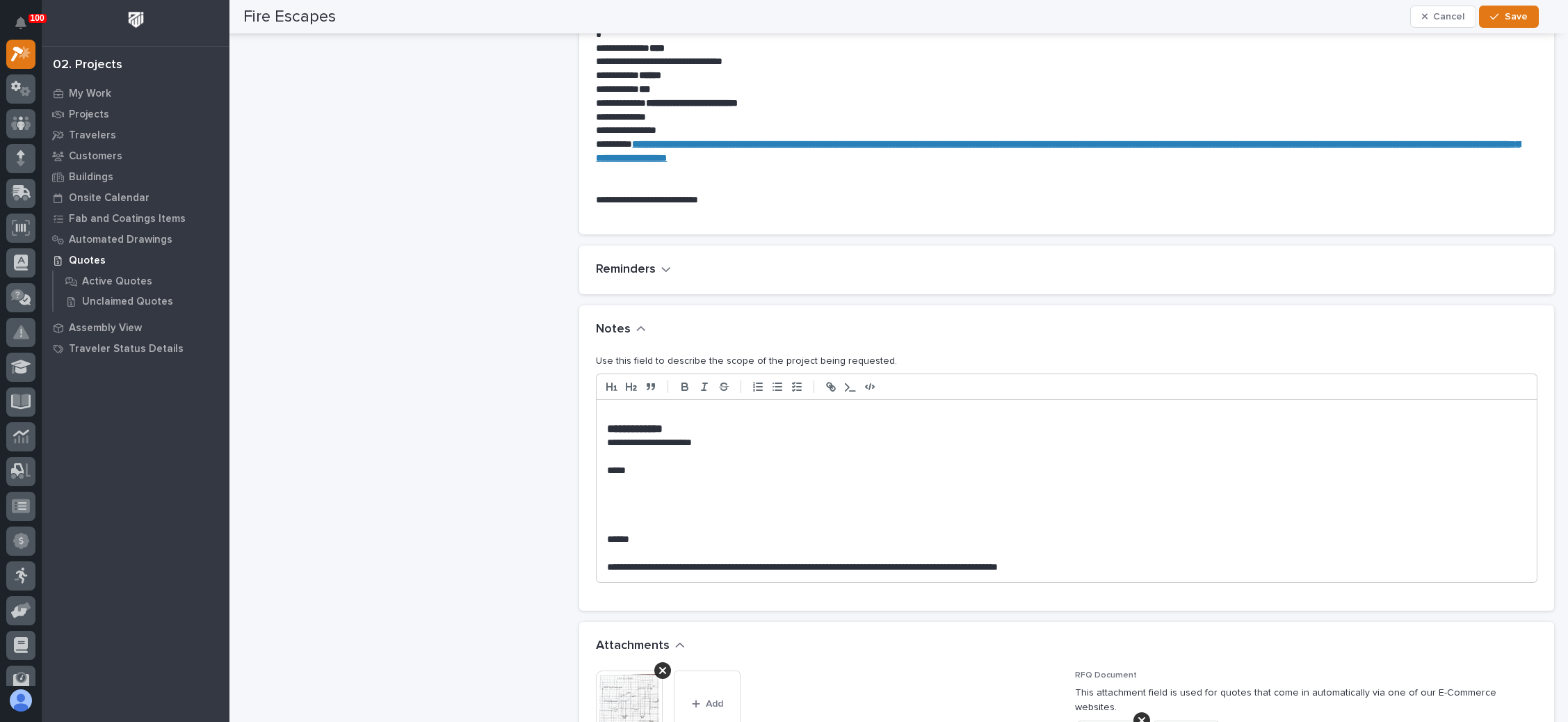
click at [697, 425] on h3 "**********" at bounding box center [1065, 428] width 919 height 14
click at [619, 411] on p at bounding box center [1065, 414] width 919 height 14
click at [637, 466] on p "*****" at bounding box center [1060, 470] width 908 height 14
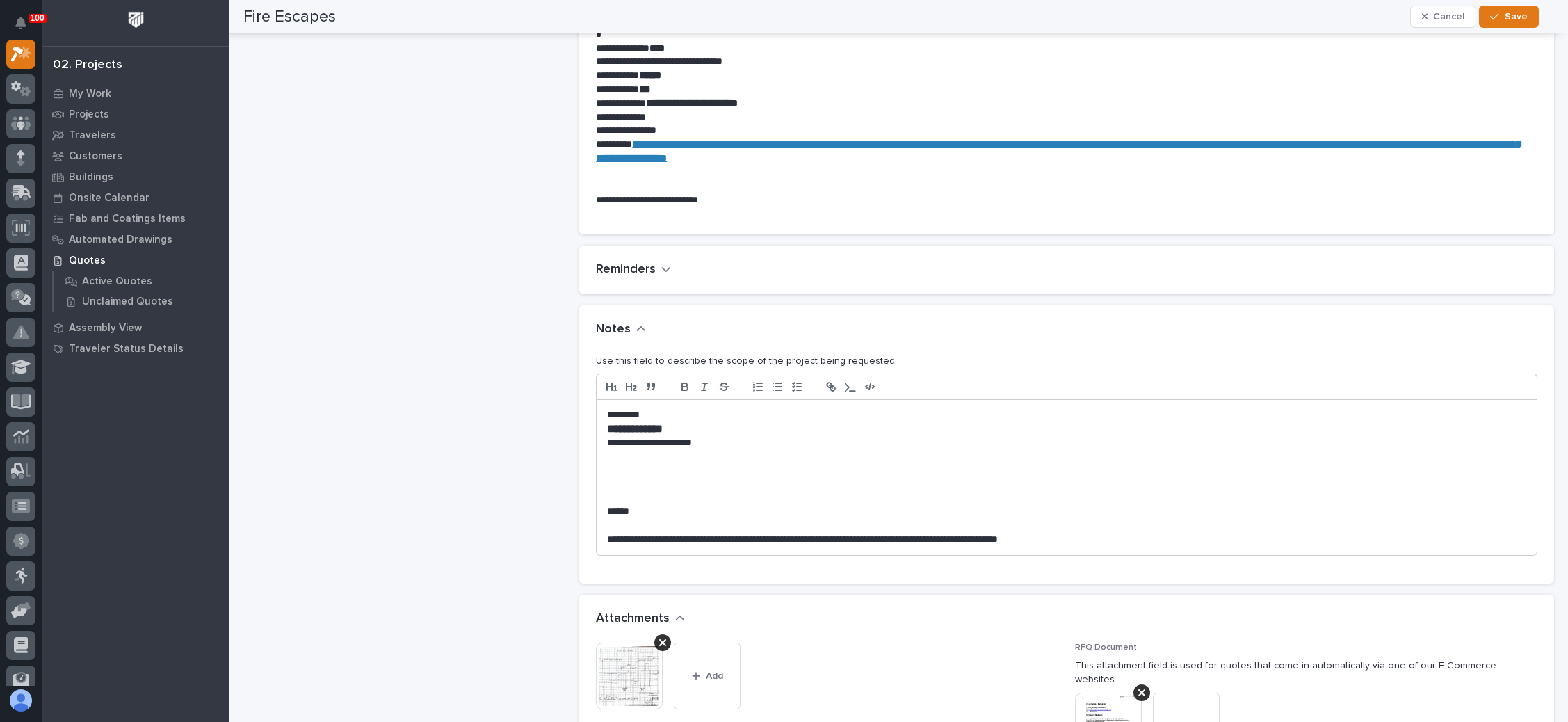
click at [621, 476] on p at bounding box center [1065, 470] width 919 height 14
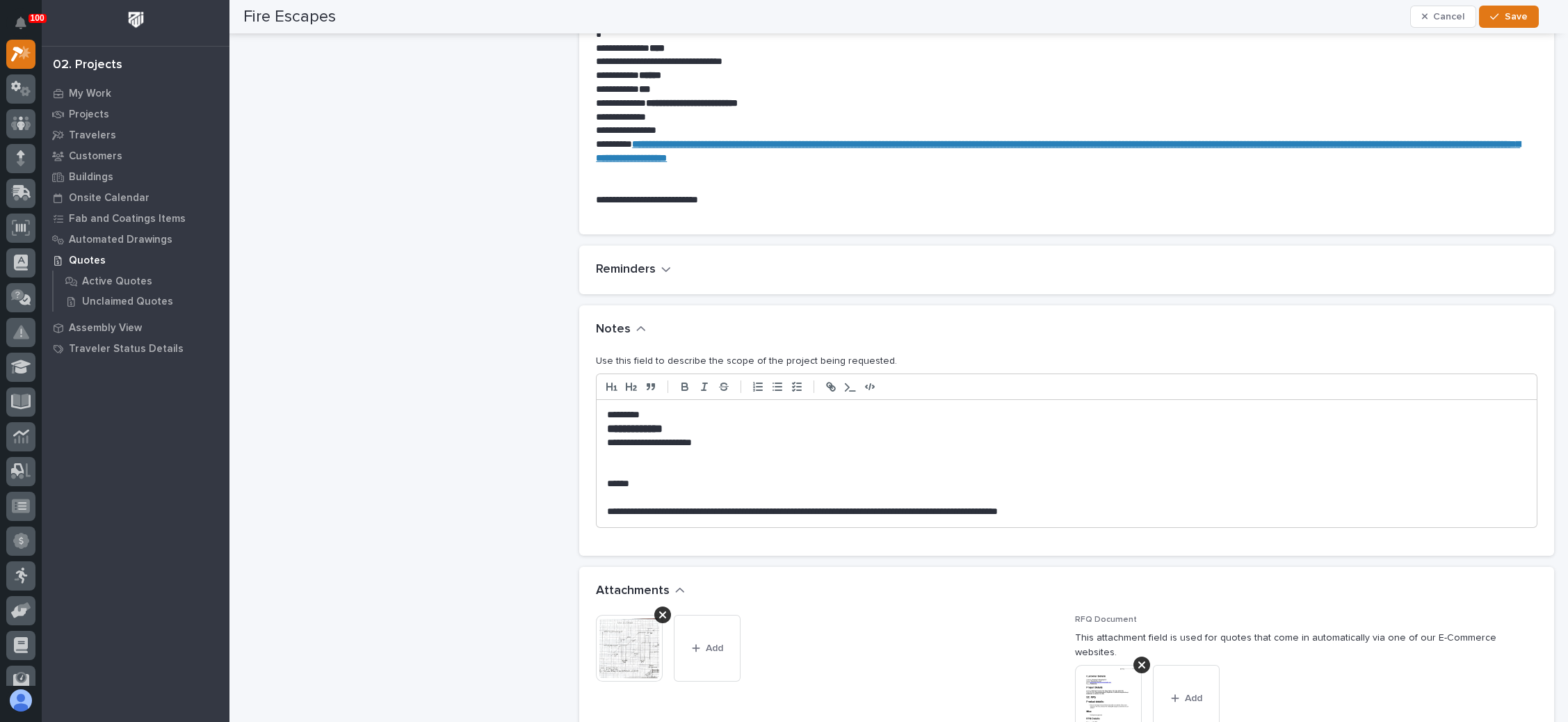
click at [628, 483] on p "******" at bounding box center [1060, 483] width 908 height 14
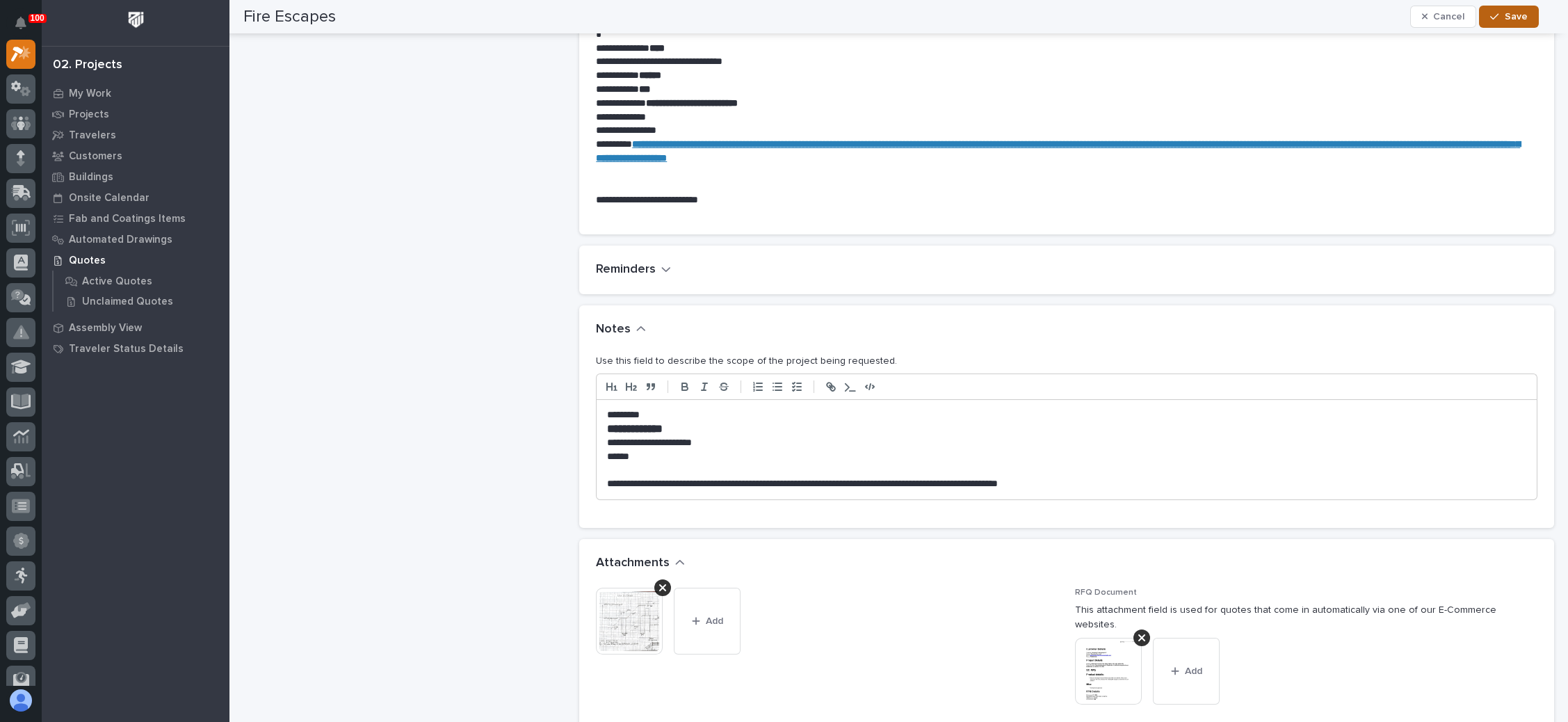
click at [1500, 23] on button "Save" at bounding box center [1509, 17] width 59 height 22
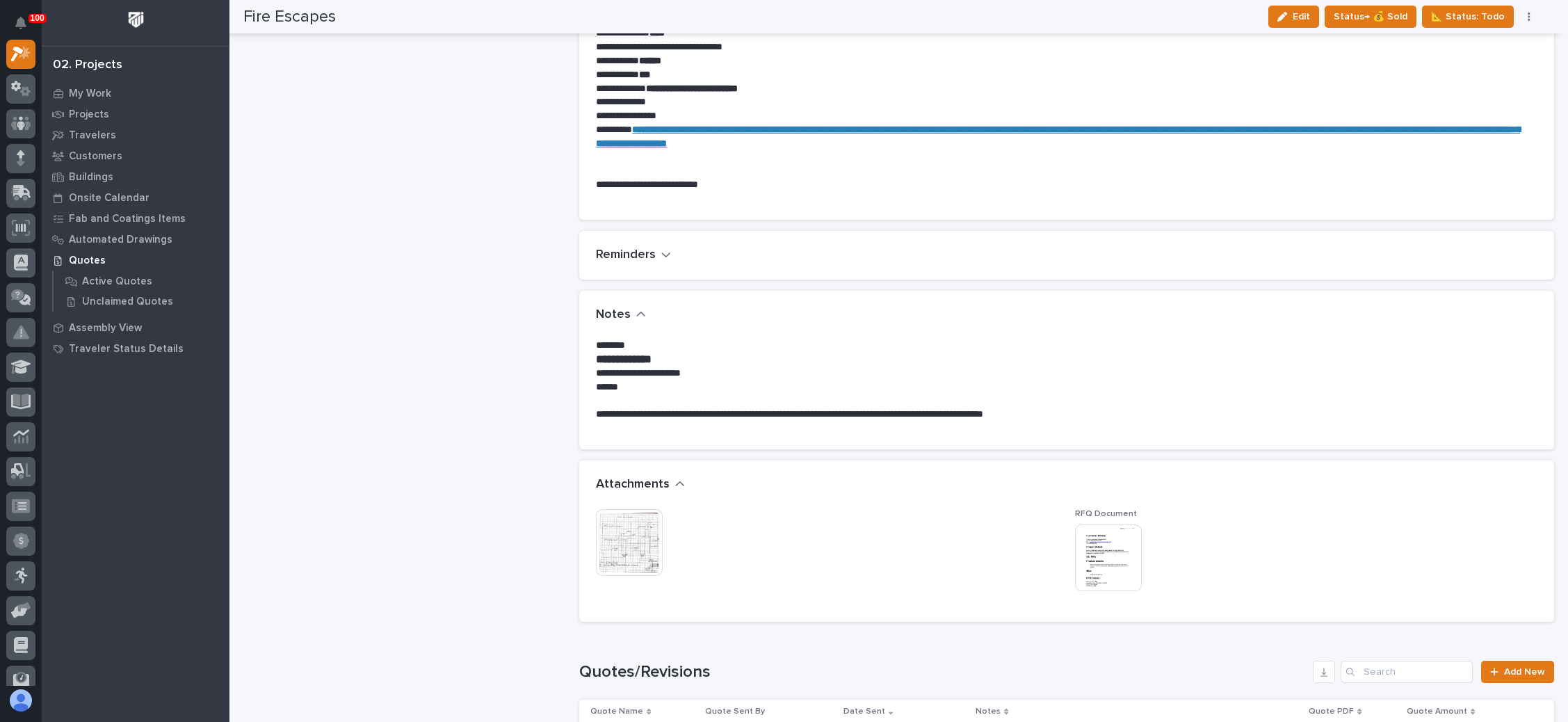
scroll to position [1004, 0]
